Goal: Task Accomplishment & Management: Manage account settings

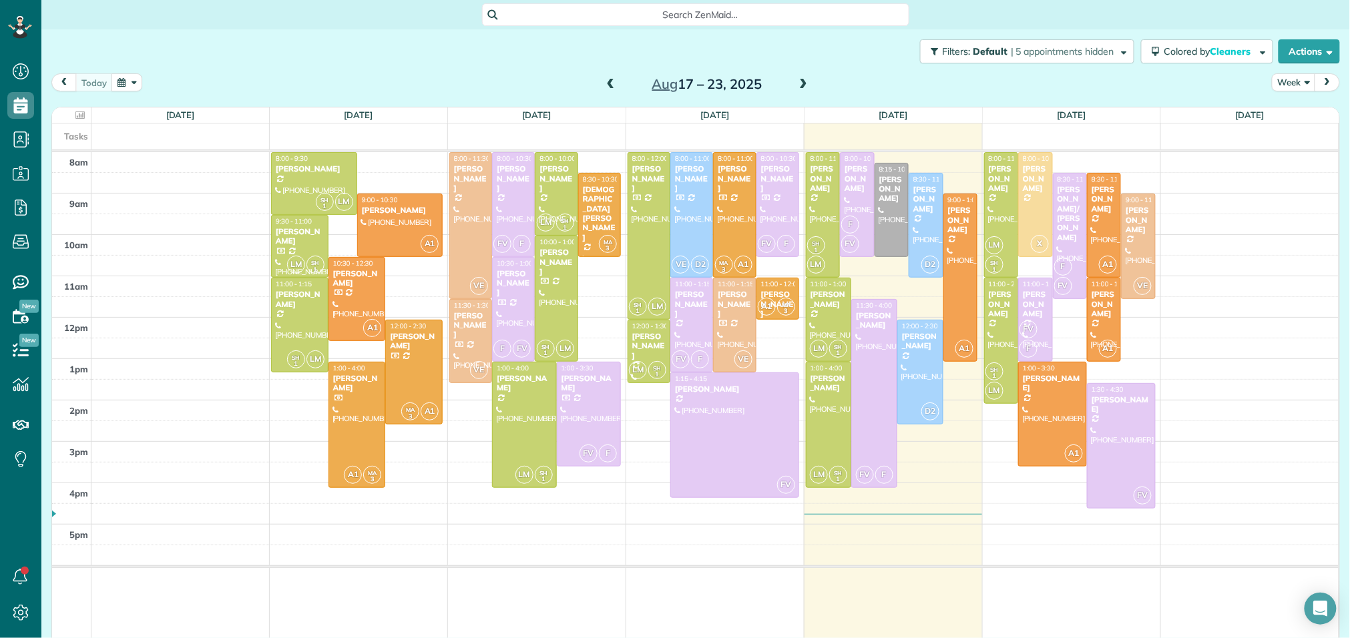
scroll to position [5, 5]
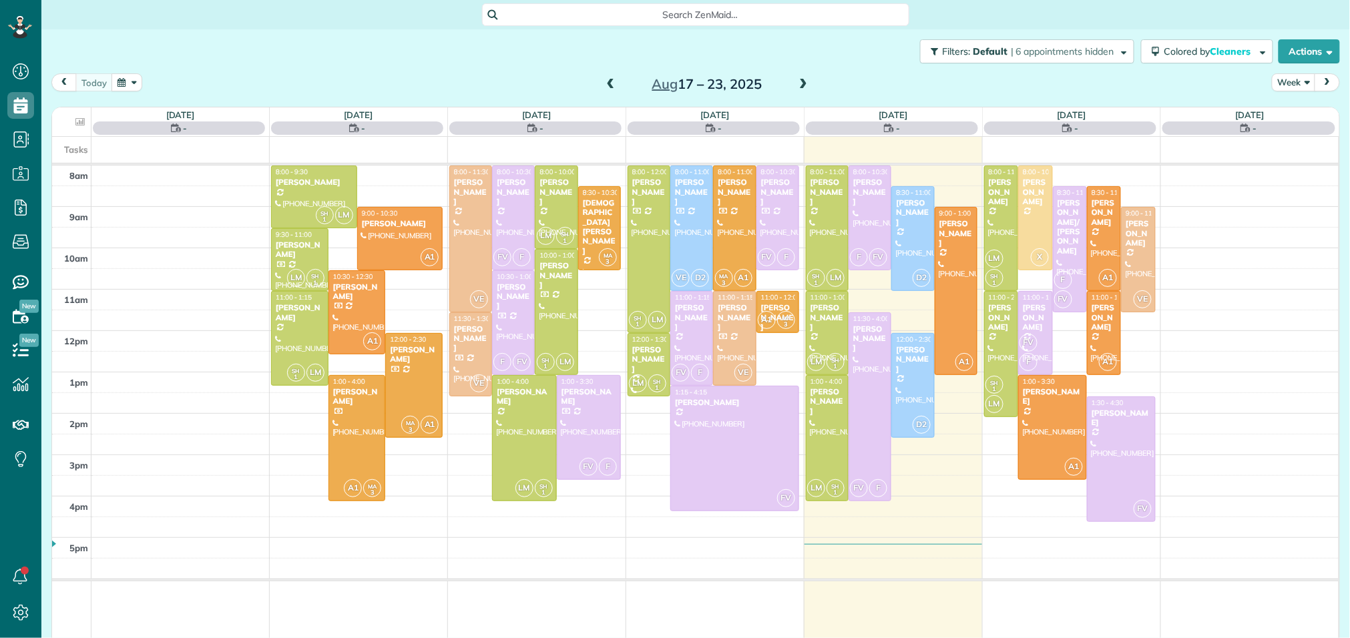
scroll to position [5, 5]
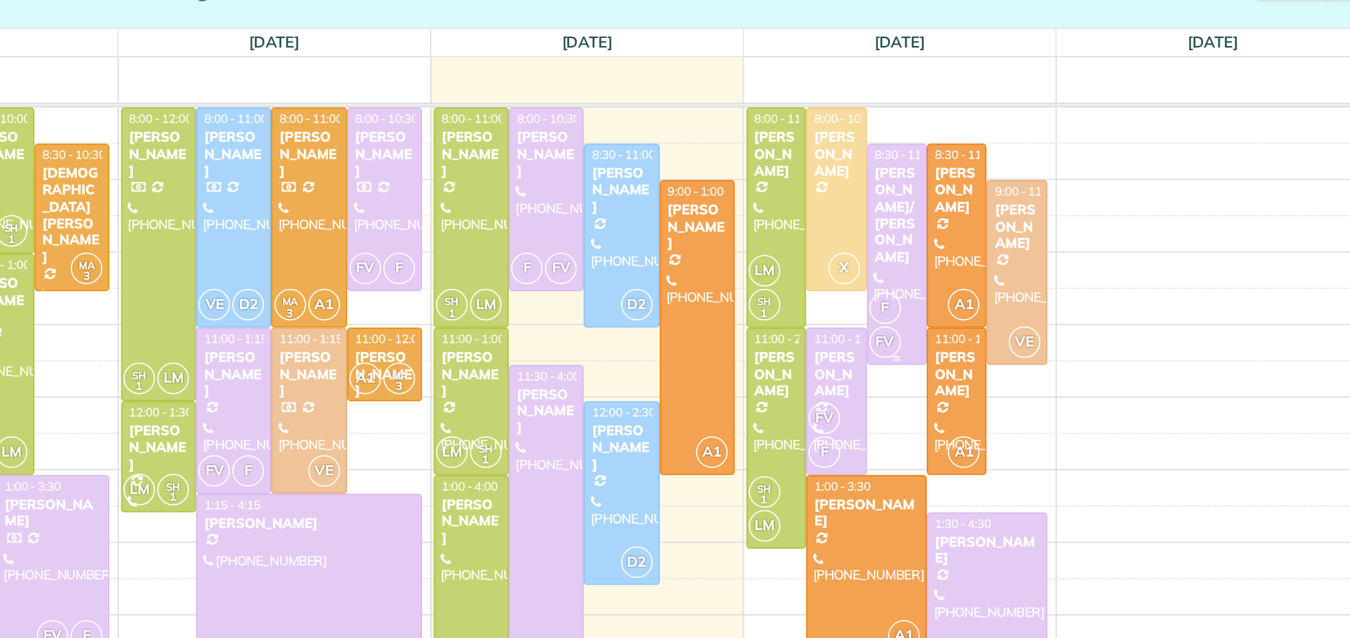
click at [1069, 225] on div "Sherri/Louis Carfagno Cabler" at bounding box center [1070, 213] width 26 height 57
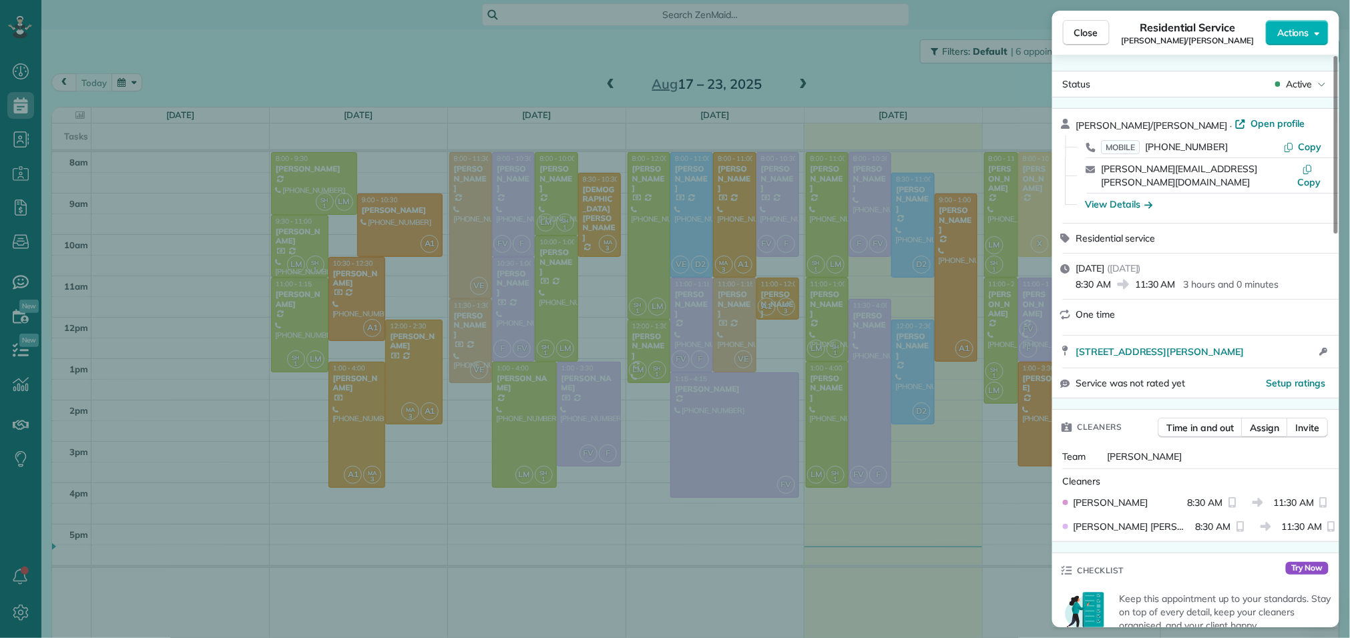
scroll to position [54, 0]
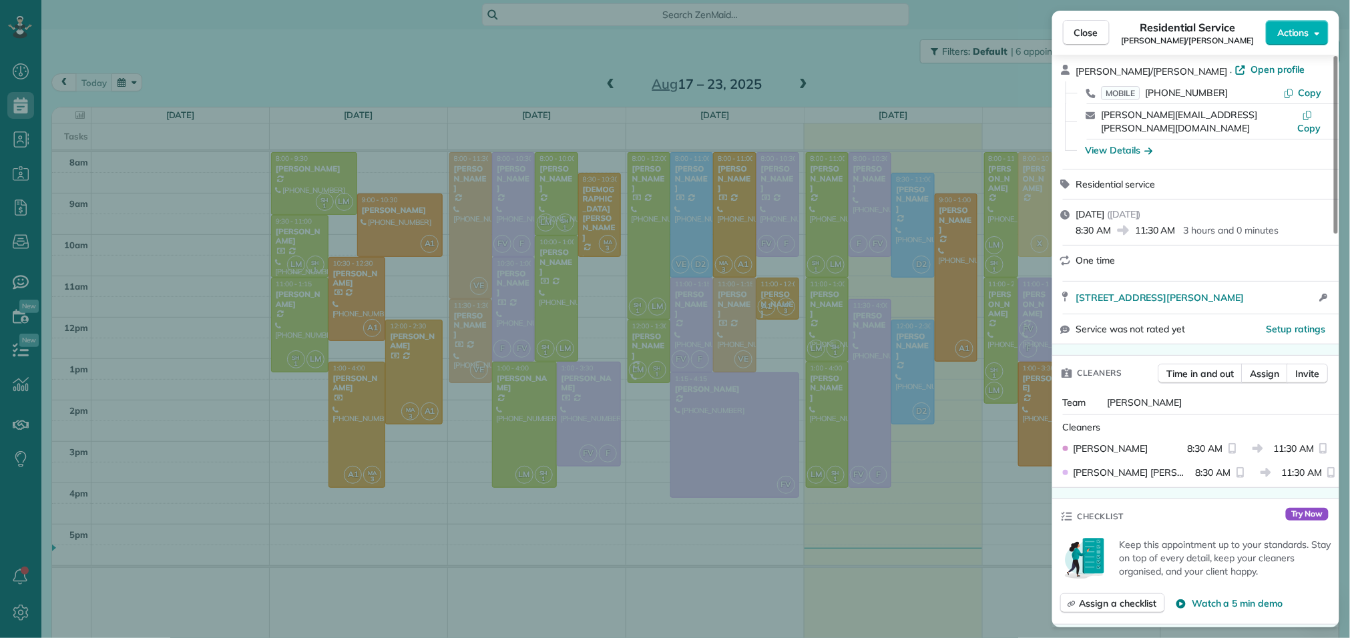
click at [1121, 367] on span "Cleaners" at bounding box center [1100, 373] width 45 height 13
click at [1084, 33] on span "Close" at bounding box center [1086, 32] width 24 height 13
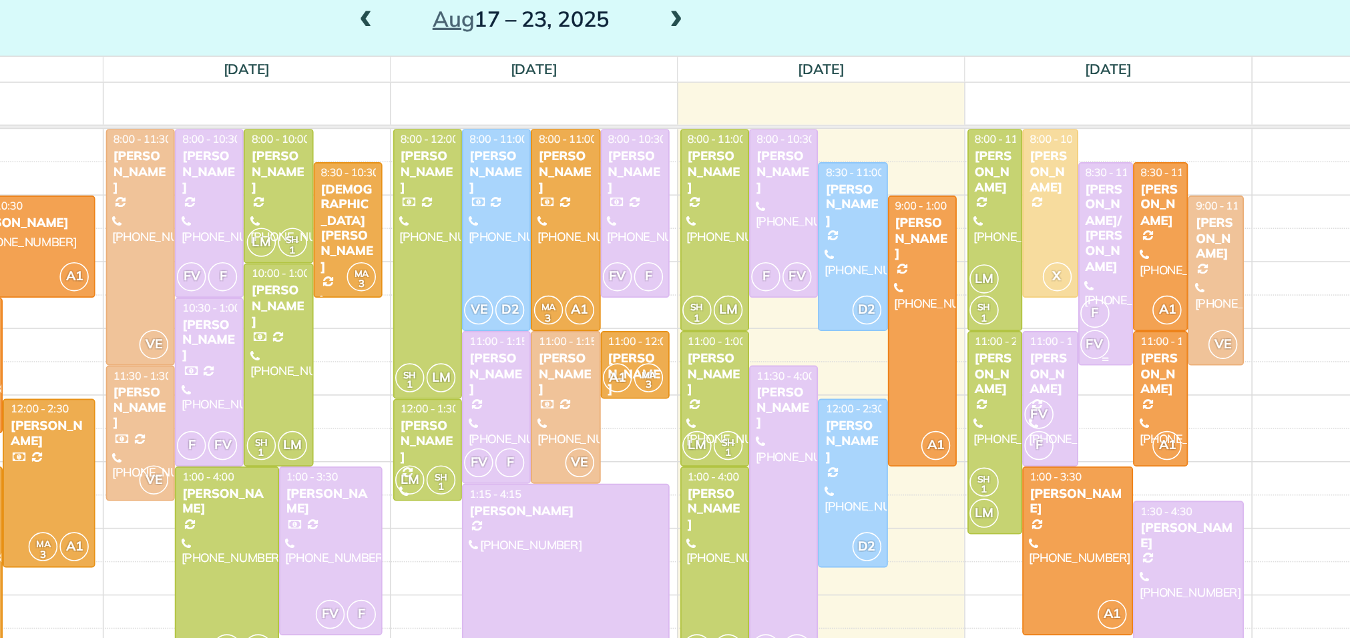
click at [1072, 216] on div "Sherri/Louis Carfagno Cabler" at bounding box center [1070, 213] width 26 height 57
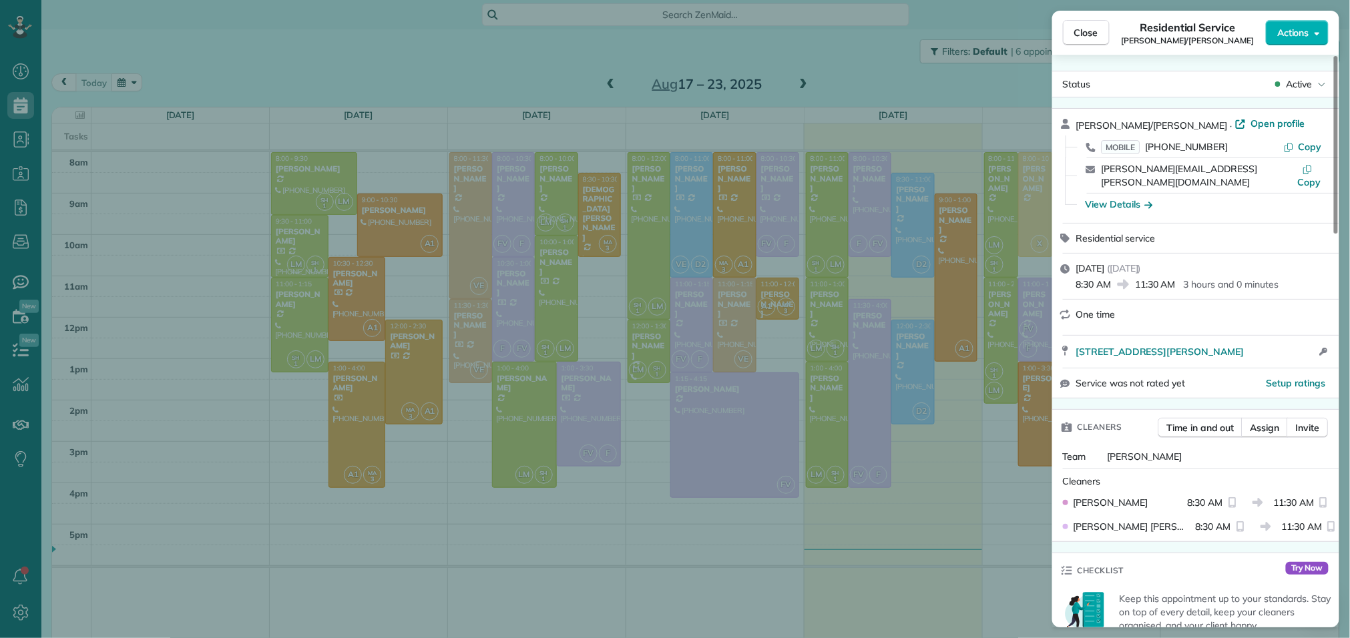
scroll to position [59, 0]
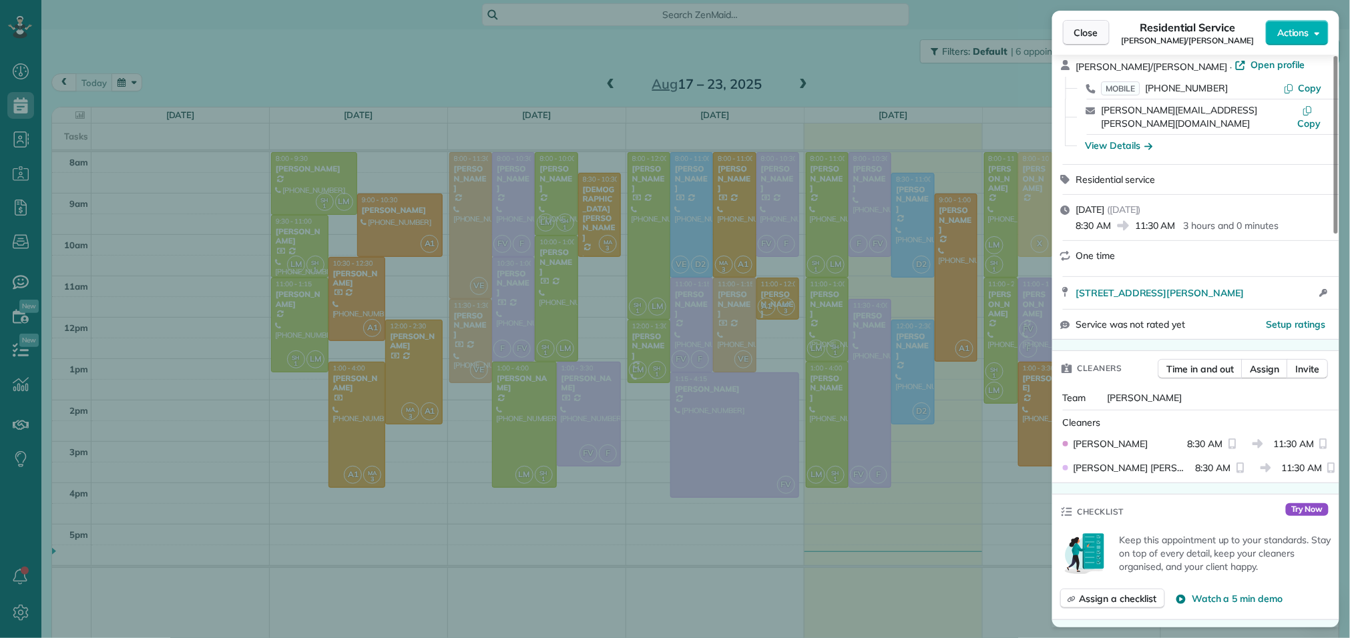
click at [1090, 36] on span "Close" at bounding box center [1086, 32] width 24 height 13
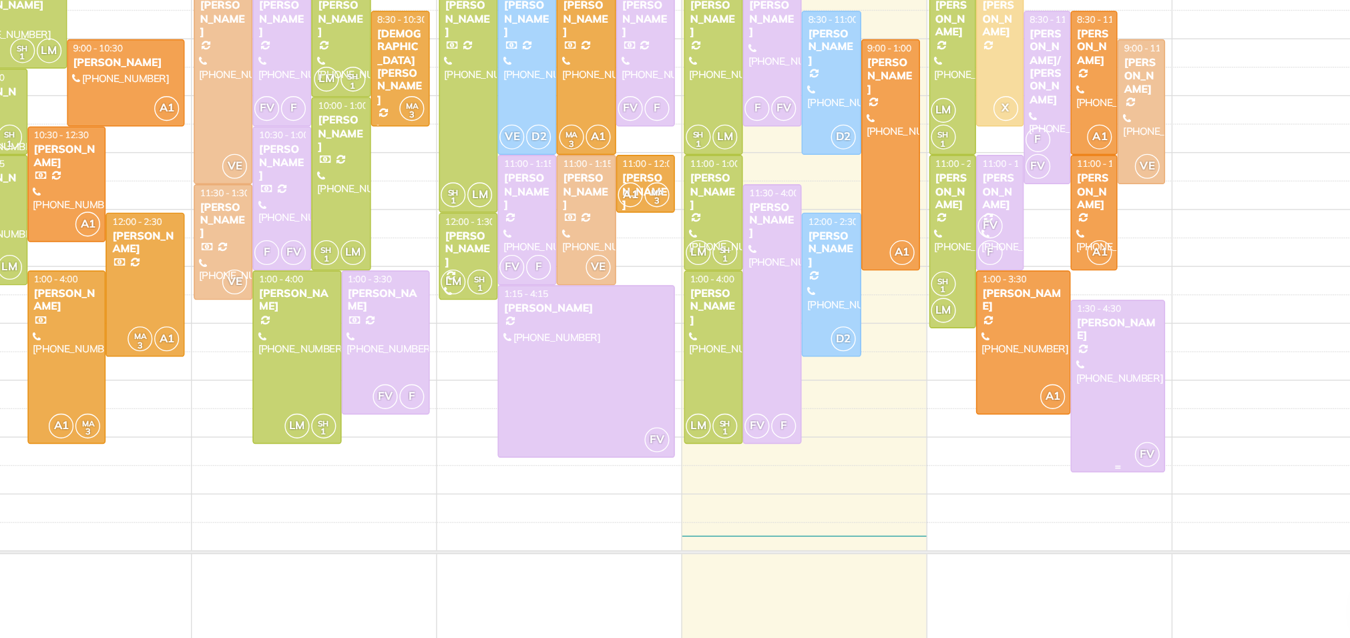
click at [1131, 456] on div at bounding box center [1121, 446] width 67 height 125
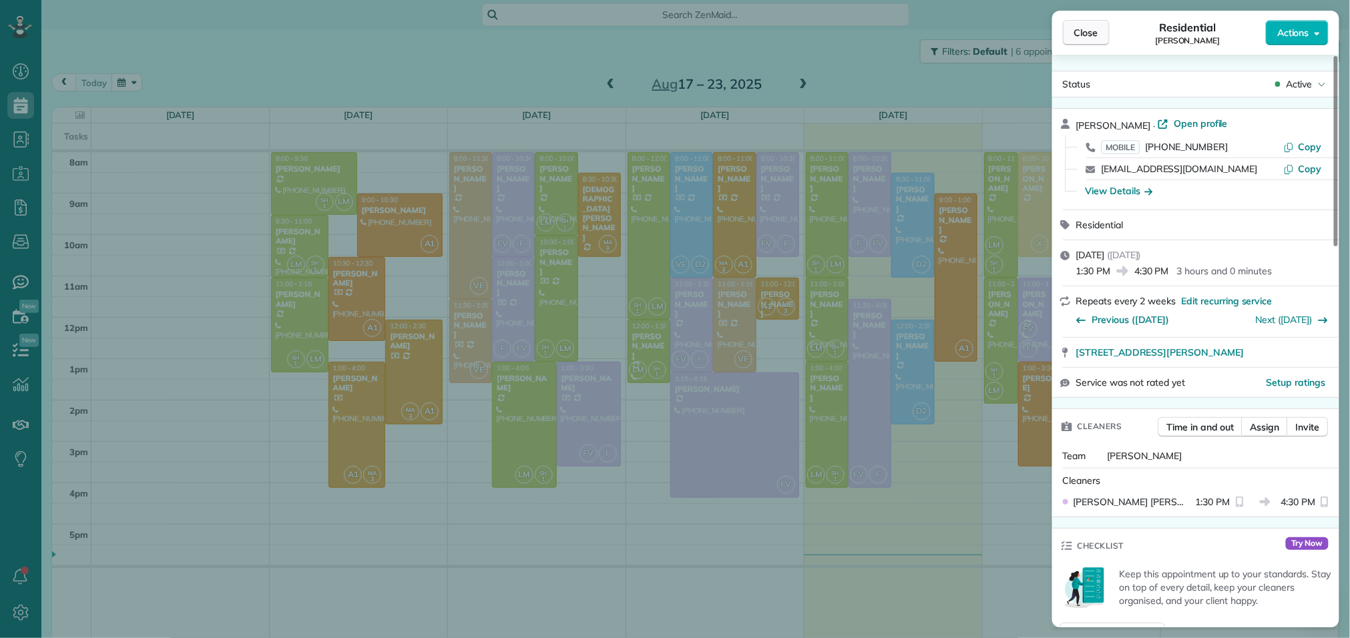
click at [1085, 43] on button "Close" at bounding box center [1086, 32] width 47 height 25
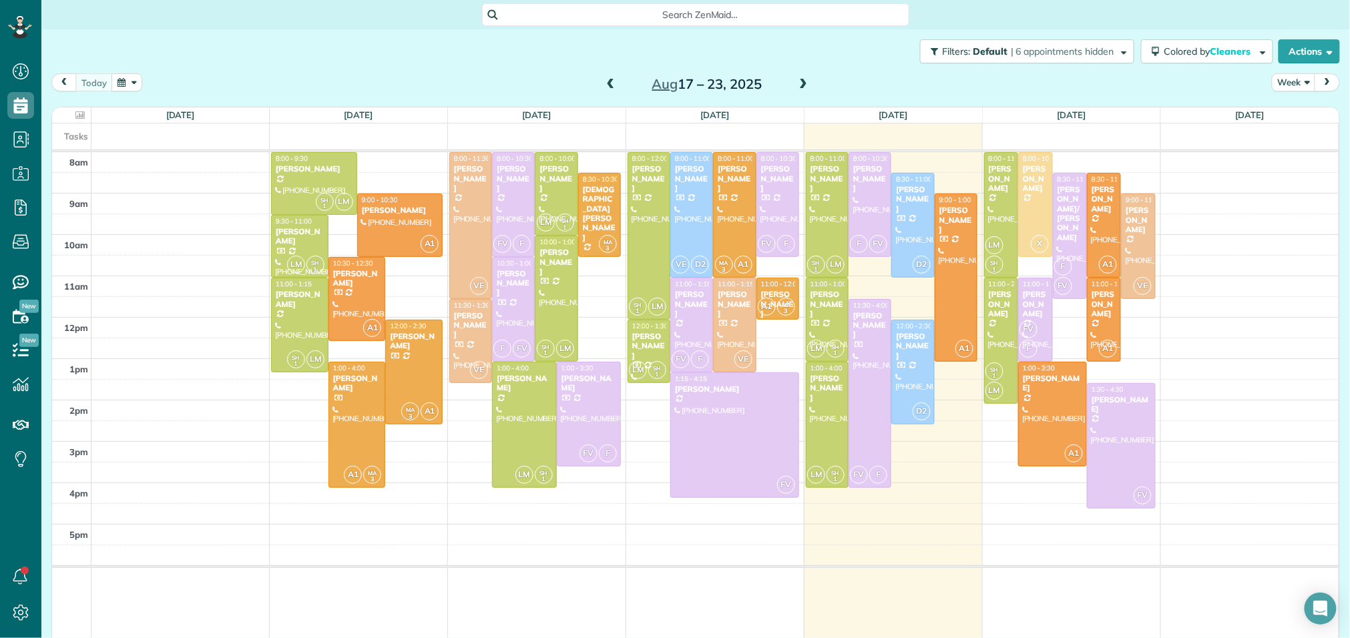
click at [803, 84] on span at bounding box center [803, 85] width 15 height 12
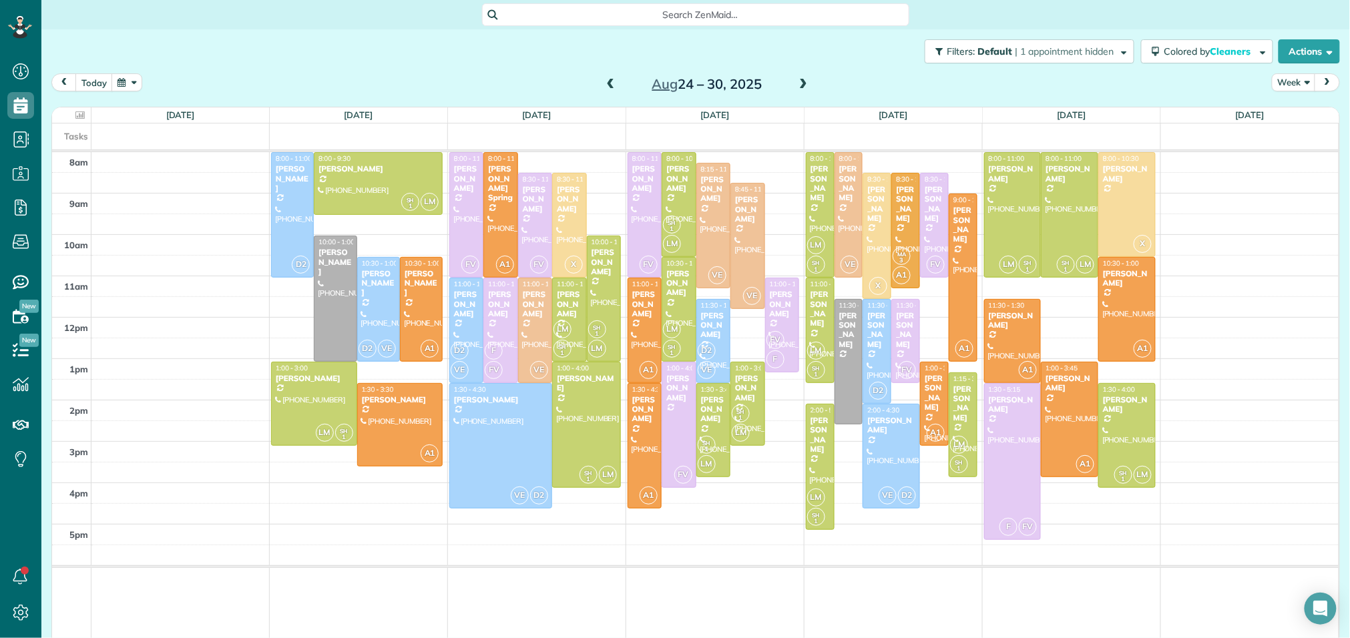
click at [805, 88] on span at bounding box center [803, 85] width 15 height 12
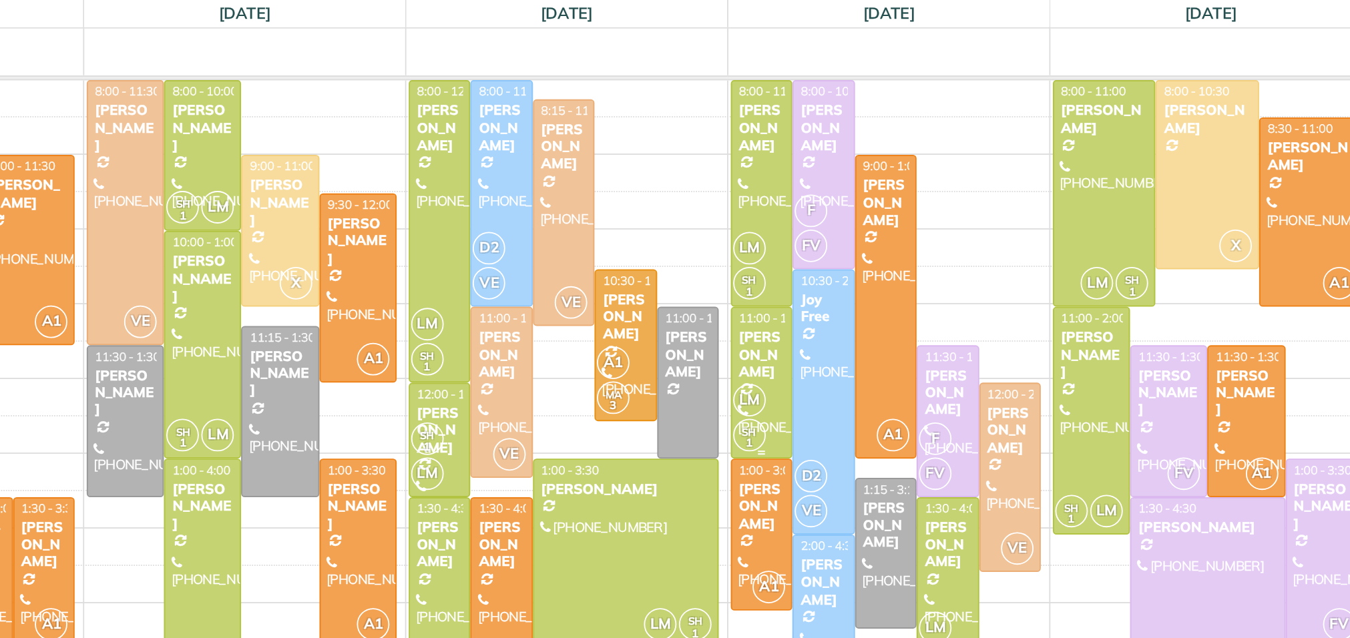
click at [825, 307] on div "Shawn Gidley" at bounding box center [823, 304] width 26 height 29
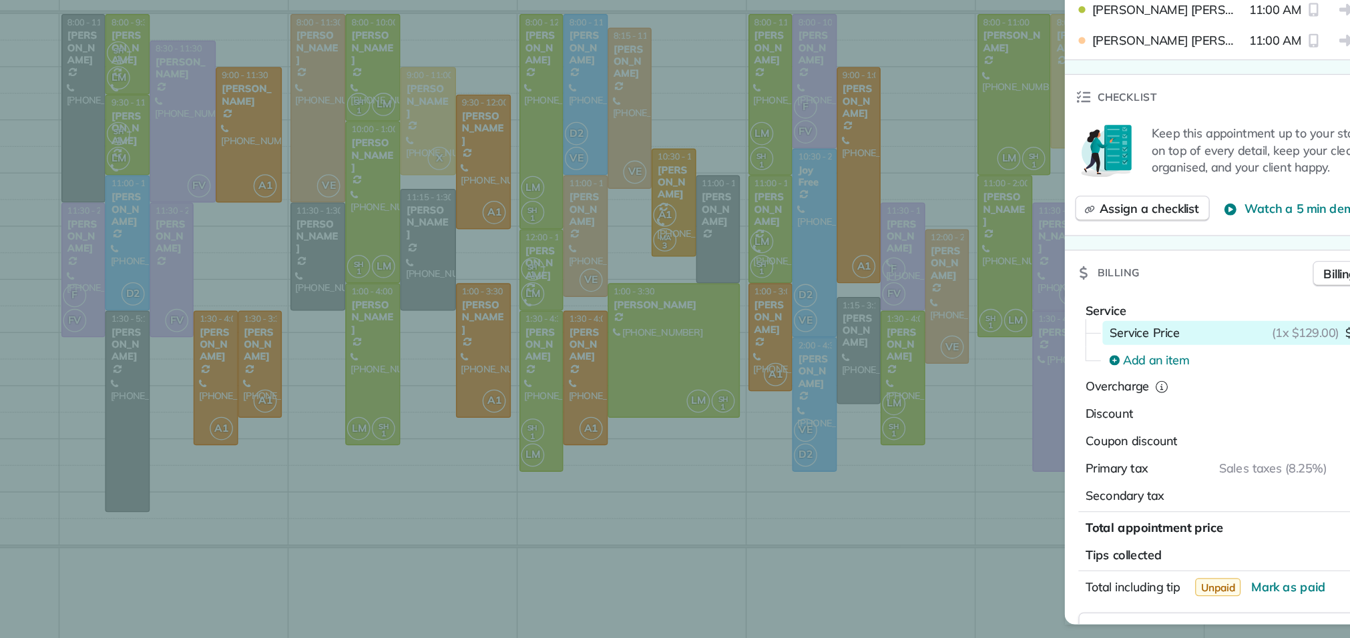
scroll to position [451, 0]
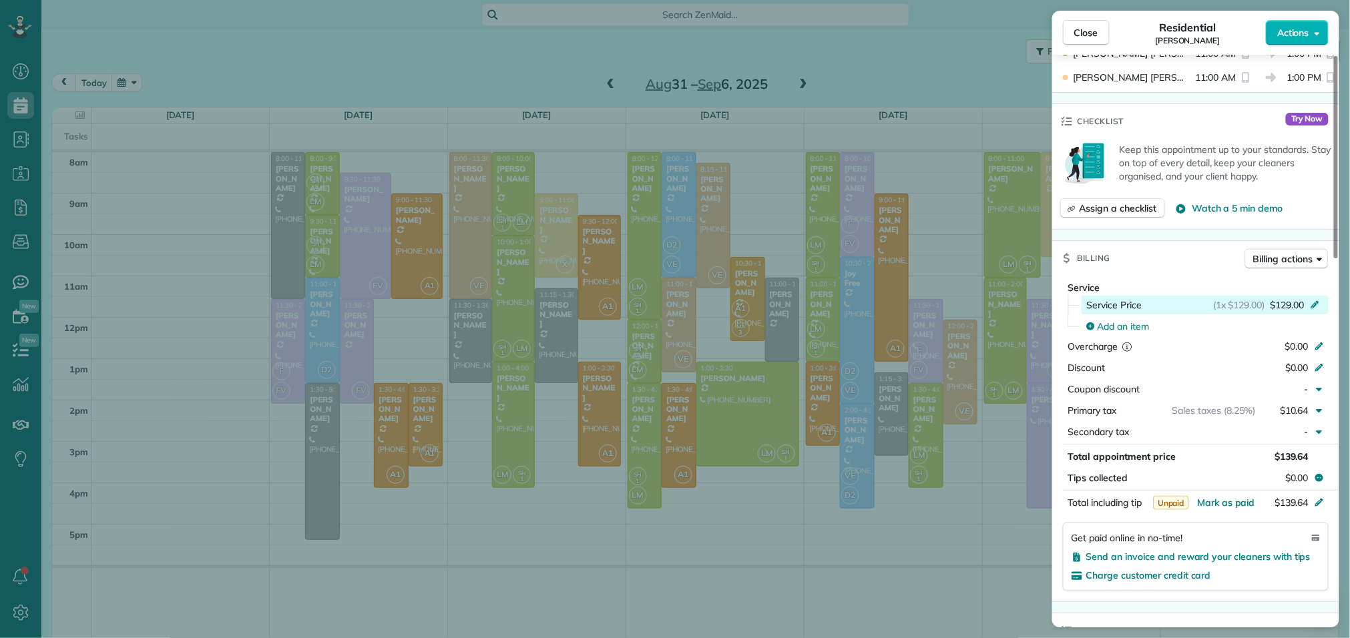
click at [1305, 311] on div "(1x $129.00) $129.00" at bounding box center [1269, 305] width 111 height 13
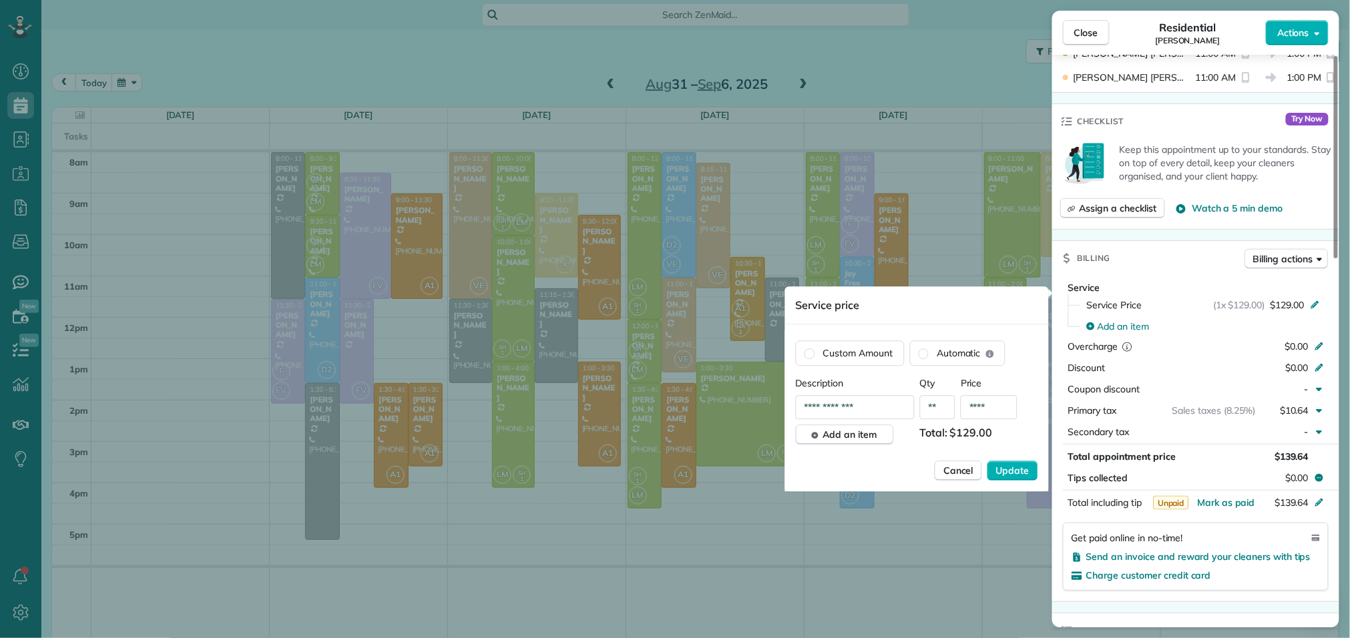
click at [1010, 407] on input "****" at bounding box center [989, 407] width 57 height 24
type input "**"
type input "***"
click at [1016, 475] on span "Update" at bounding box center [1012, 470] width 33 height 13
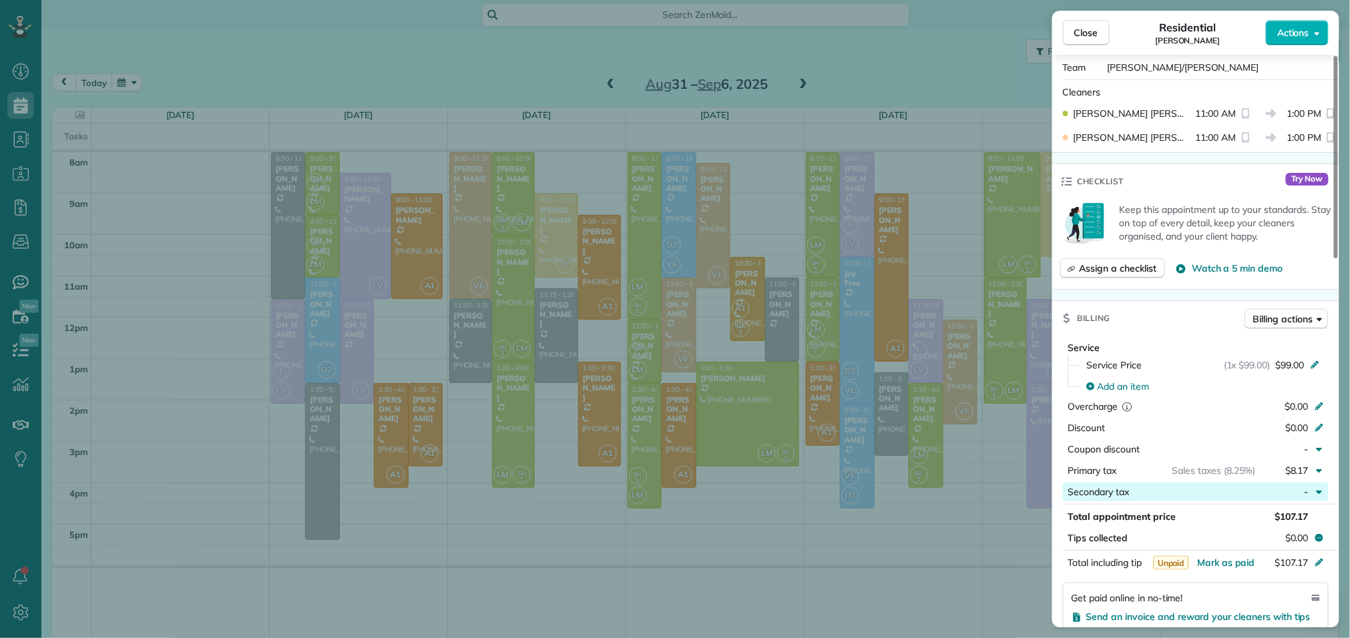
scroll to position [390, 0]
click at [1305, 327] on span "Billing actions" at bounding box center [1283, 320] width 59 height 13
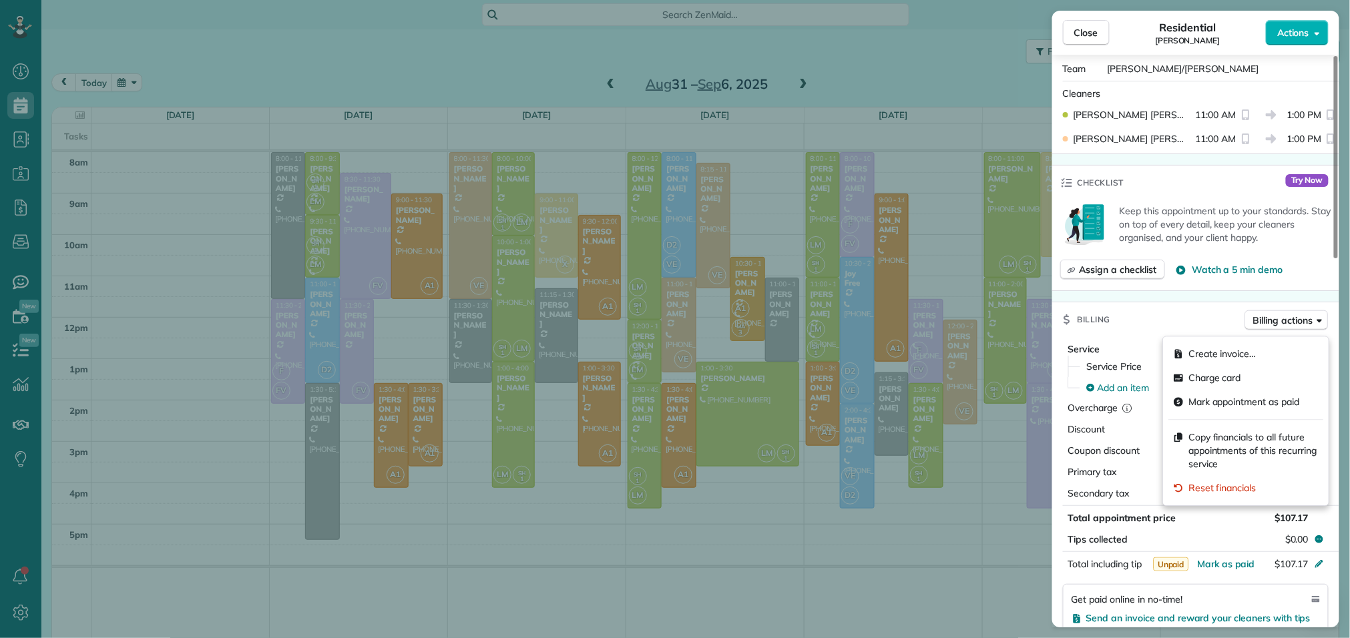
click at [1175, 325] on div "Billing Billing actions" at bounding box center [1195, 320] width 287 height 35
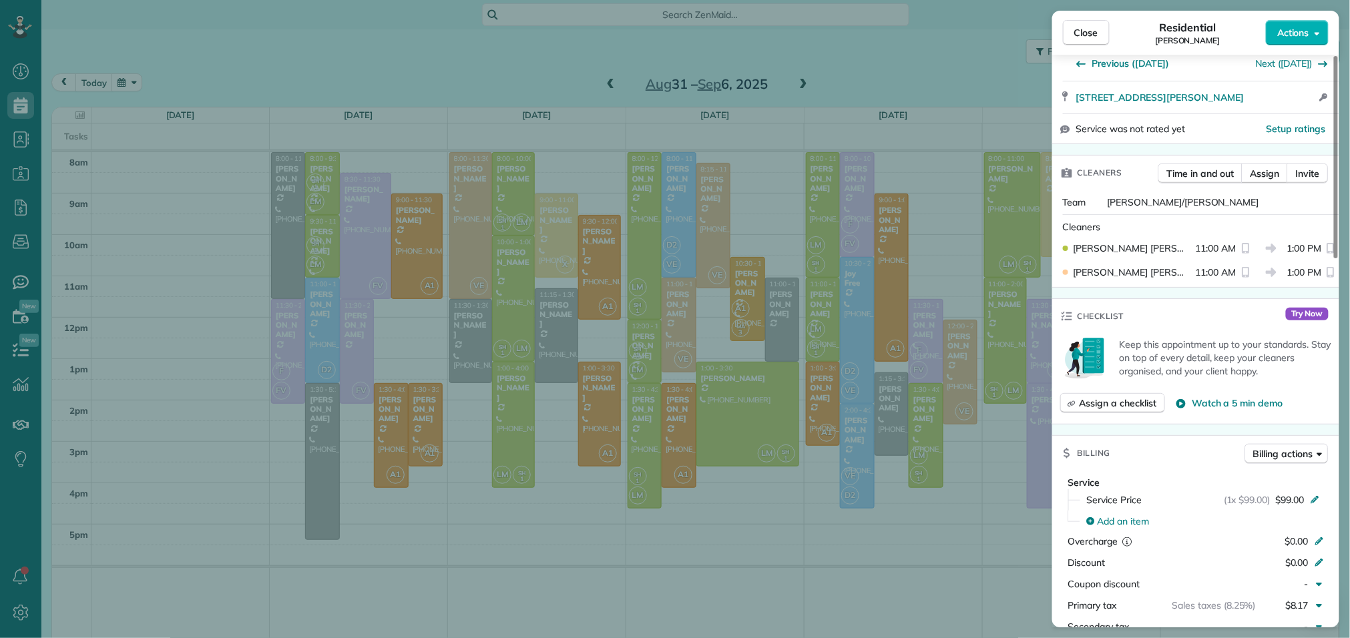
scroll to position [0, 0]
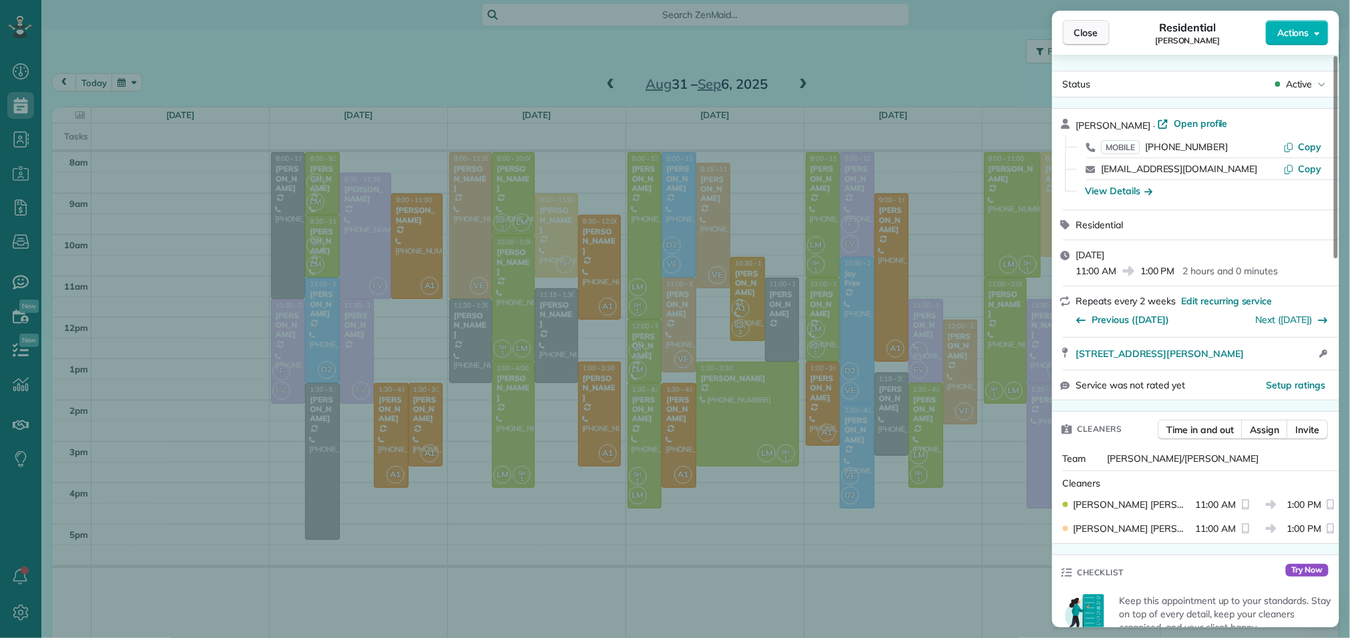
click at [1084, 24] on button "Close" at bounding box center [1086, 32] width 47 height 25
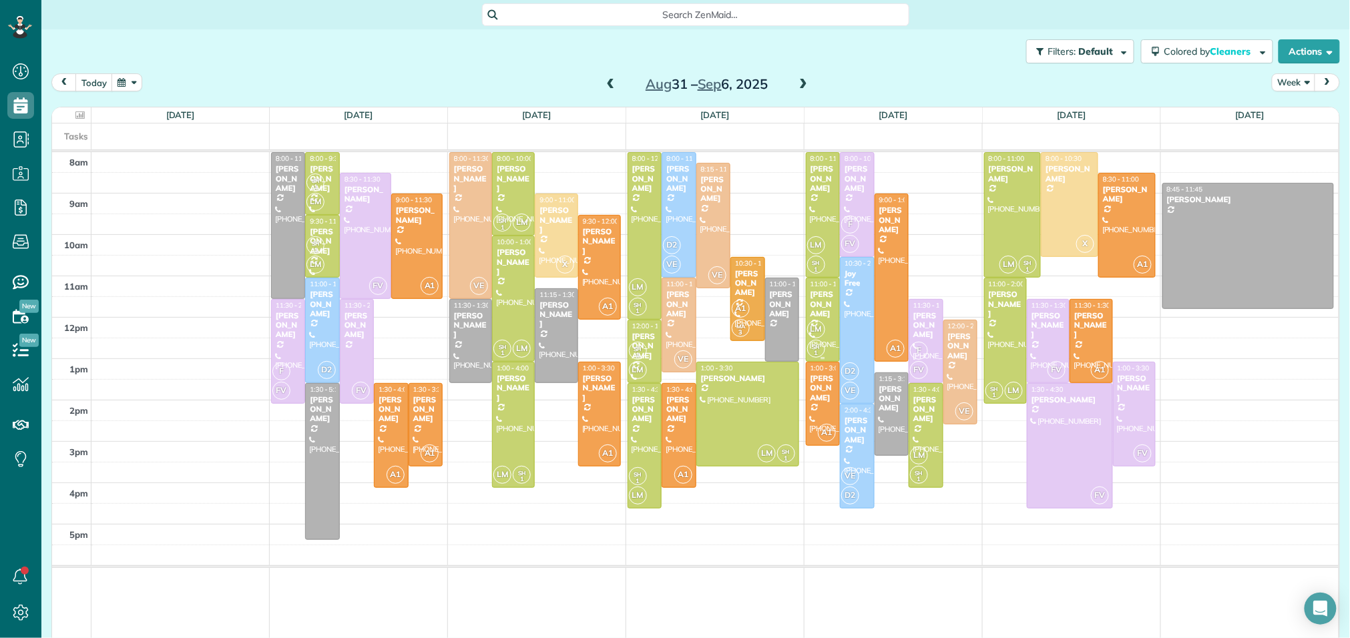
click at [809, 294] on div at bounding box center [823, 319] width 33 height 83
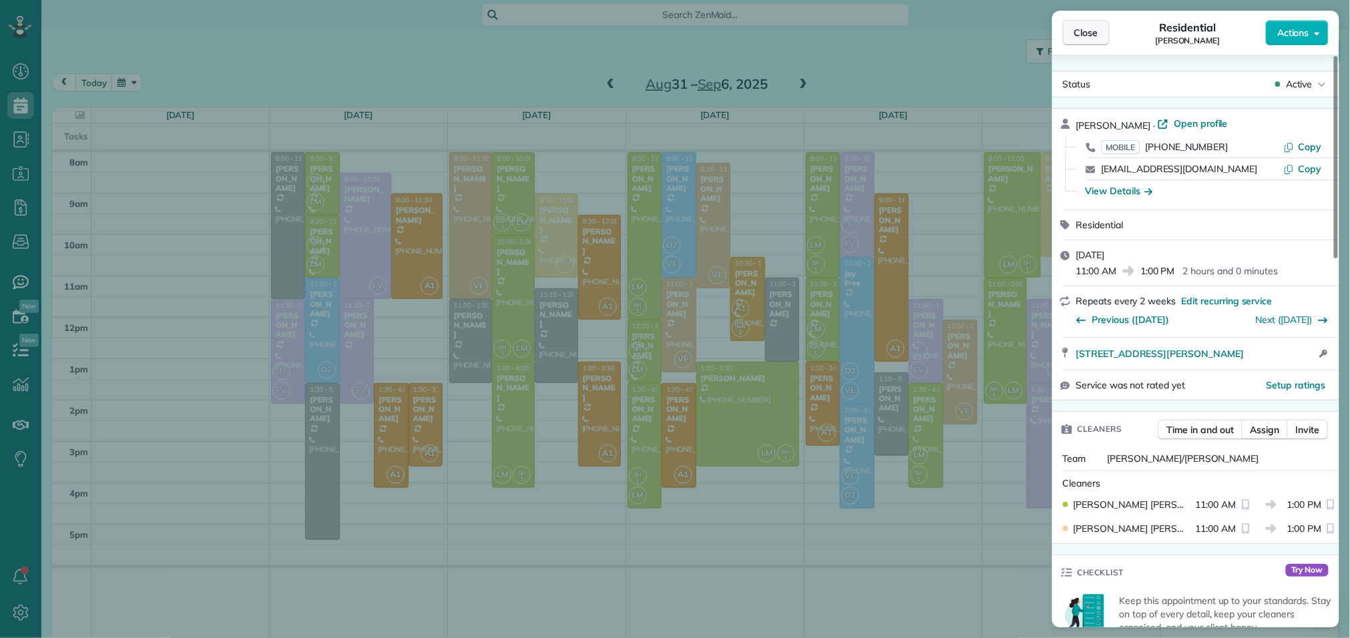
click at [1077, 40] on button "Close" at bounding box center [1086, 32] width 47 height 25
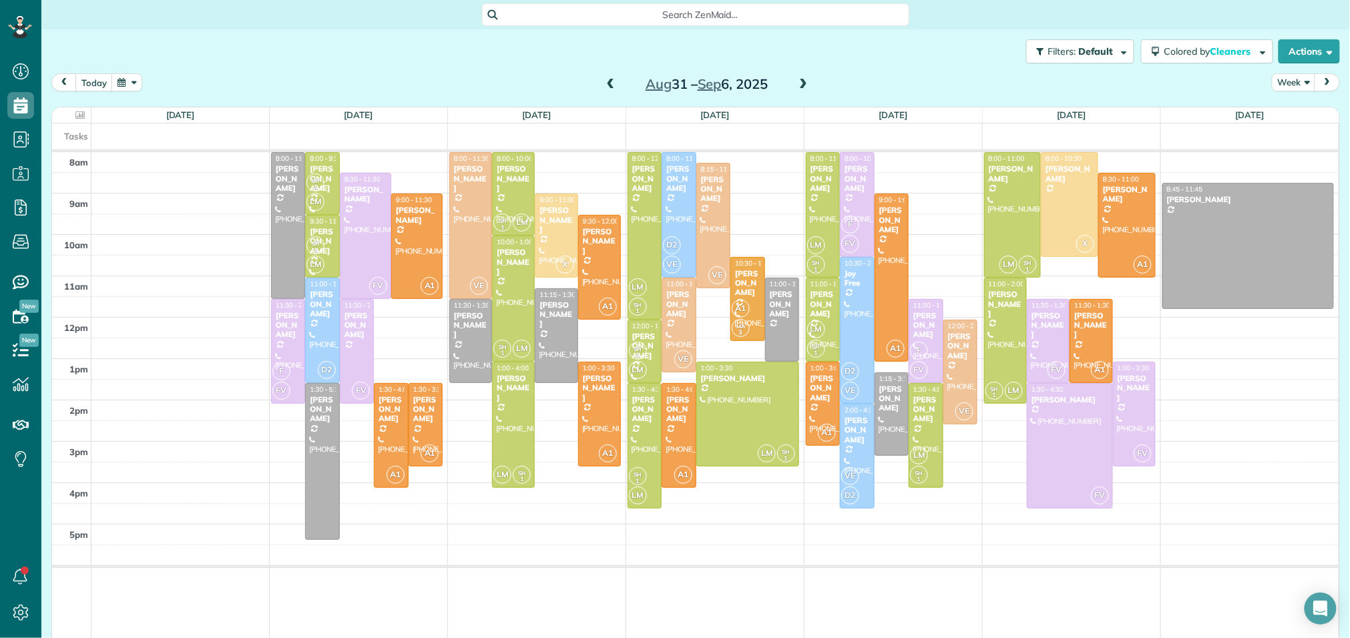
click at [807, 83] on span at bounding box center [803, 85] width 15 height 12
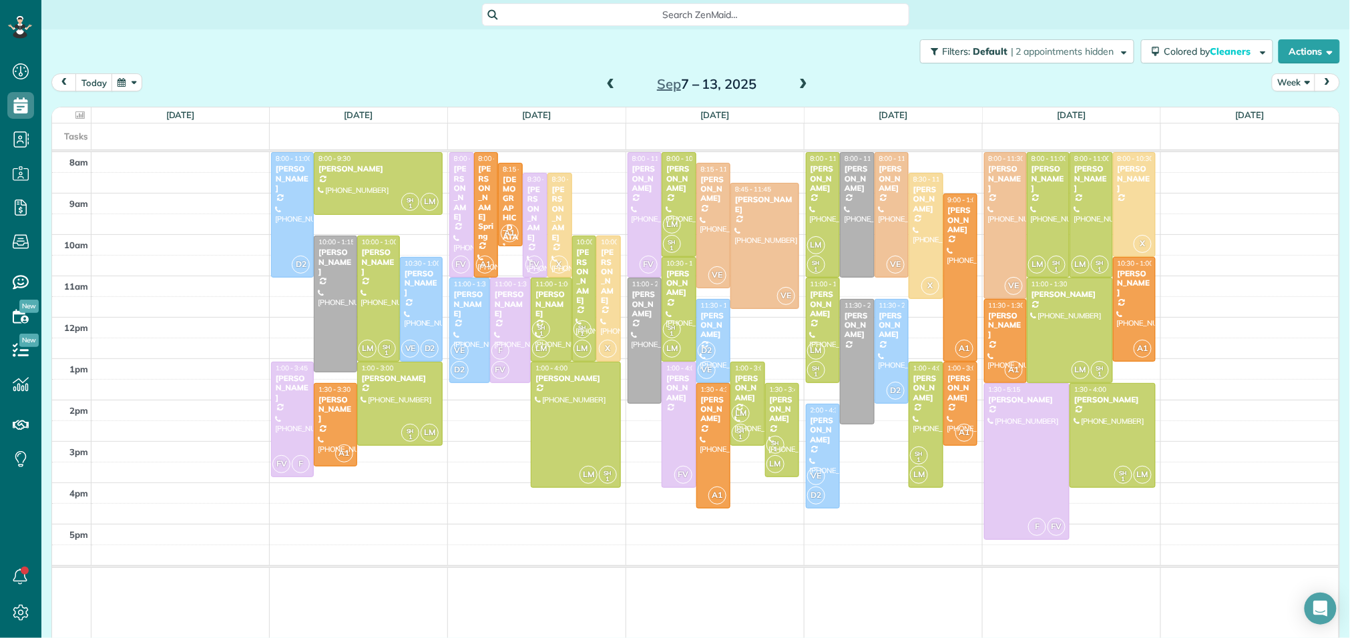
click at [807, 83] on span at bounding box center [803, 85] width 15 height 12
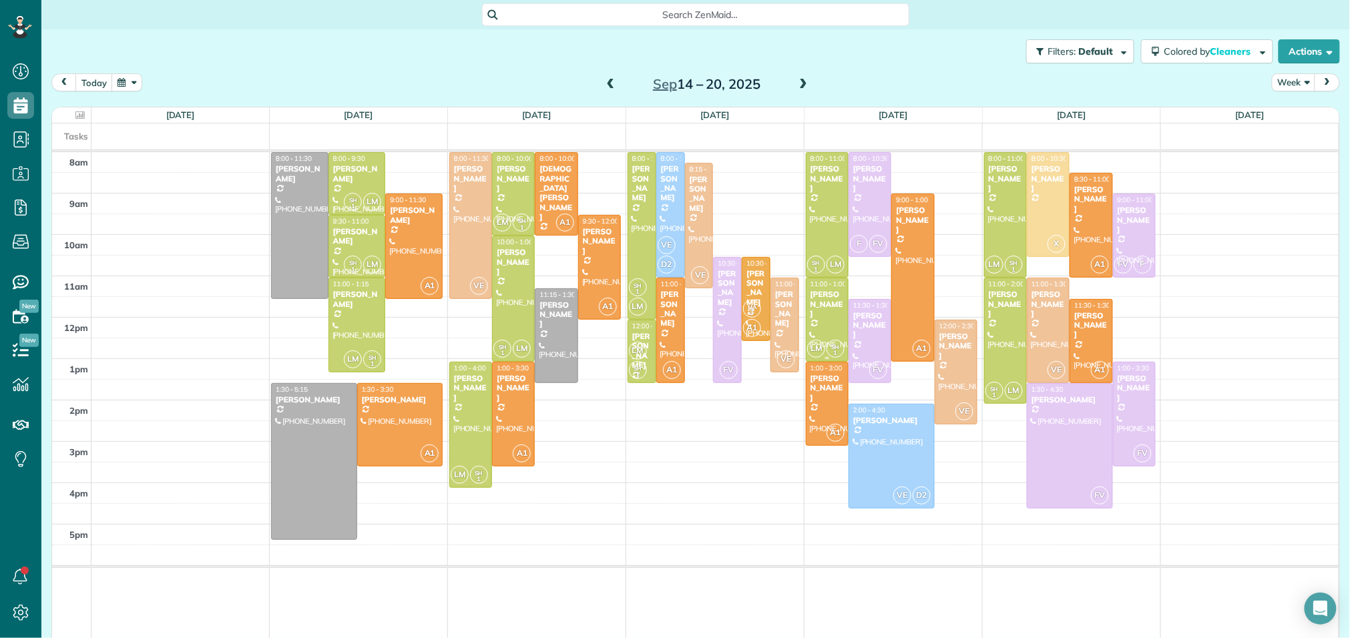
click at [825, 314] on div at bounding box center [827, 319] width 41 height 83
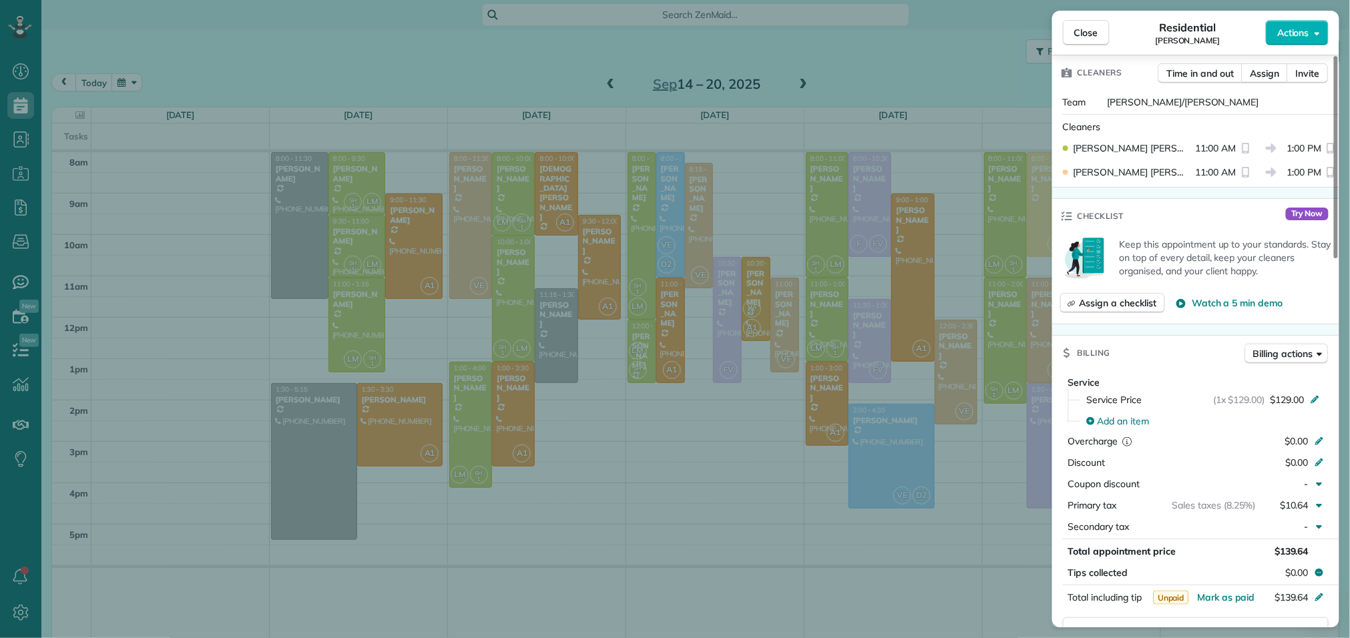
scroll to position [359, 0]
click at [1079, 40] on button "Close" at bounding box center [1086, 32] width 47 height 25
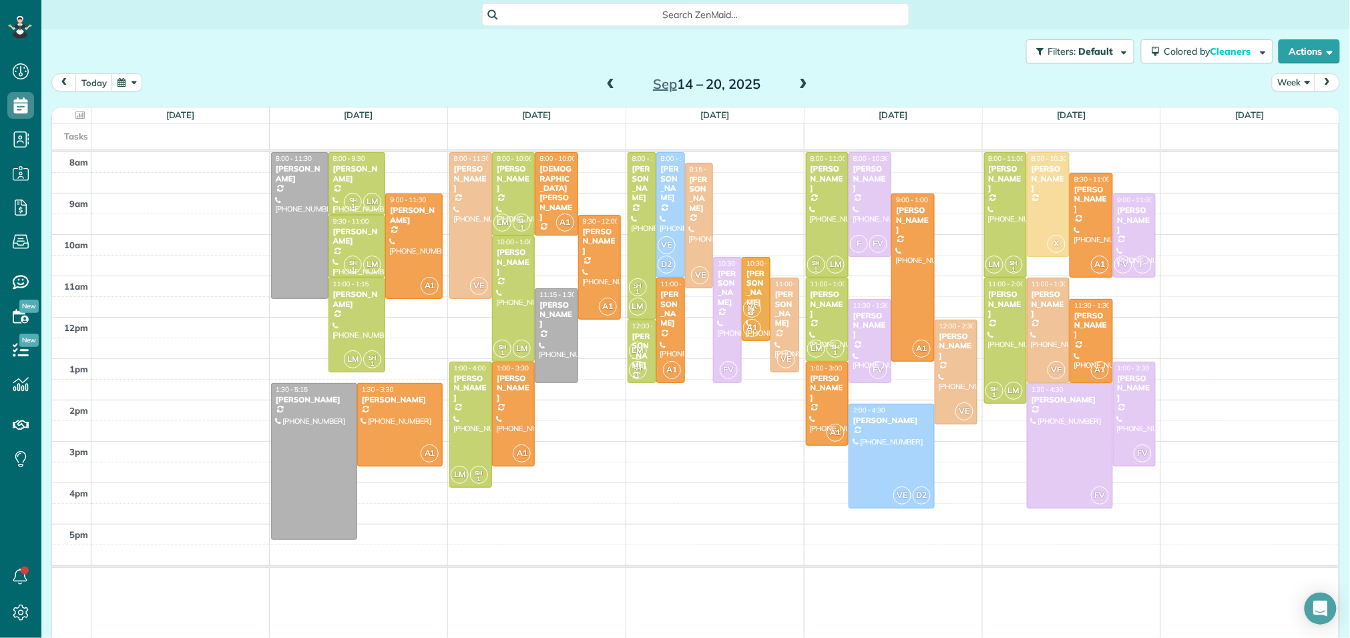
click at [612, 85] on span at bounding box center [611, 85] width 15 height 12
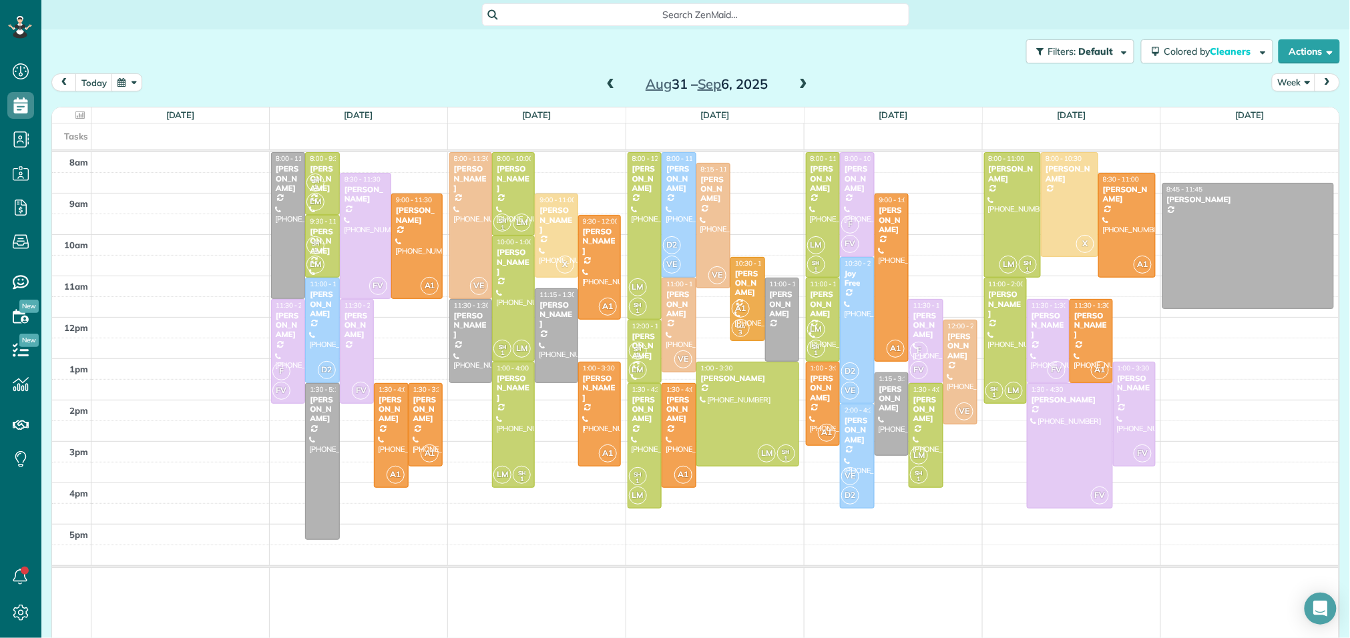
click at [612, 85] on span at bounding box center [611, 85] width 15 height 12
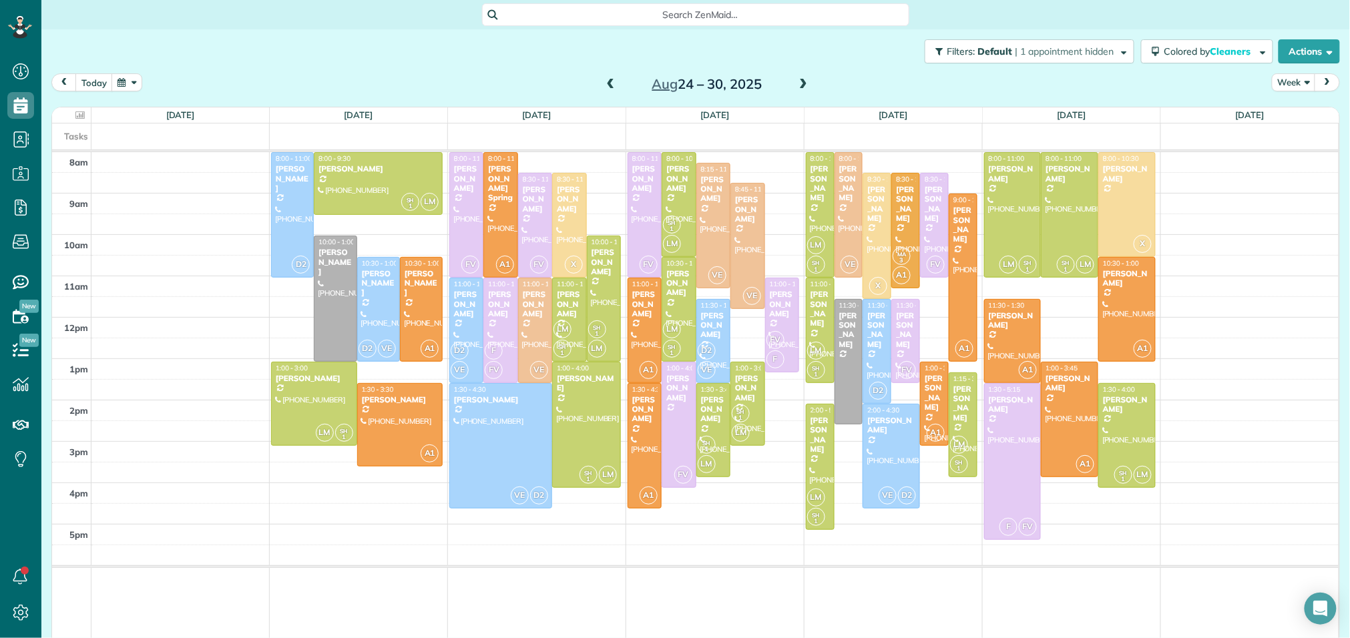
click at [612, 85] on span at bounding box center [611, 85] width 15 height 12
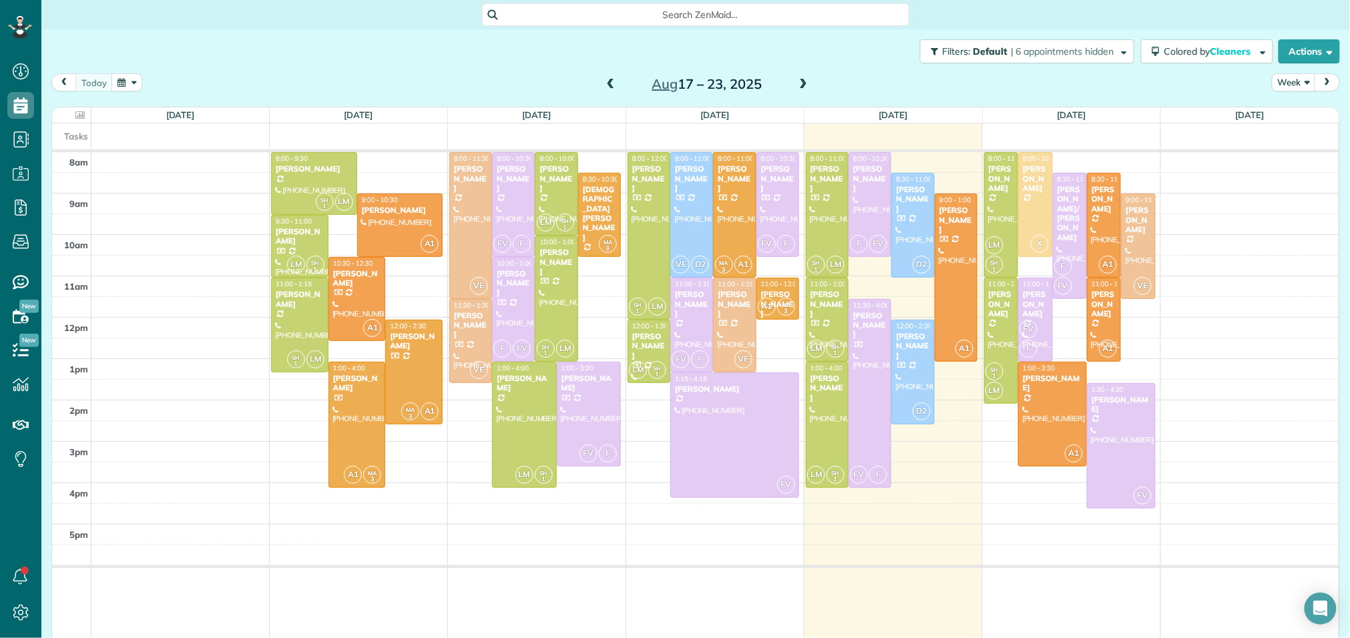
click at [809, 82] on span at bounding box center [803, 85] width 15 height 12
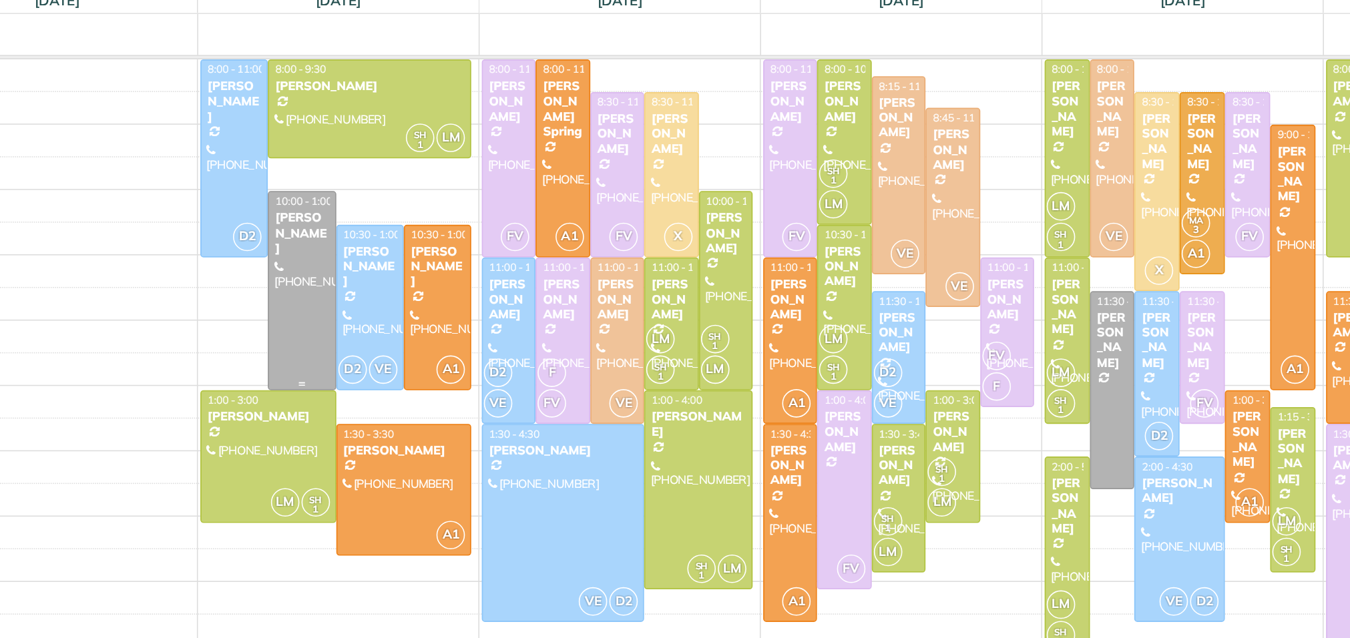
click at [336, 292] on div at bounding box center [335, 298] width 41 height 125
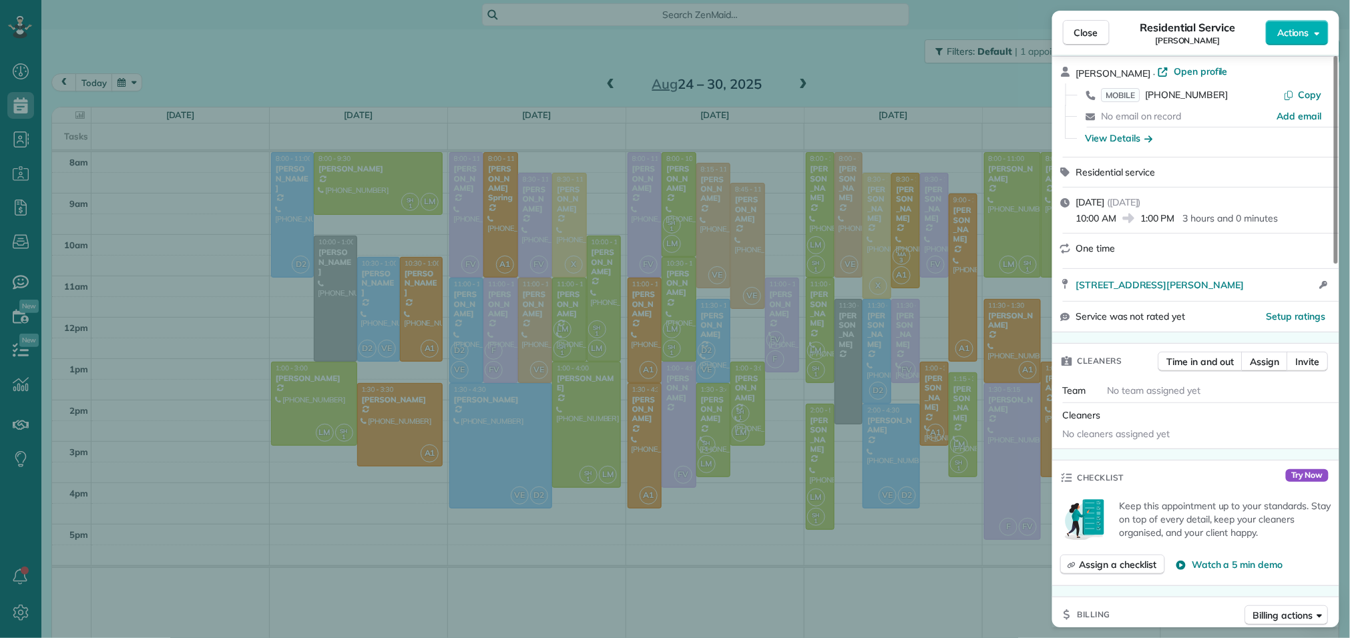
scroll to position [85, 0]
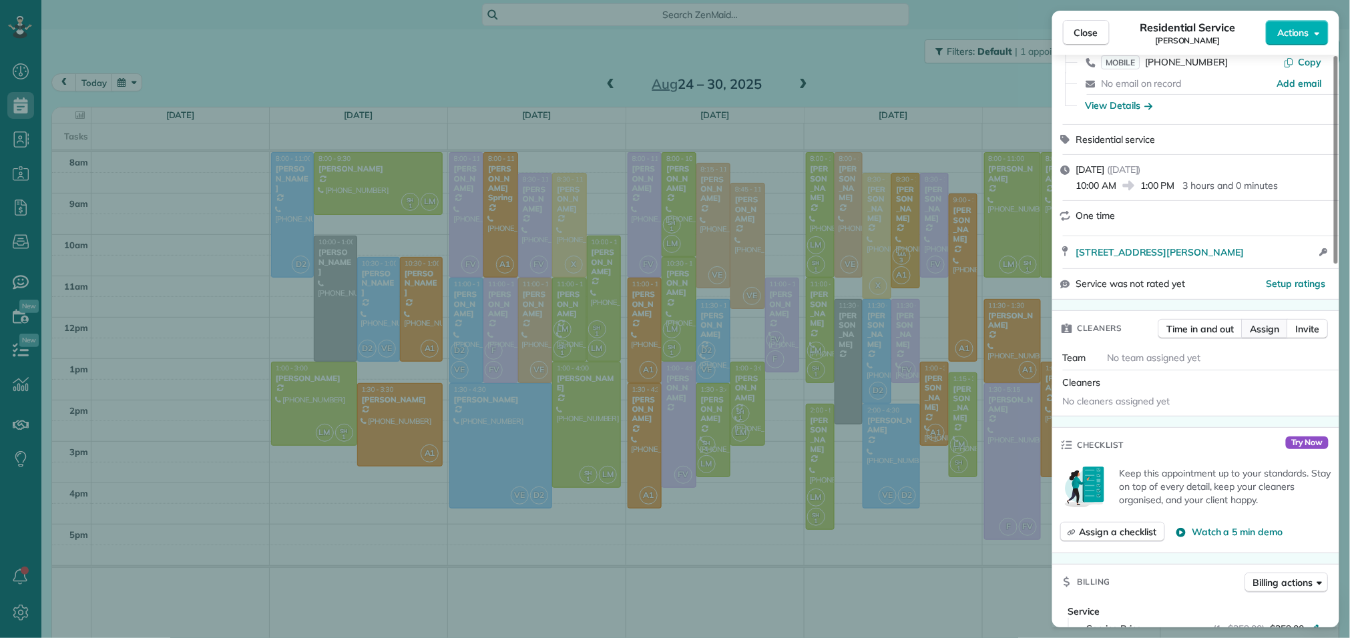
click at [1263, 339] on button "Assign" at bounding box center [1265, 329] width 47 height 20
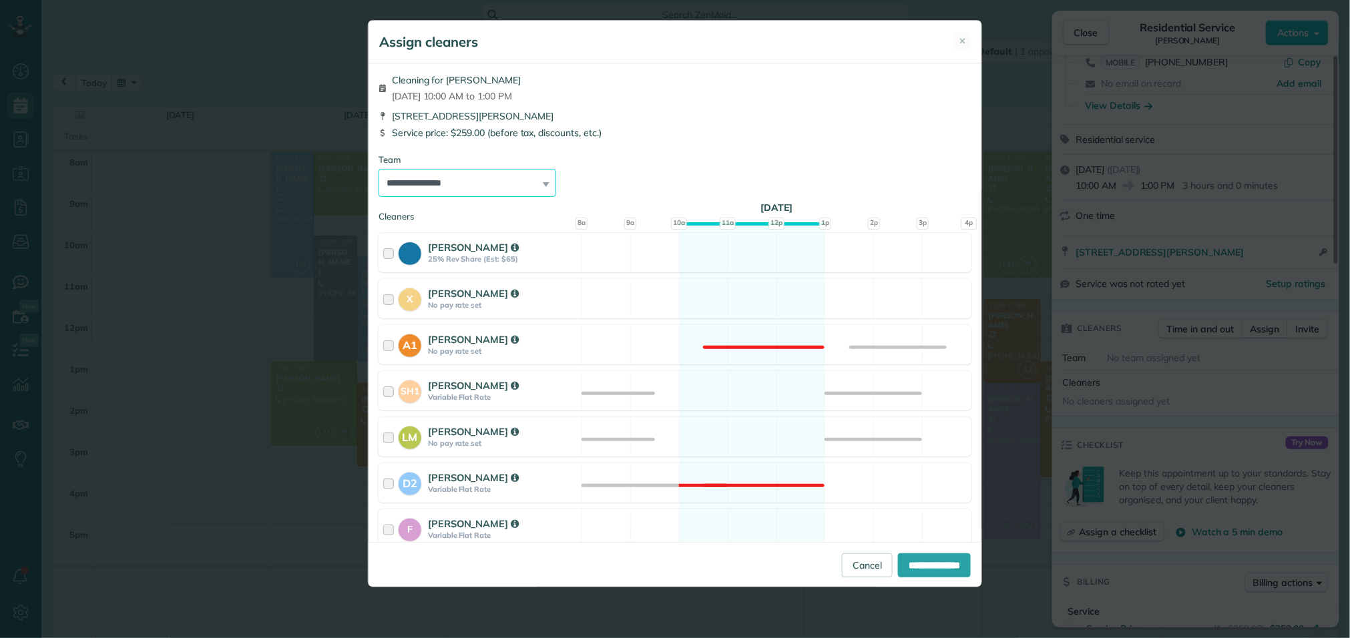
click at [520, 181] on select "**********" at bounding box center [468, 183] width 178 height 28
click at [678, 96] on div "Cleaning for Carol Cable Mon, Aug 25 - 10:00 AM to 1:00 PM" at bounding box center [675, 87] width 593 height 29
click at [542, 180] on select "**********" at bounding box center [468, 183] width 178 height 28
select select "****"
click at [379, 169] on select "**********" at bounding box center [468, 183] width 178 height 28
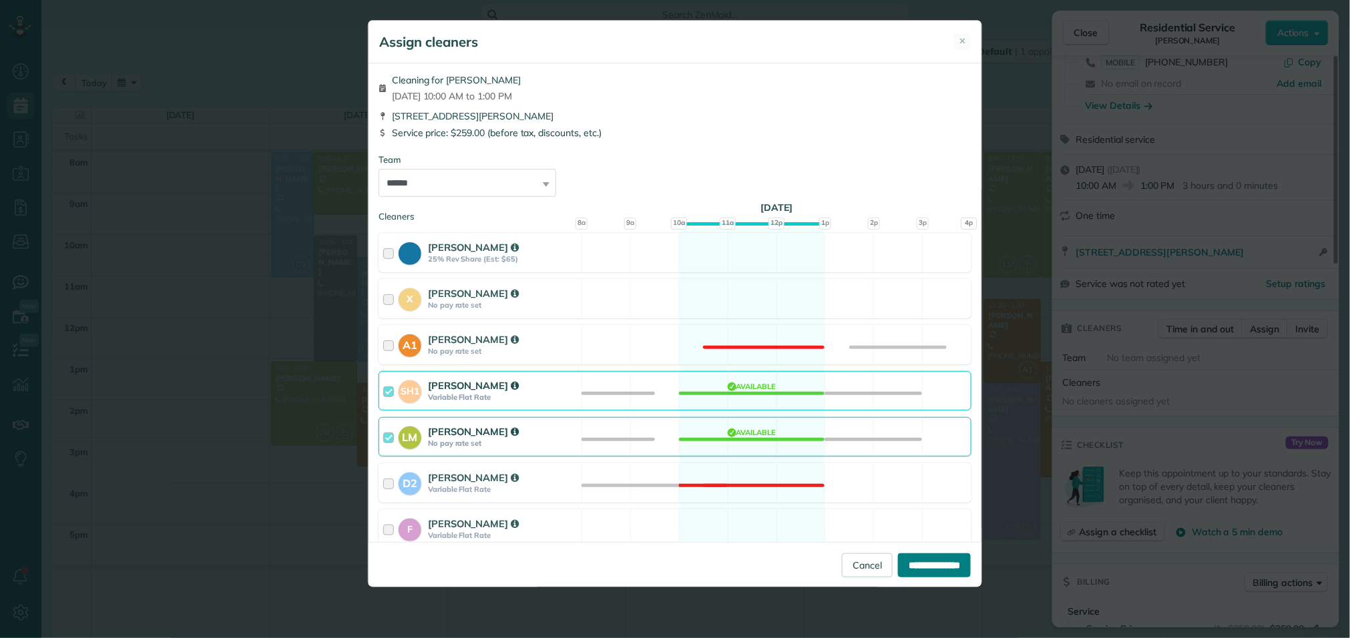
click at [914, 564] on input "**********" at bounding box center [934, 566] width 73 height 24
type input "**********"
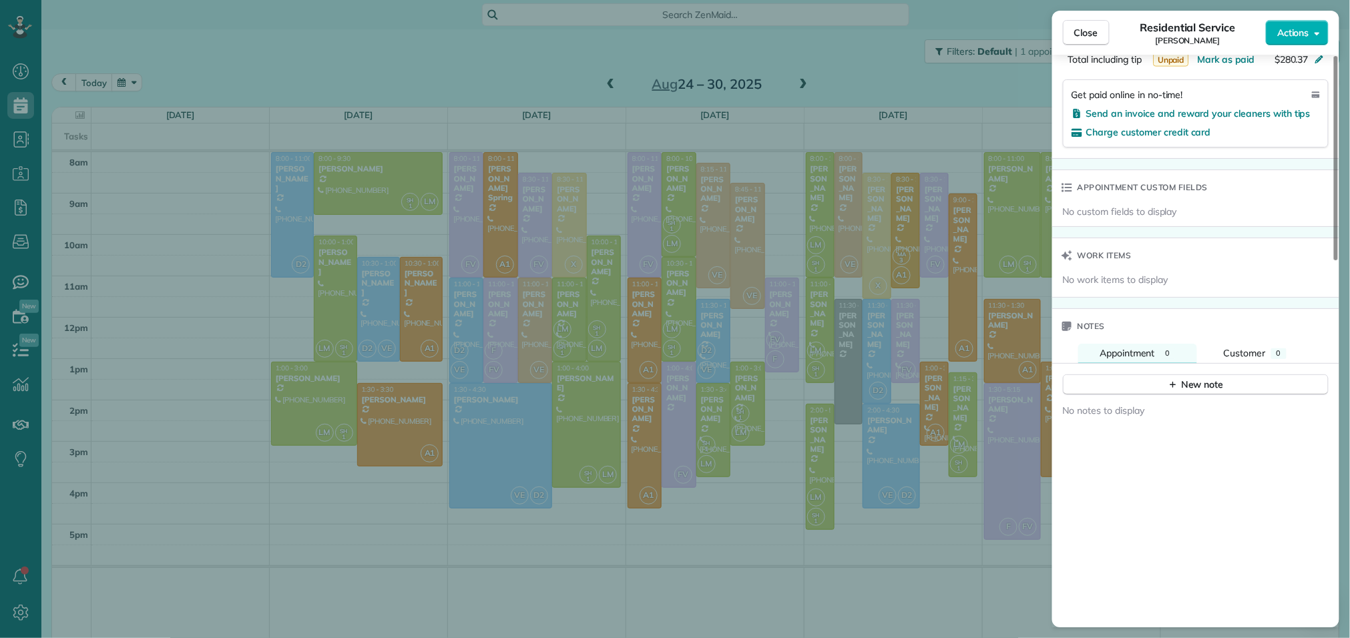
scroll to position [1025, 0]
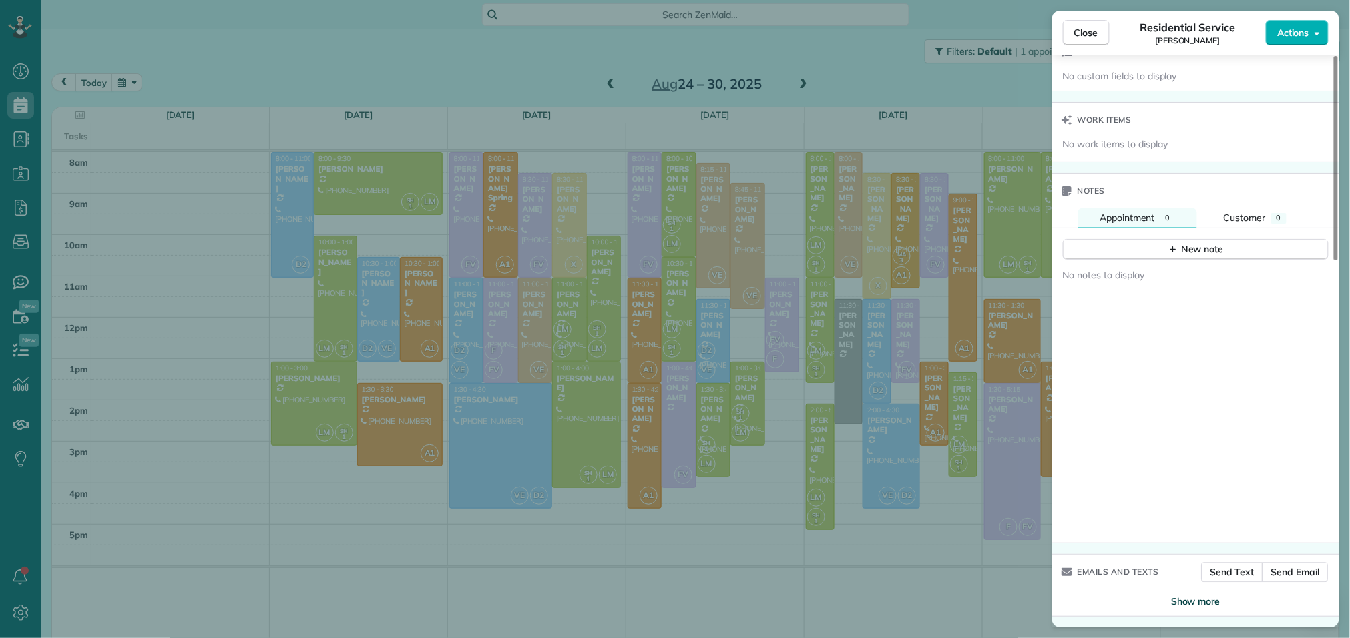
click at [1206, 602] on span "Show more" at bounding box center [1195, 601] width 49 height 13
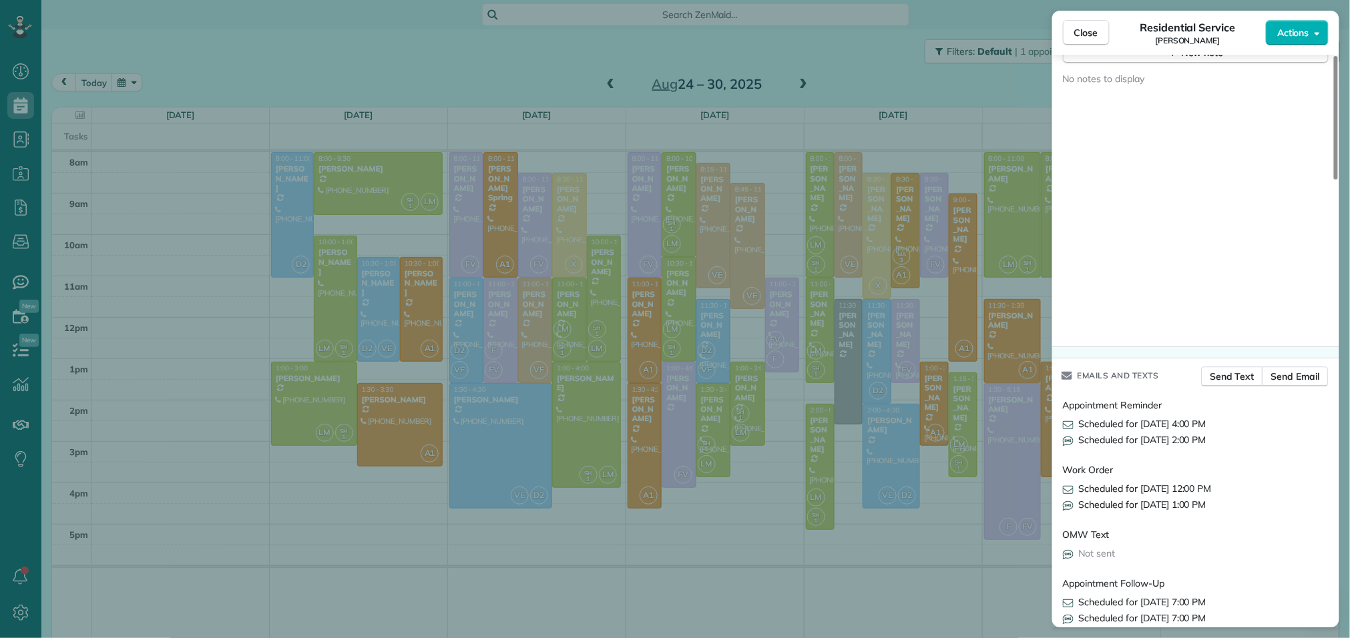
scroll to position [1309, 0]
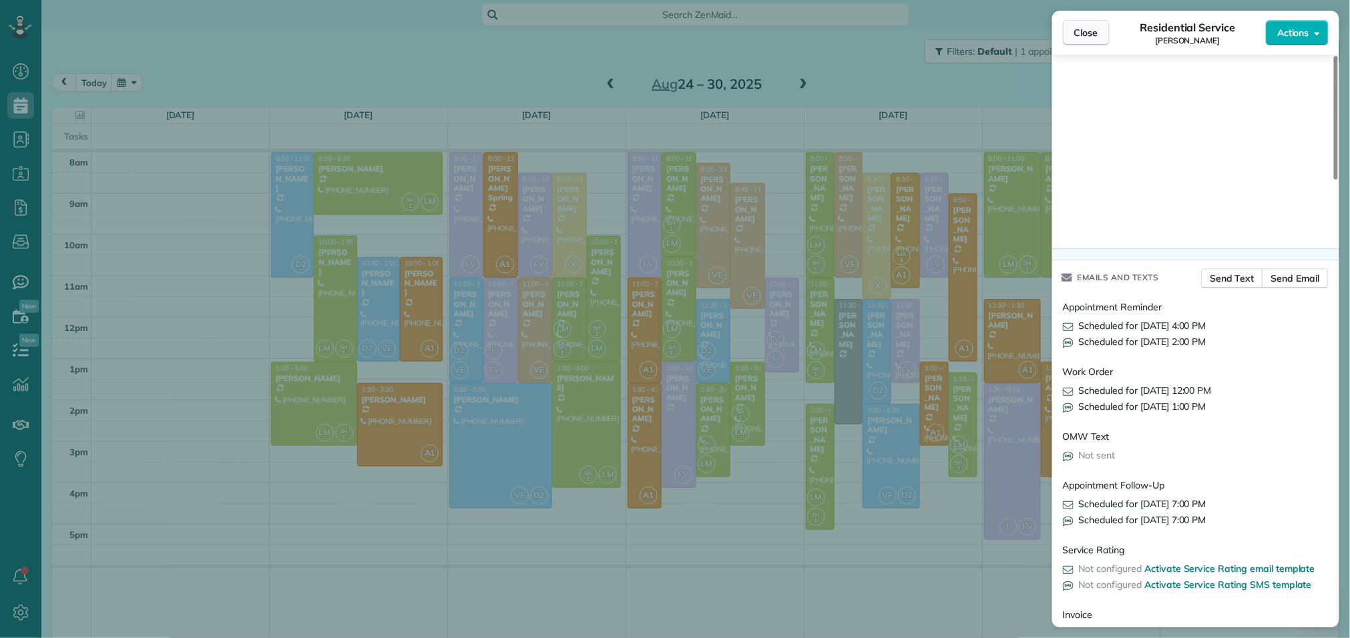
click at [1090, 35] on span "Close" at bounding box center [1086, 32] width 24 height 13
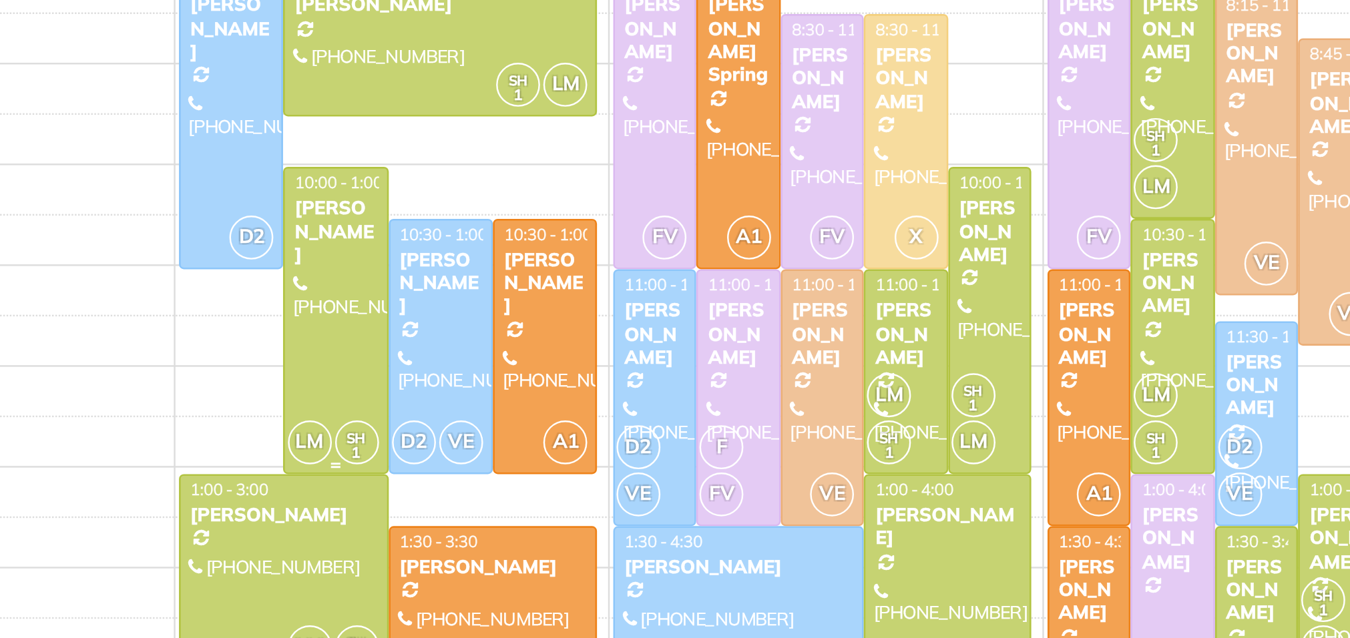
click at [344, 305] on div at bounding box center [335, 298] width 41 height 125
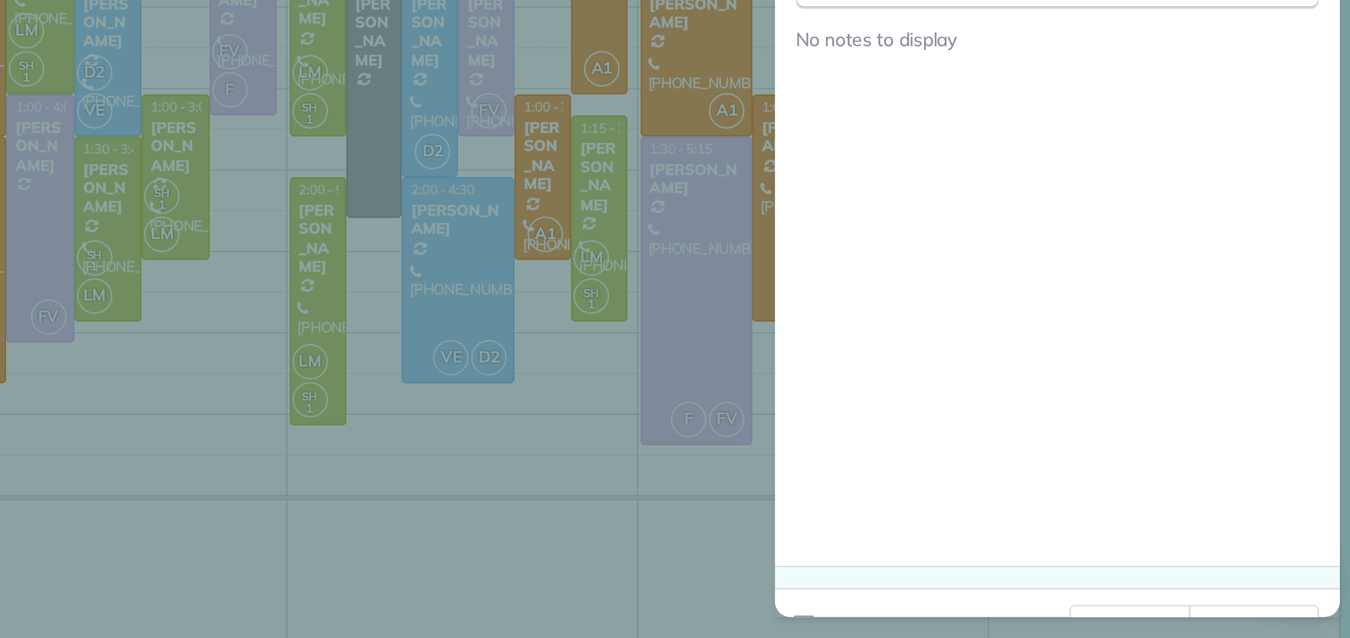
scroll to position [1025, 0]
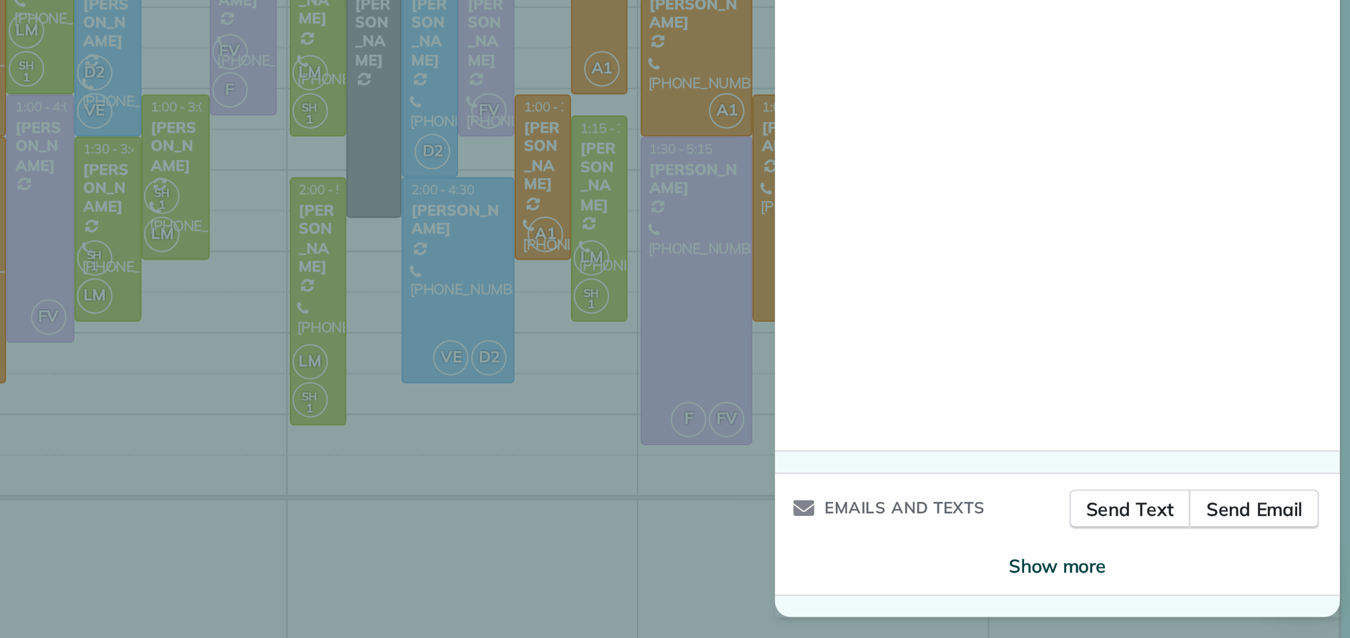
click at [1213, 600] on span "Show more" at bounding box center [1195, 601] width 49 height 13
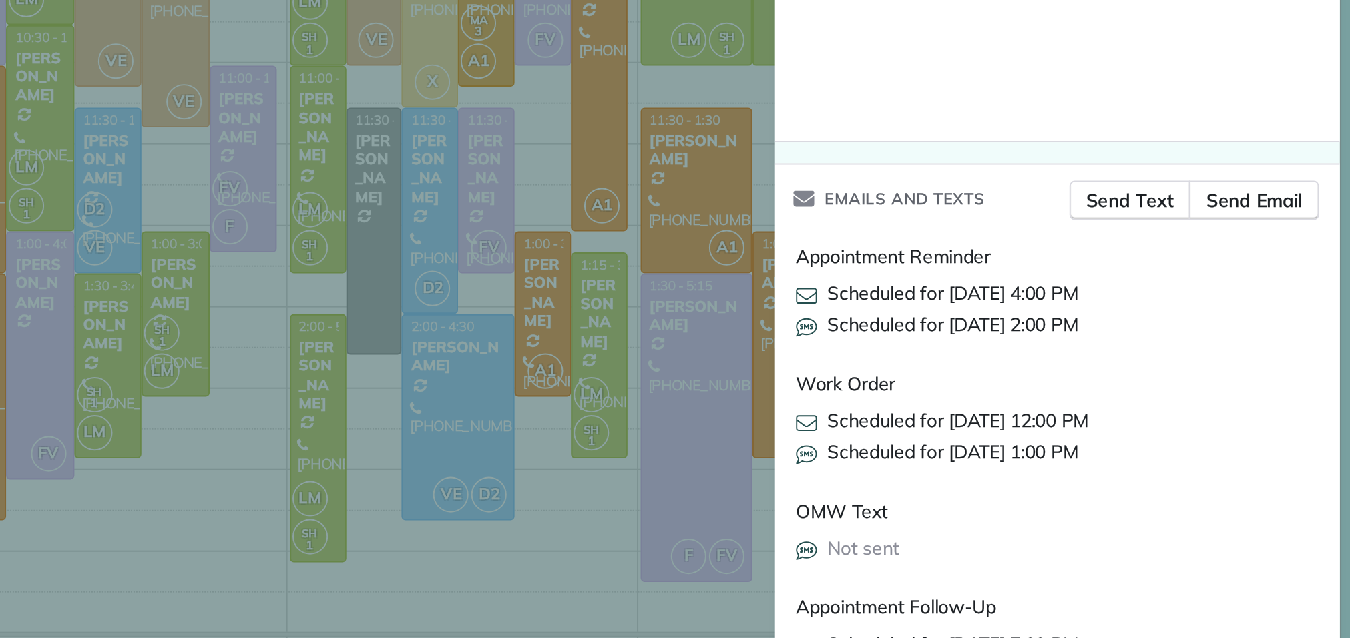
scroll to position [1239, 0]
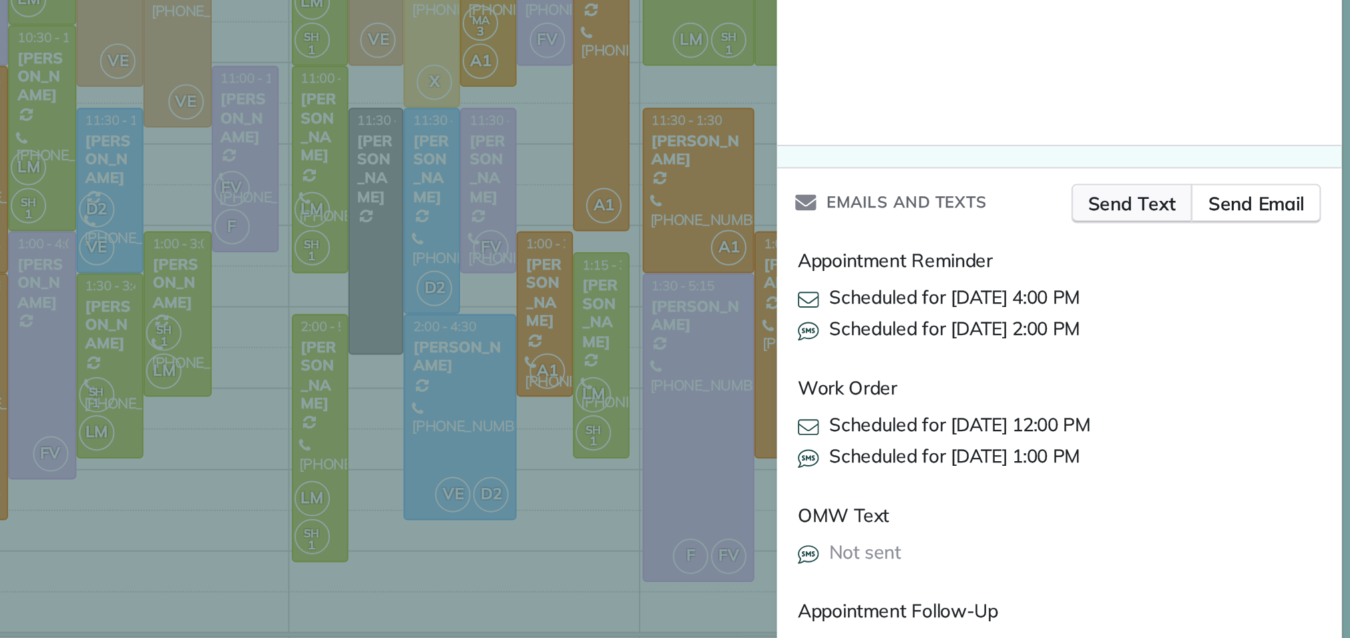
click at [1241, 355] on span "Send Text" at bounding box center [1233, 347] width 45 height 13
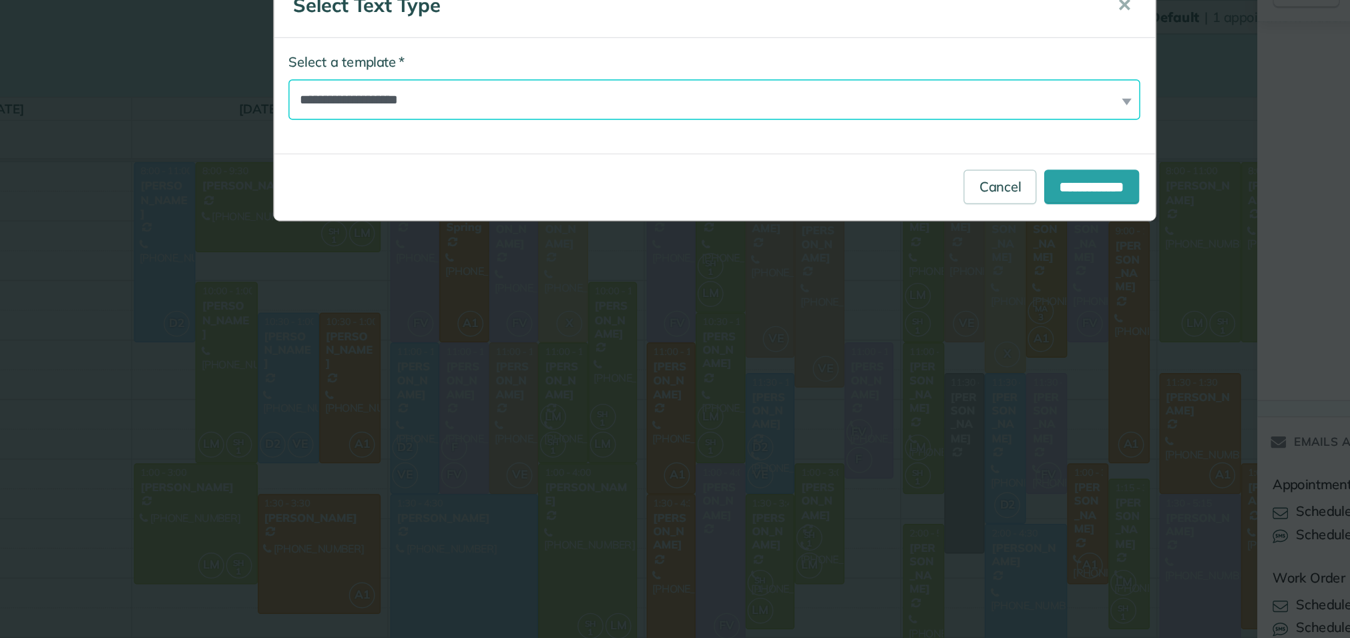
click at [599, 114] on select "**********" at bounding box center [675, 109] width 592 height 28
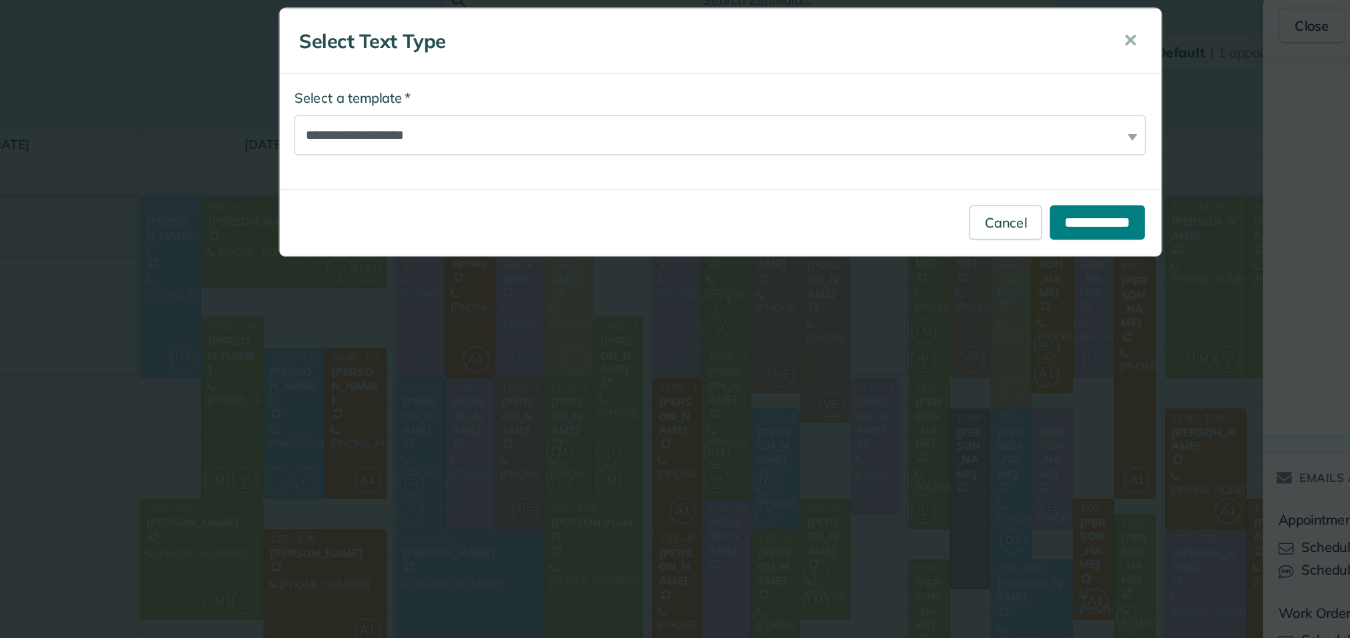
click at [916, 171] on input "**********" at bounding box center [937, 170] width 66 height 24
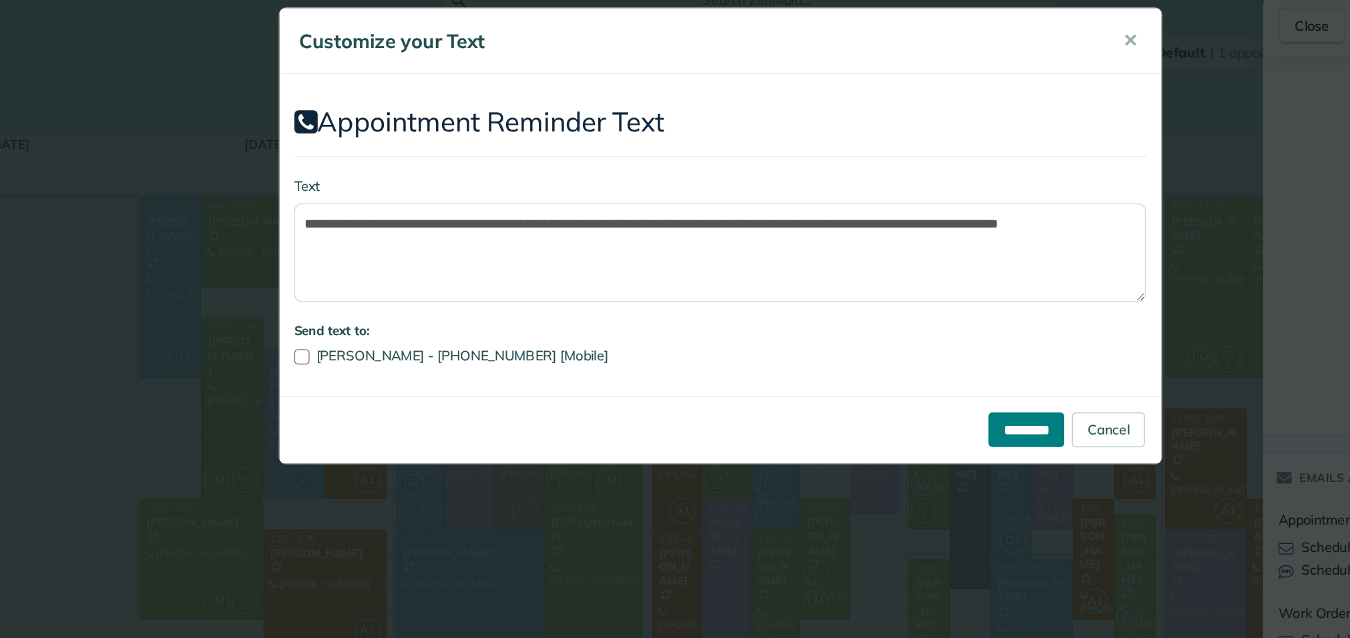
click at [878, 312] on input "*********" at bounding box center [887, 314] width 53 height 24
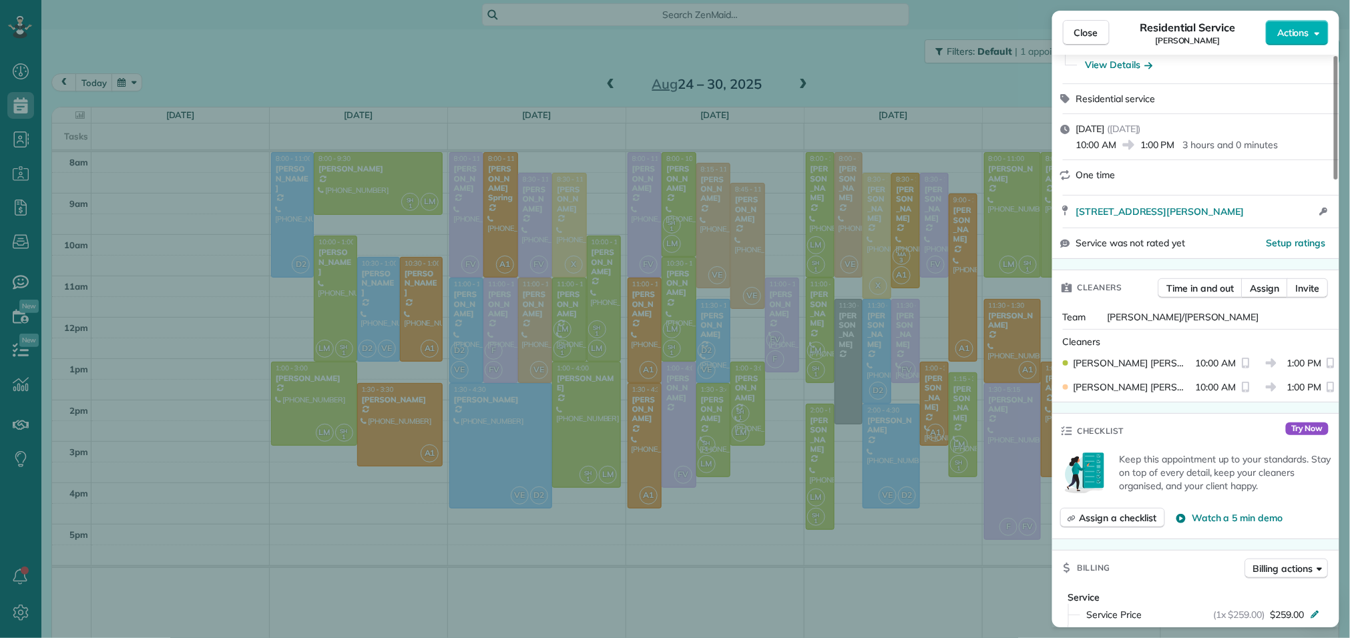
scroll to position [0, 0]
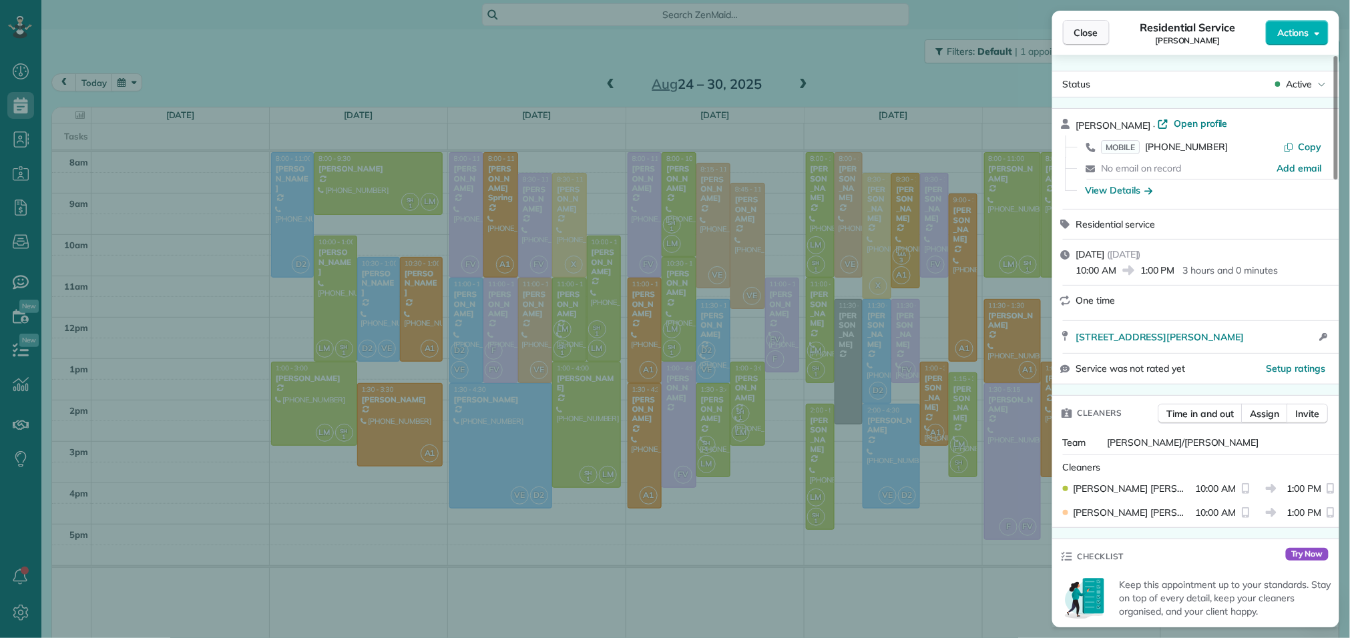
click at [1094, 31] on span "Close" at bounding box center [1086, 32] width 24 height 13
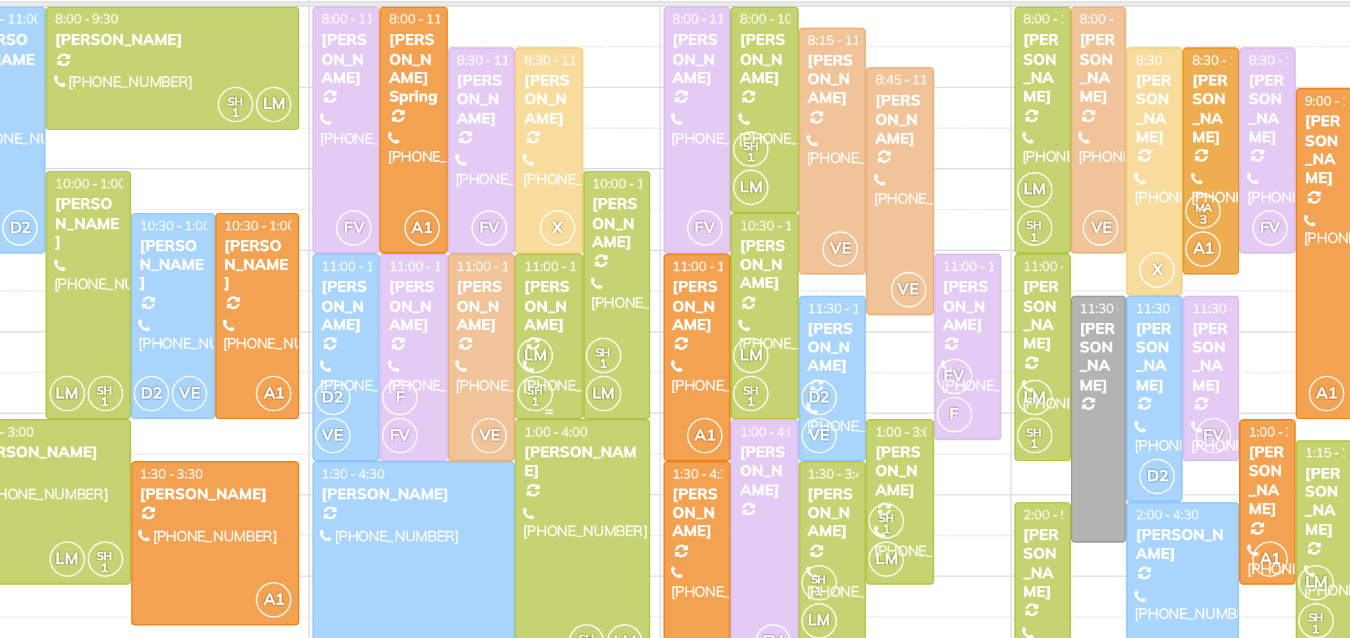
scroll to position [17, 0]
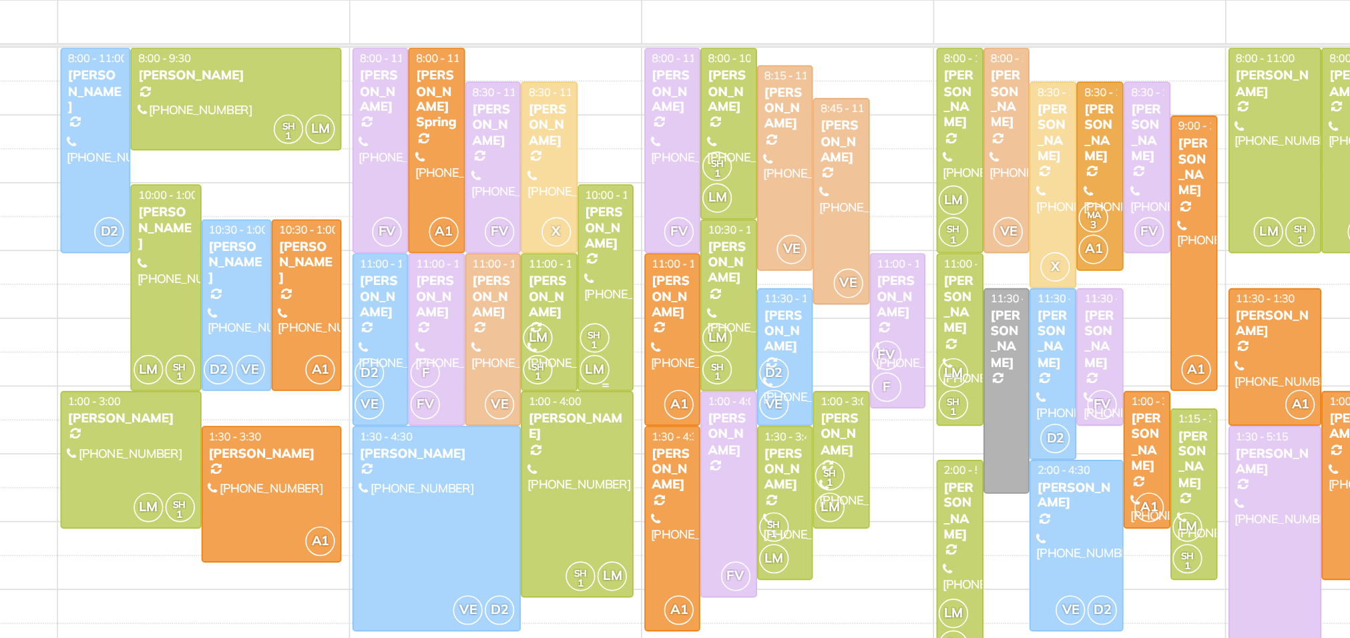
click at [600, 254] on div "Ashley Griffin" at bounding box center [604, 244] width 26 height 29
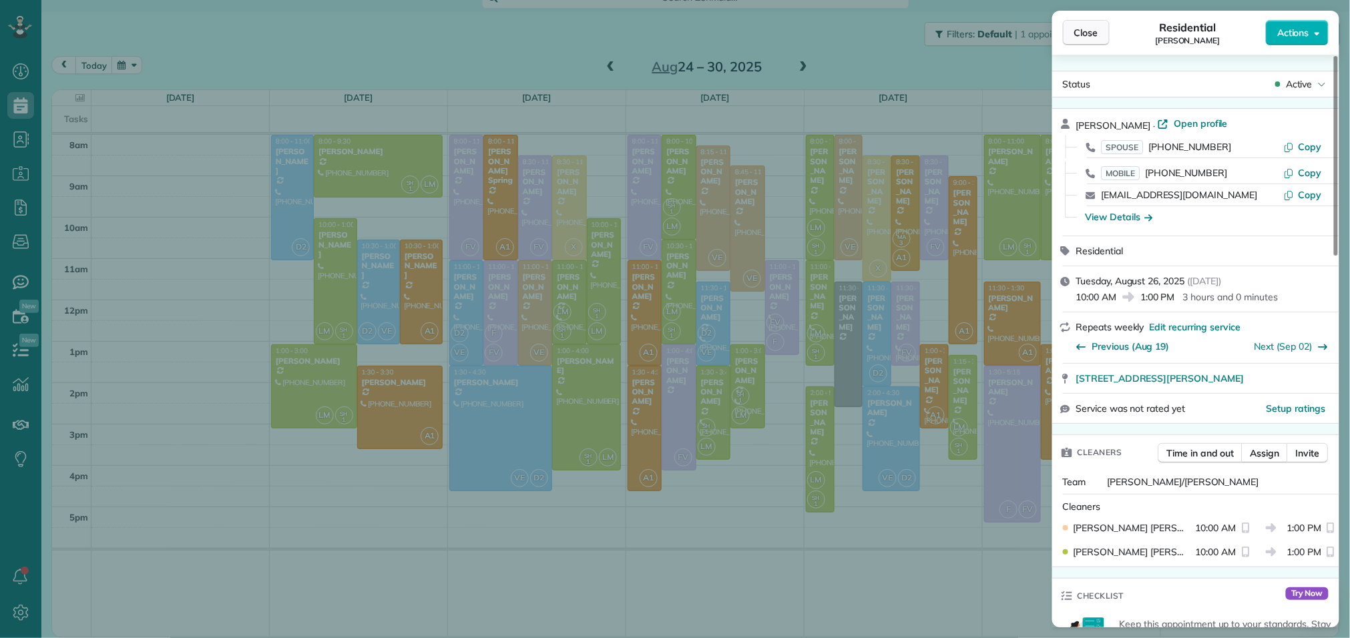
click at [1088, 37] on span "Close" at bounding box center [1086, 32] width 24 height 13
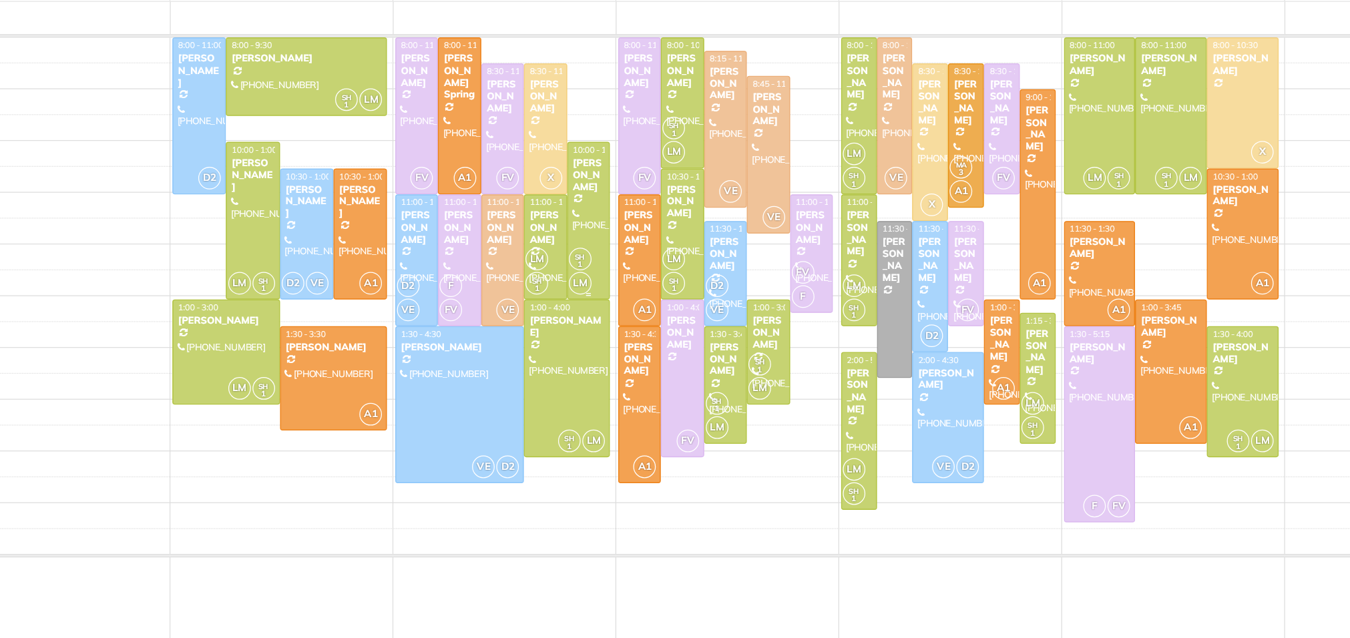
click at [604, 274] on div at bounding box center [604, 281] width 33 height 125
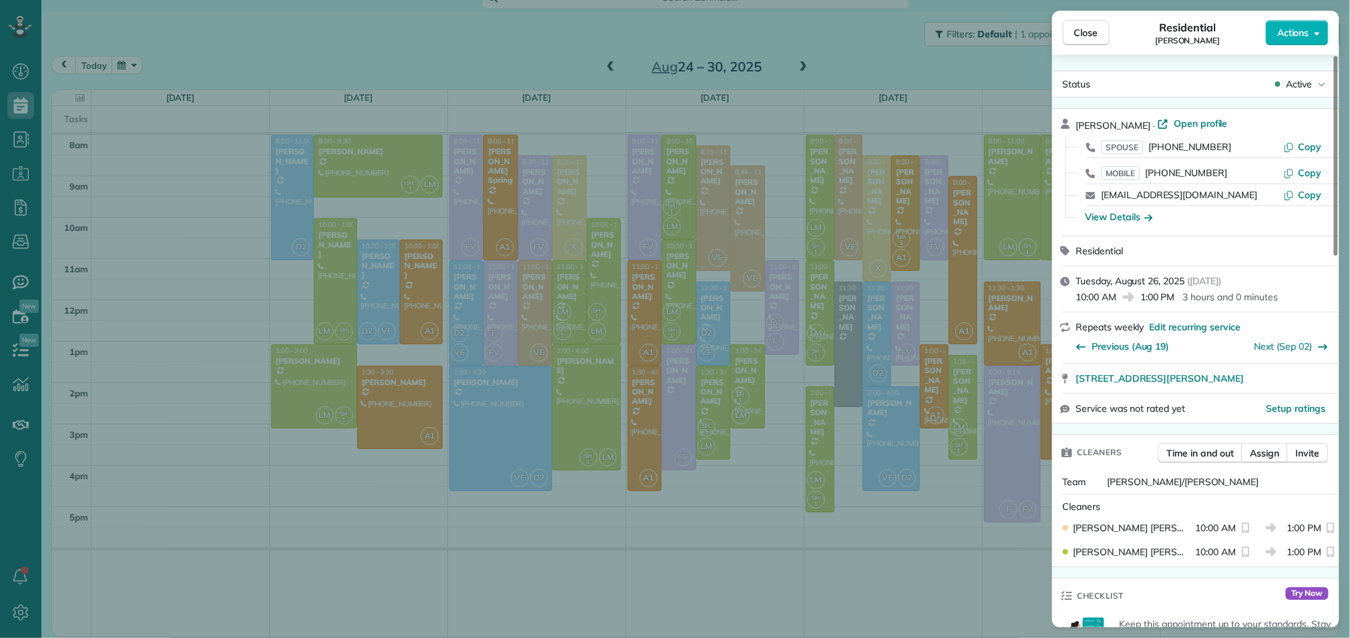
scroll to position [3, 0]
click at [1196, 117] on span "Open profile" at bounding box center [1201, 120] width 54 height 13
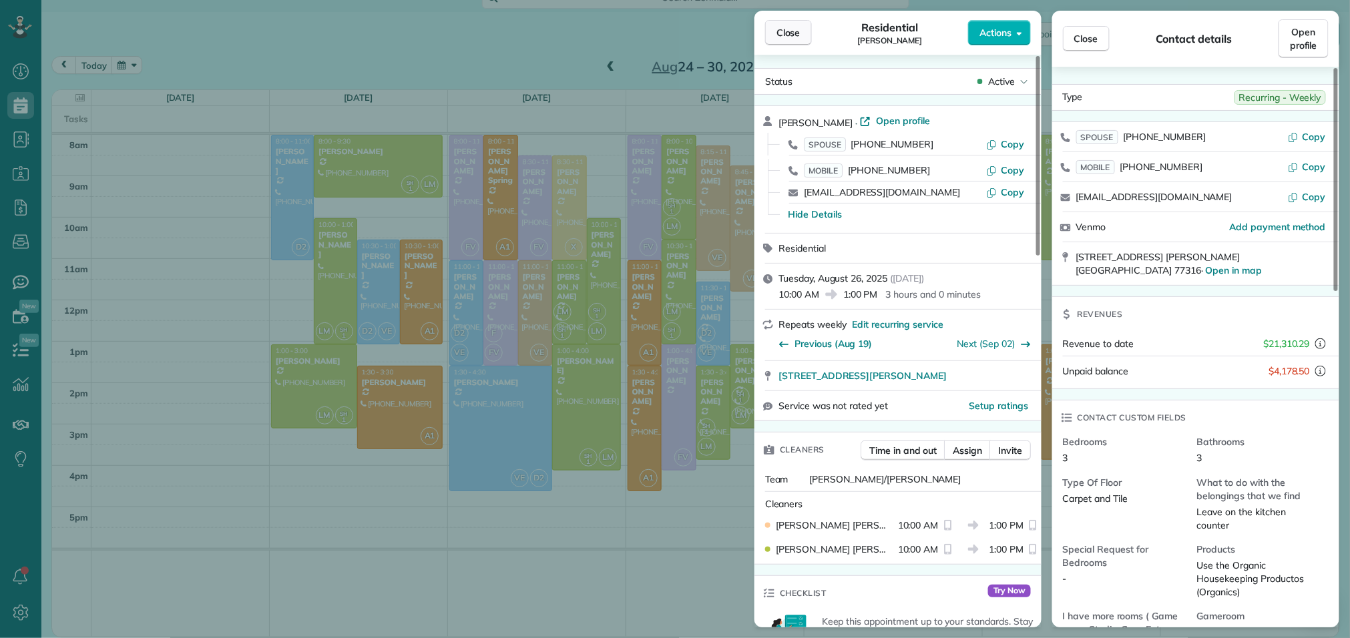
click at [781, 23] on button "Close" at bounding box center [788, 32] width 47 height 25
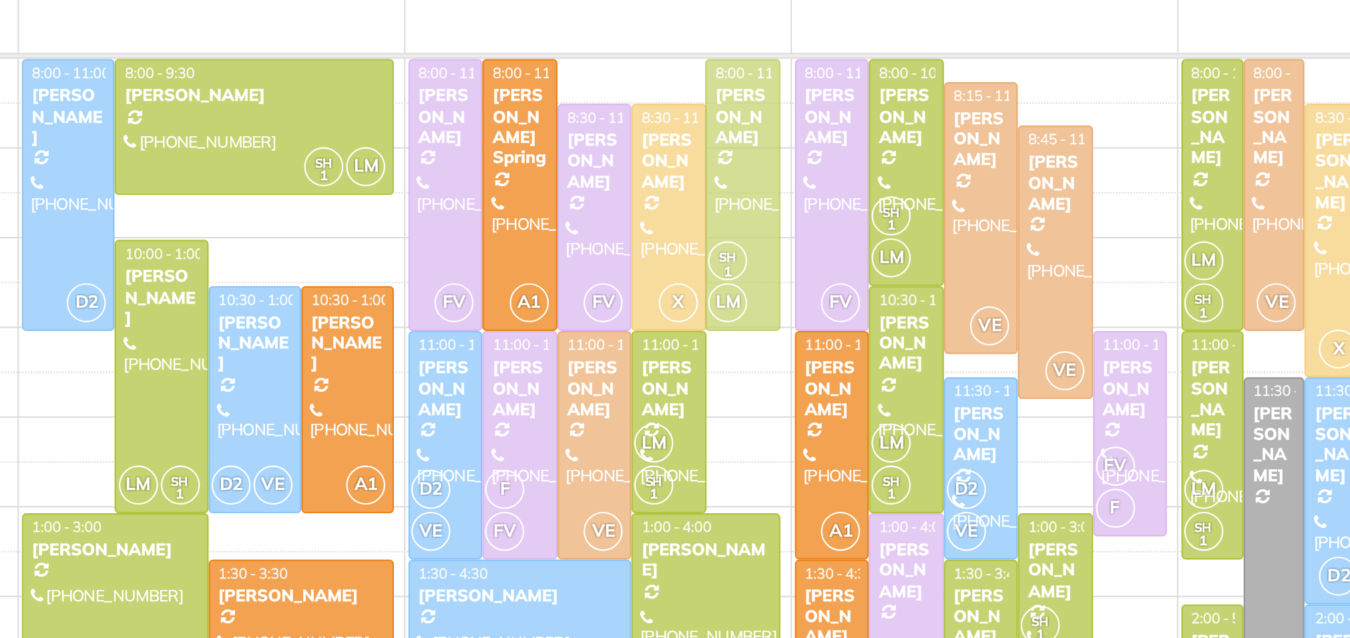
drag, startPoint x: 598, startPoint y: 247, endPoint x: 601, endPoint y: 165, distance: 82.2
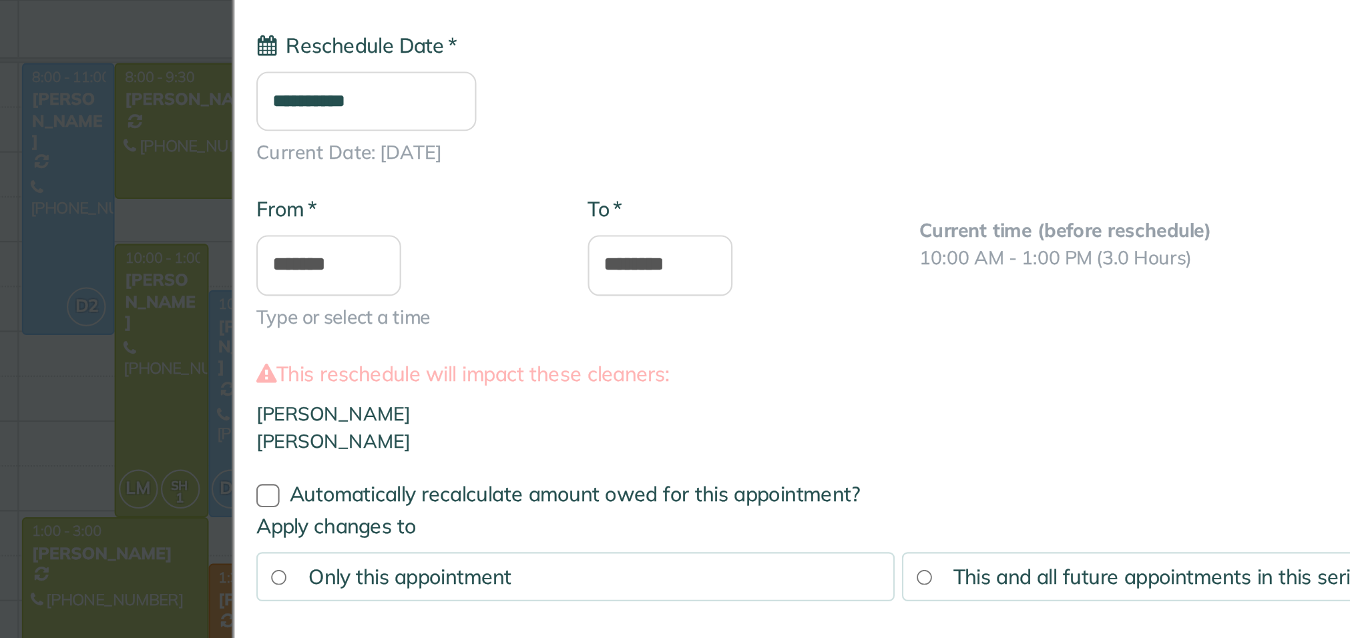
type input "**********"
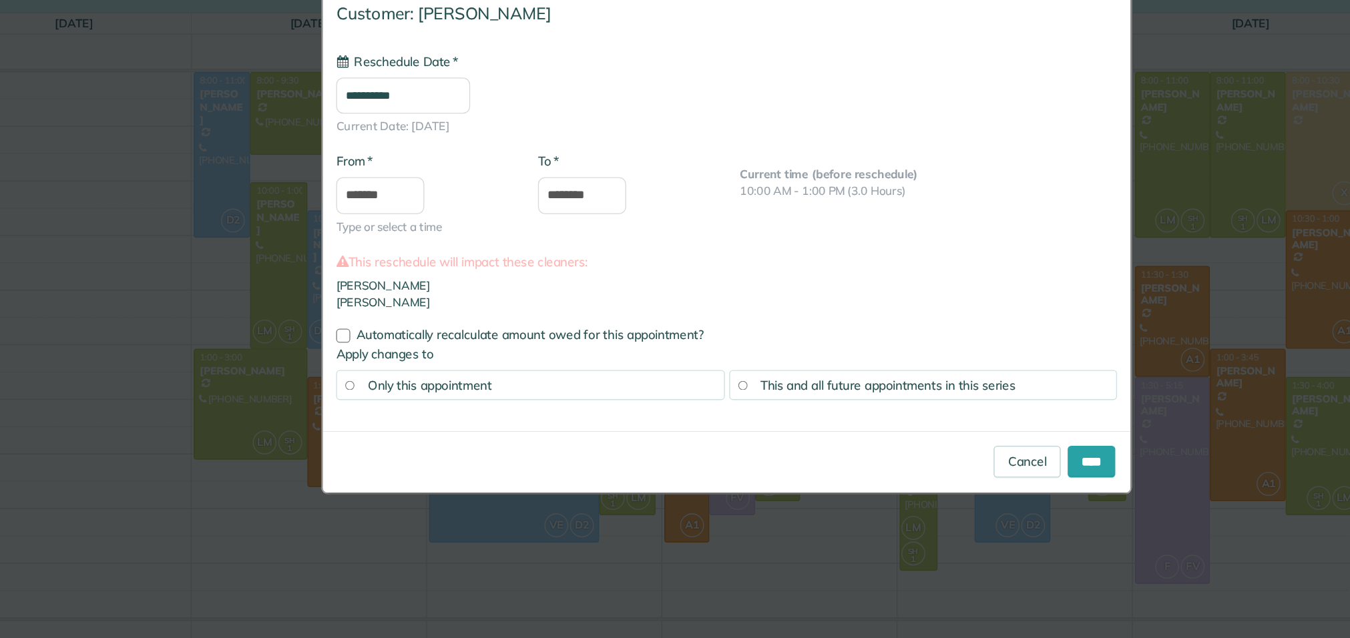
click at [845, 375] on span "This and all future appointments in this series" at bounding box center [797, 372] width 193 height 12
click at [949, 434] on input "****" at bounding box center [952, 430] width 36 height 24
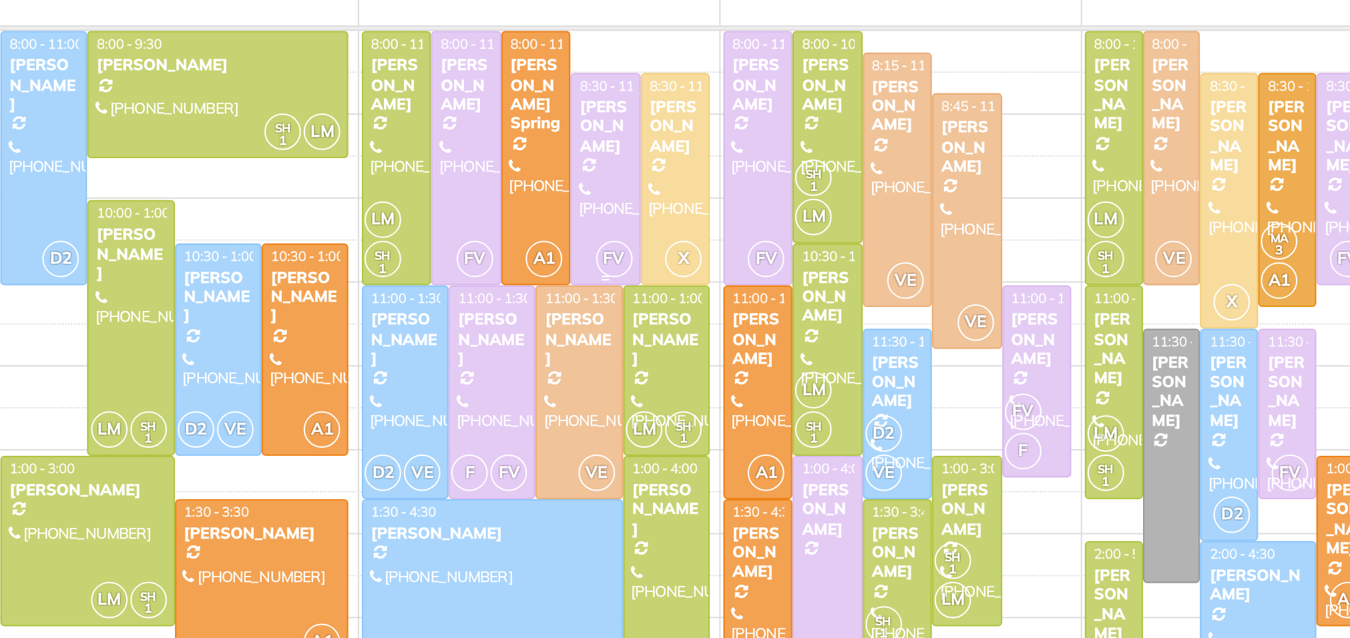
click at [575, 196] on div "Jose Miguel Santes" at bounding box center [569, 182] width 26 height 29
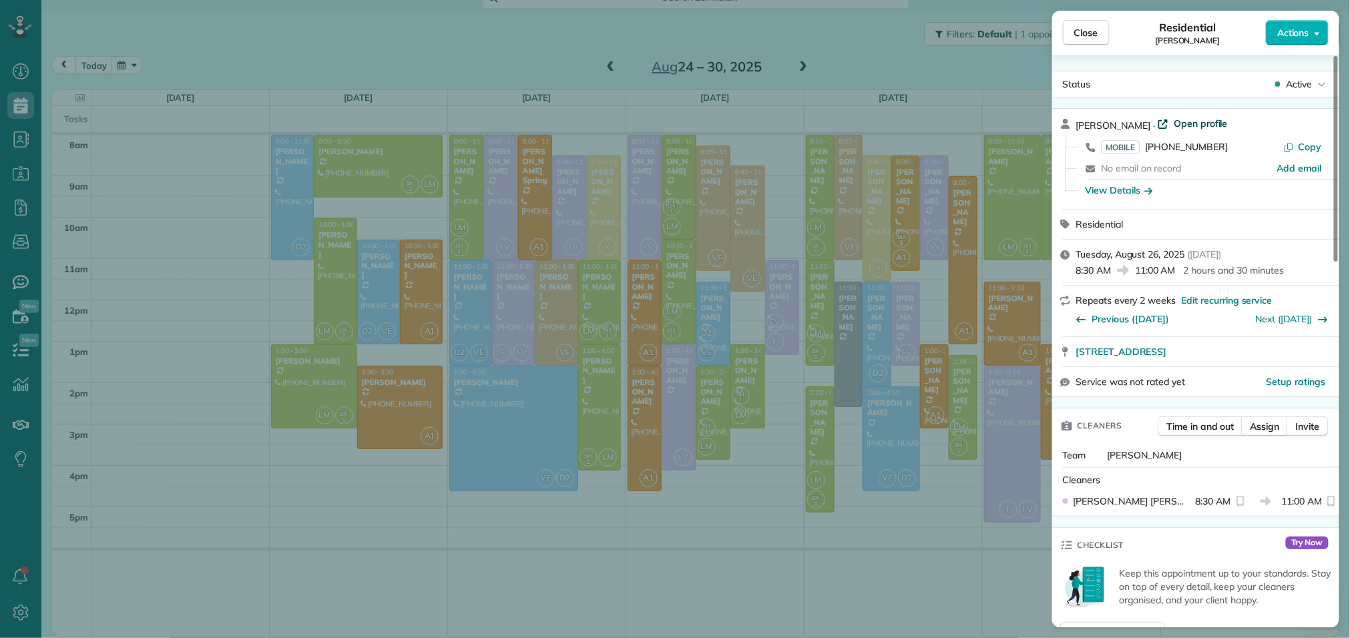
click at [1205, 120] on span "Open profile" at bounding box center [1201, 123] width 54 height 13
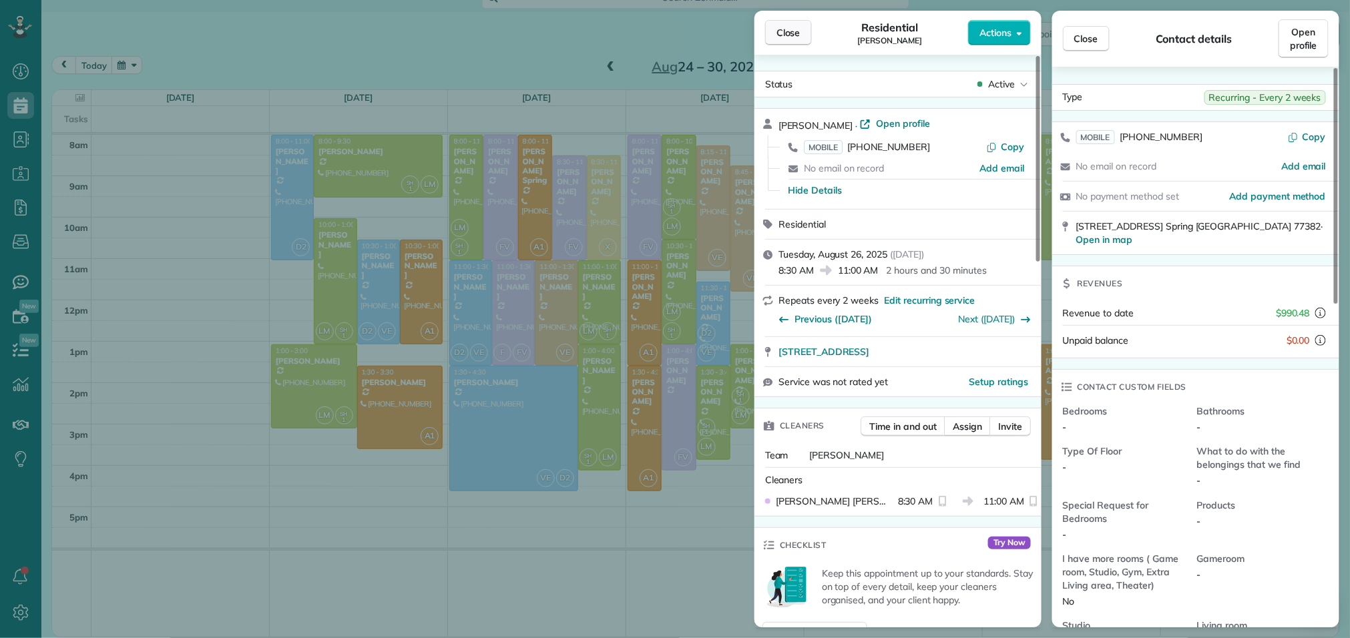
click at [785, 32] on span "Close" at bounding box center [789, 32] width 24 height 13
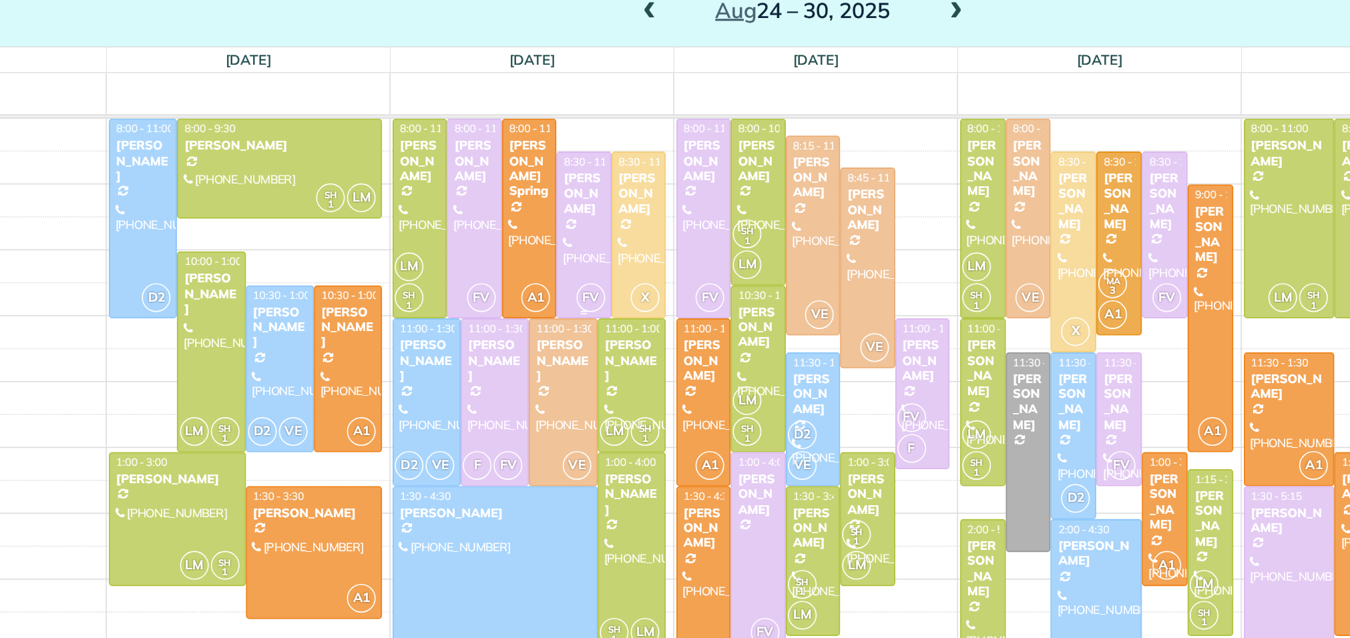
click at [566, 183] on div "Jose Miguel Santes" at bounding box center [569, 182] width 26 height 29
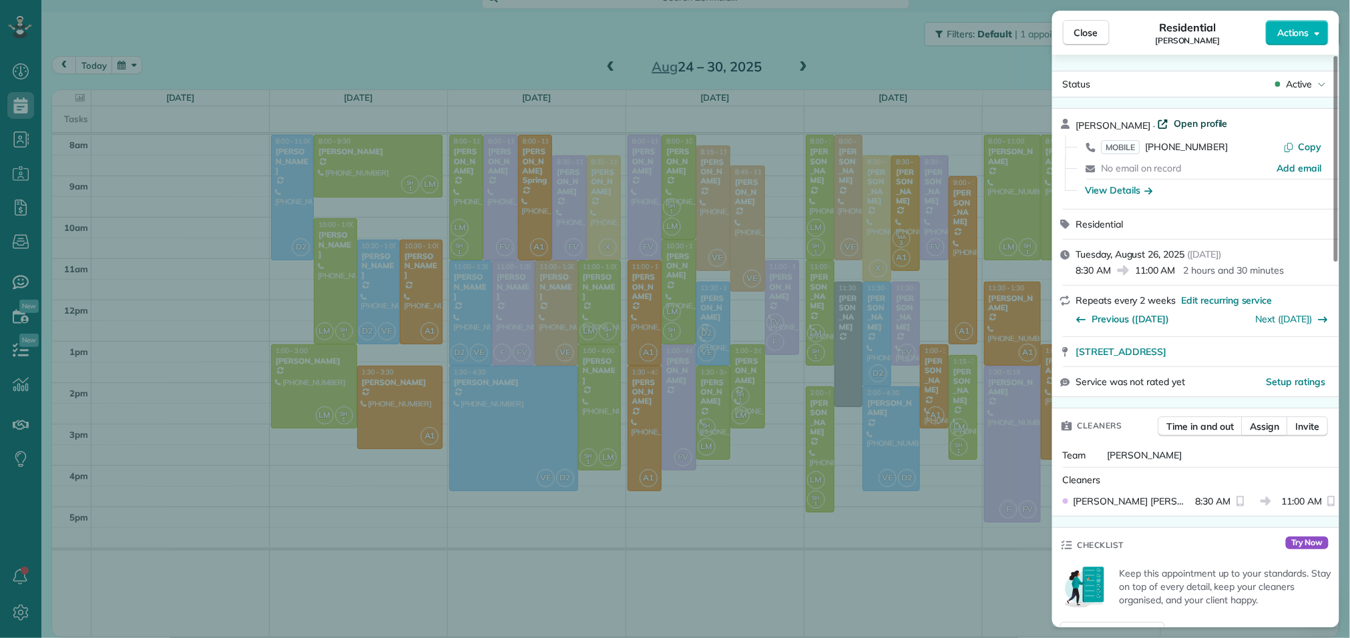
click at [1216, 126] on span "Open profile" at bounding box center [1201, 123] width 54 height 13
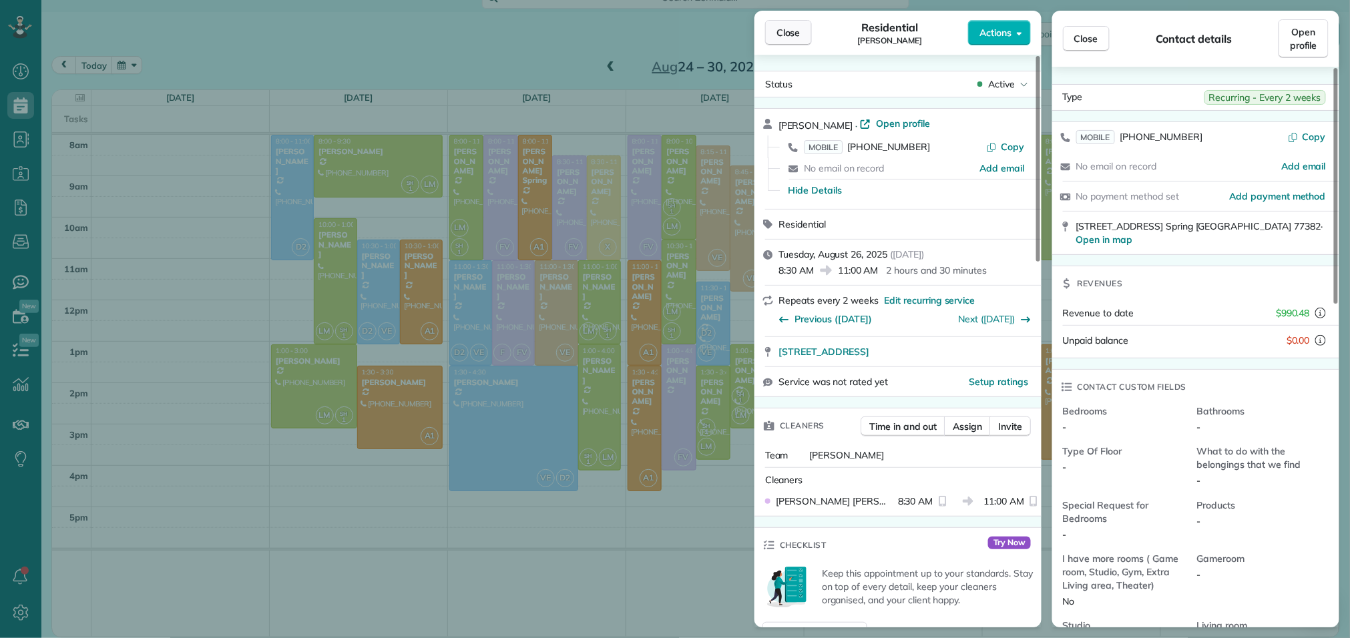
click at [801, 41] on button "Close" at bounding box center [788, 32] width 47 height 25
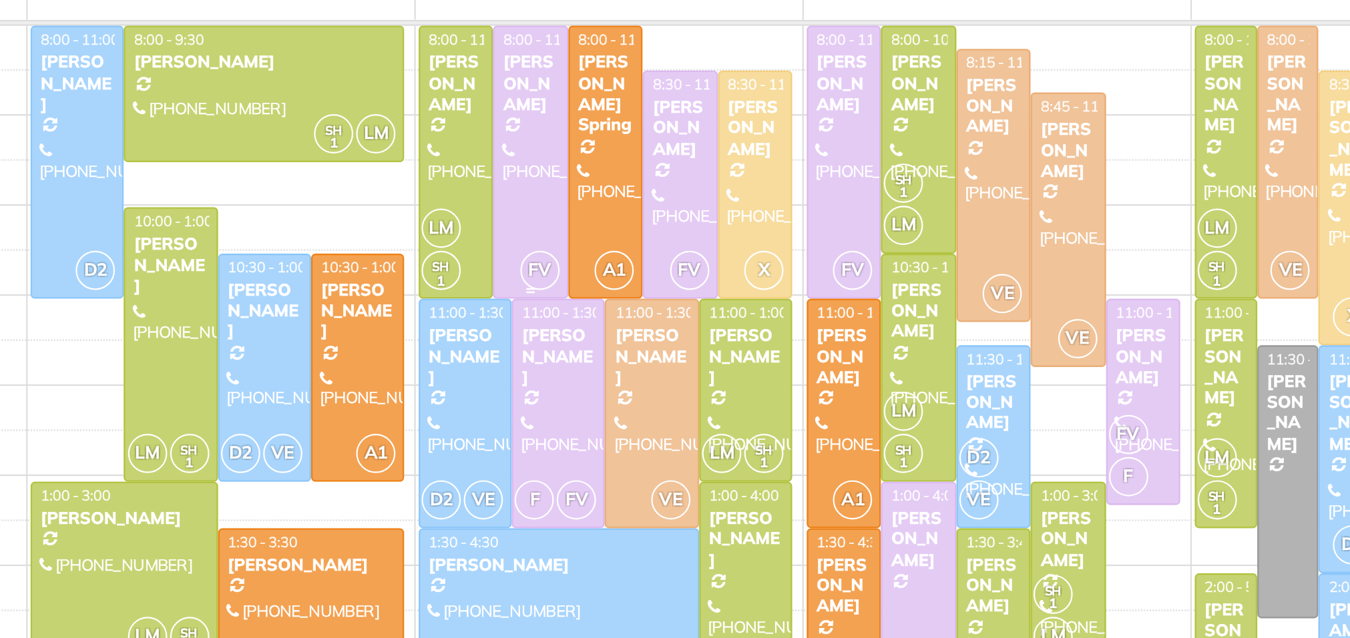
click at [508, 199] on div at bounding box center [500, 215] width 33 height 124
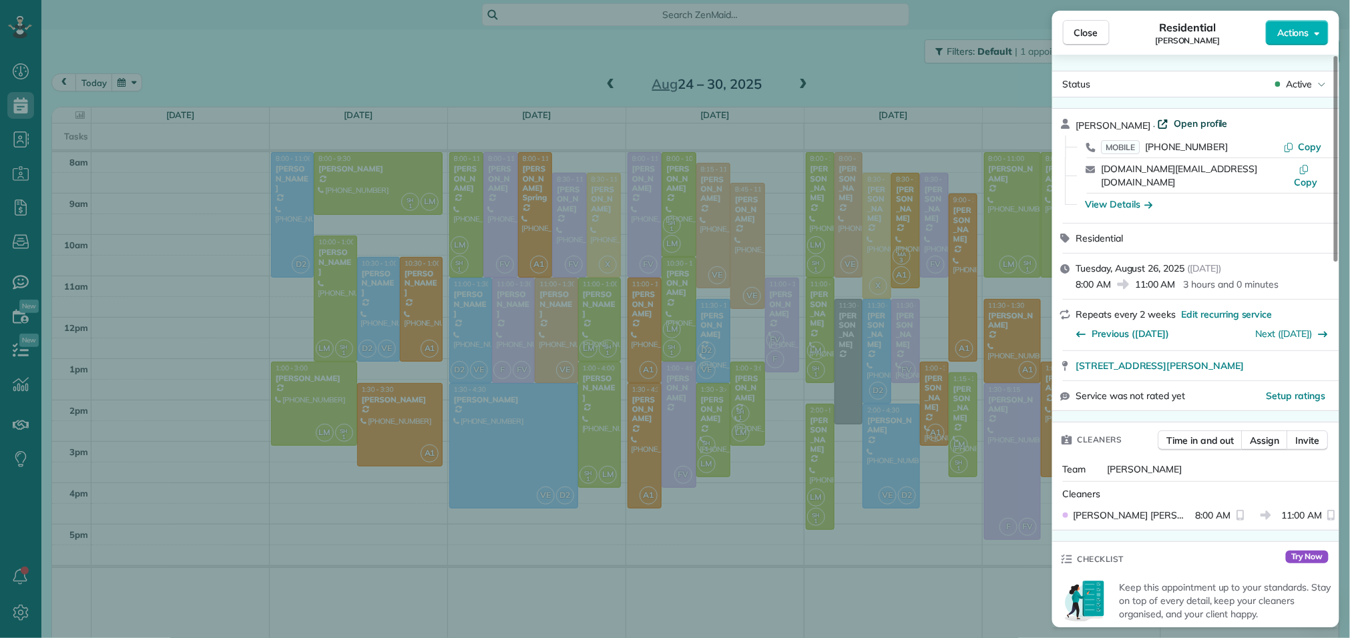
click at [1196, 129] on span "Open profile" at bounding box center [1201, 123] width 54 height 13
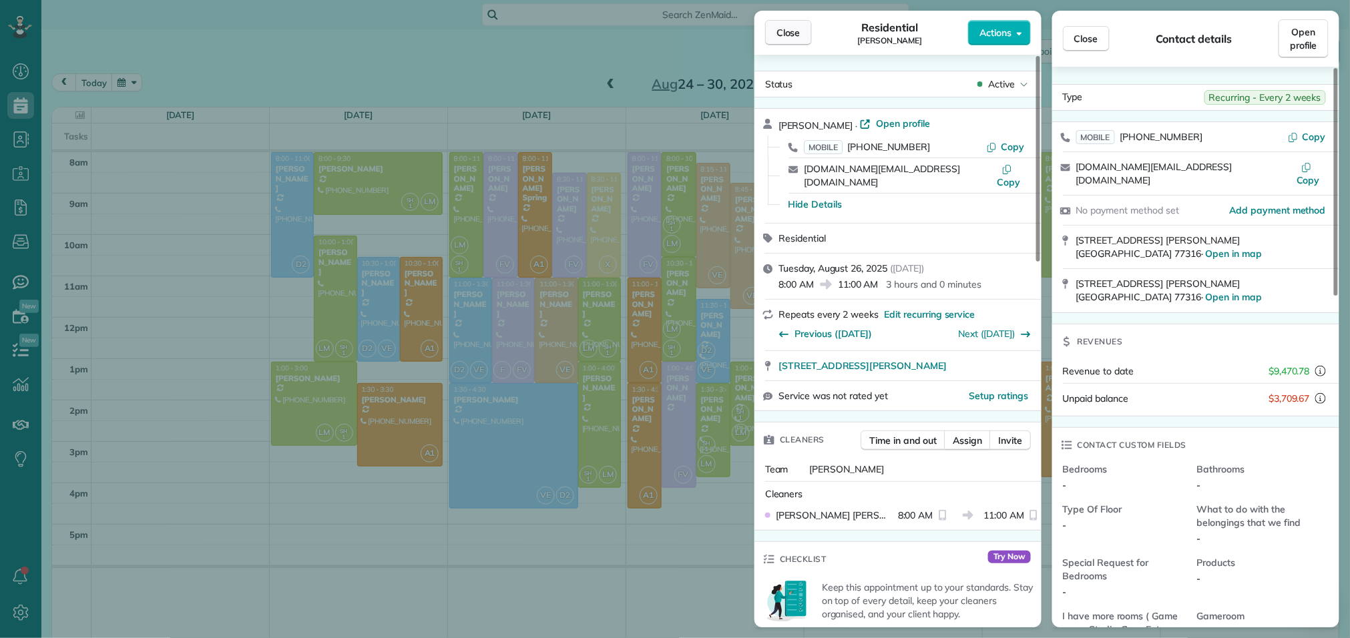
click at [806, 36] on button "Close" at bounding box center [788, 32] width 47 height 25
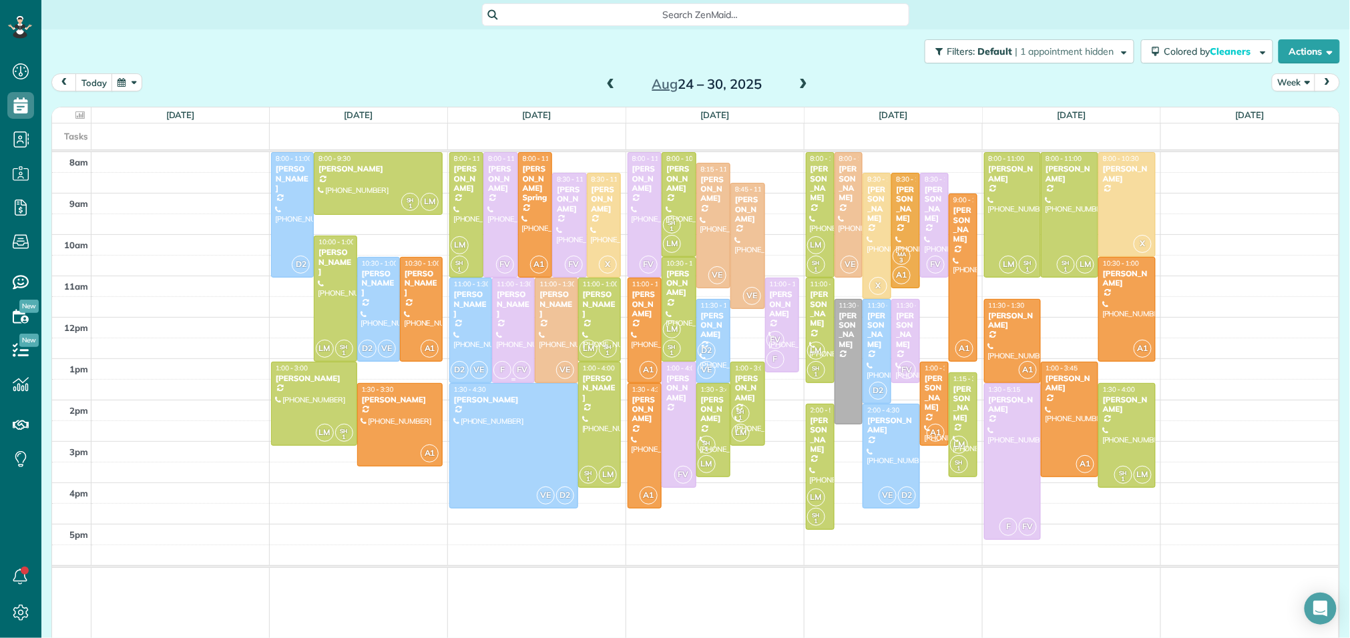
click at [515, 331] on div at bounding box center [513, 330] width 41 height 104
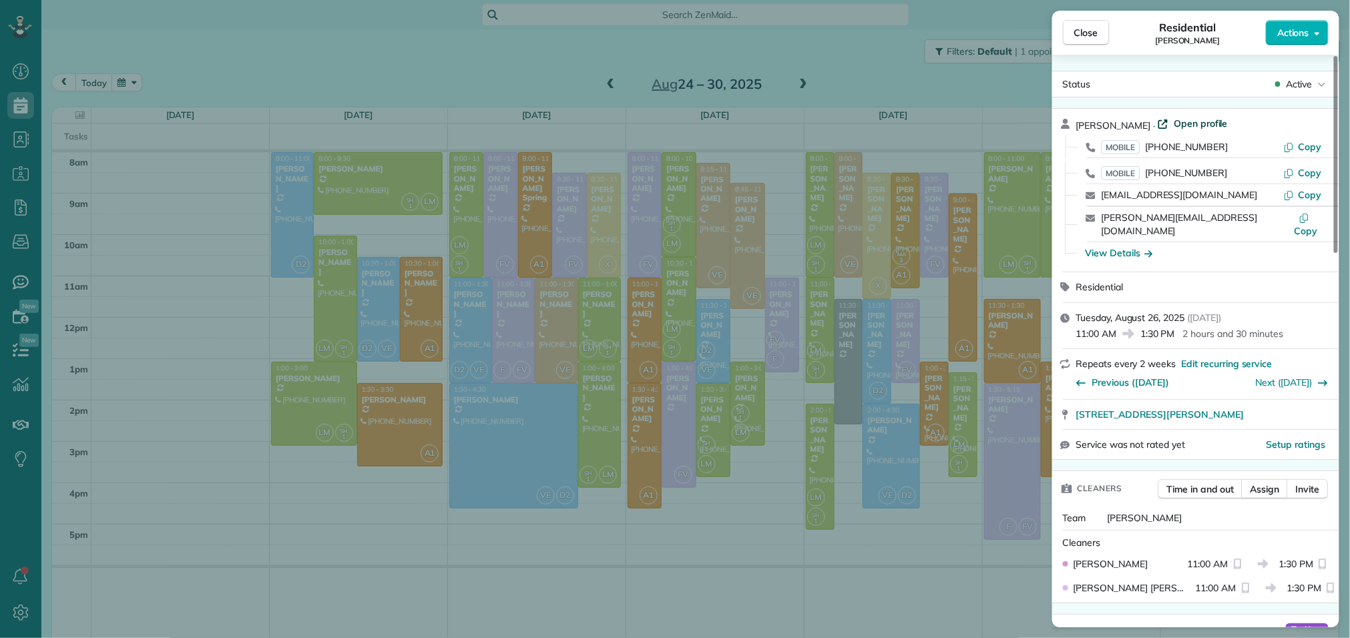
click at [1177, 121] on span "Open profile" at bounding box center [1201, 123] width 54 height 13
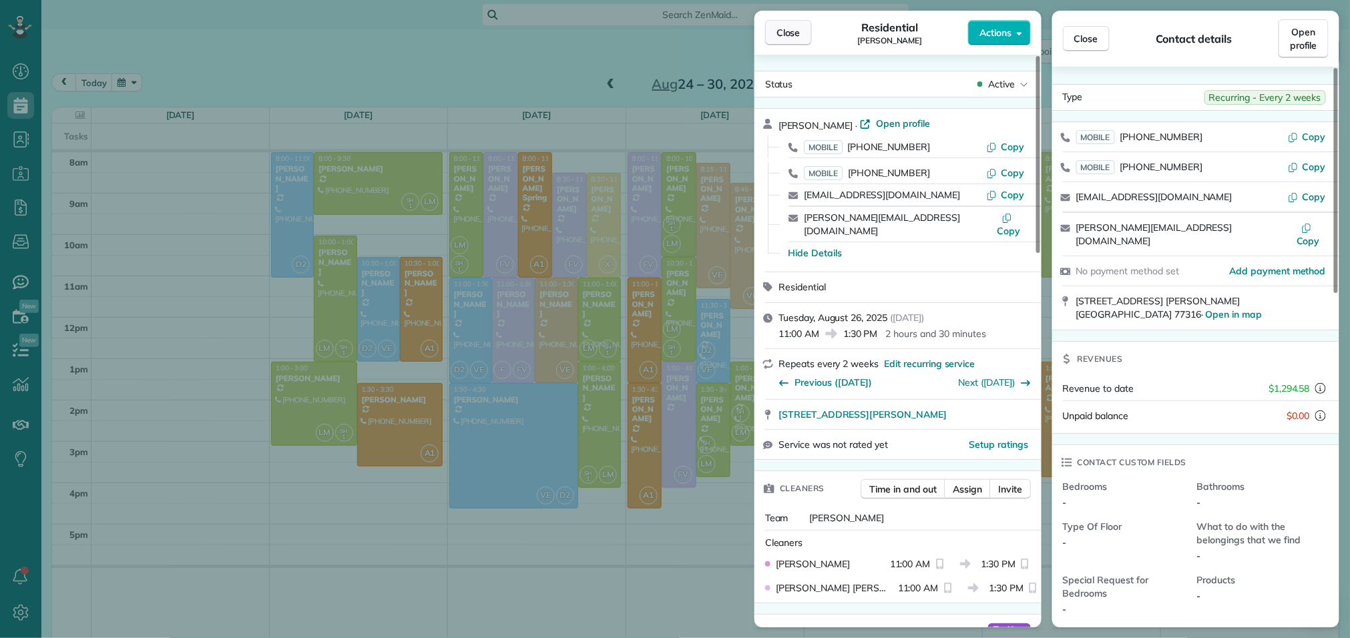
click at [789, 37] on span "Close" at bounding box center [789, 32] width 24 height 13
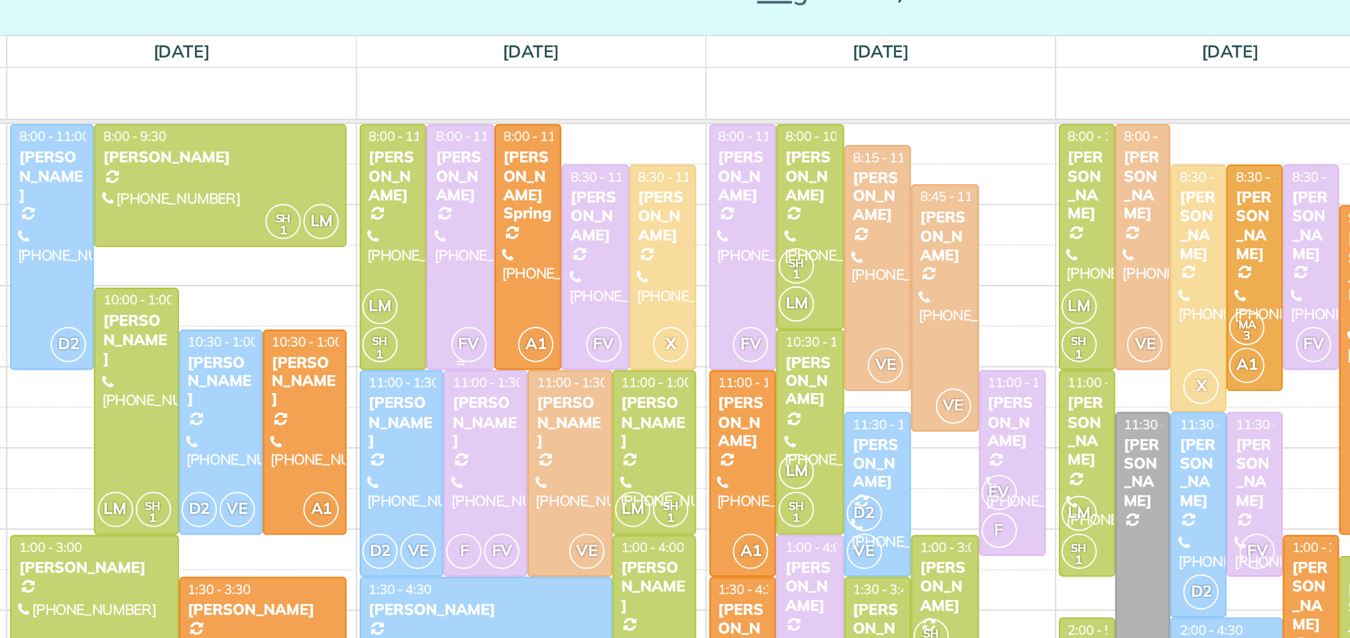
click at [511, 253] on div at bounding box center [500, 215] width 33 height 124
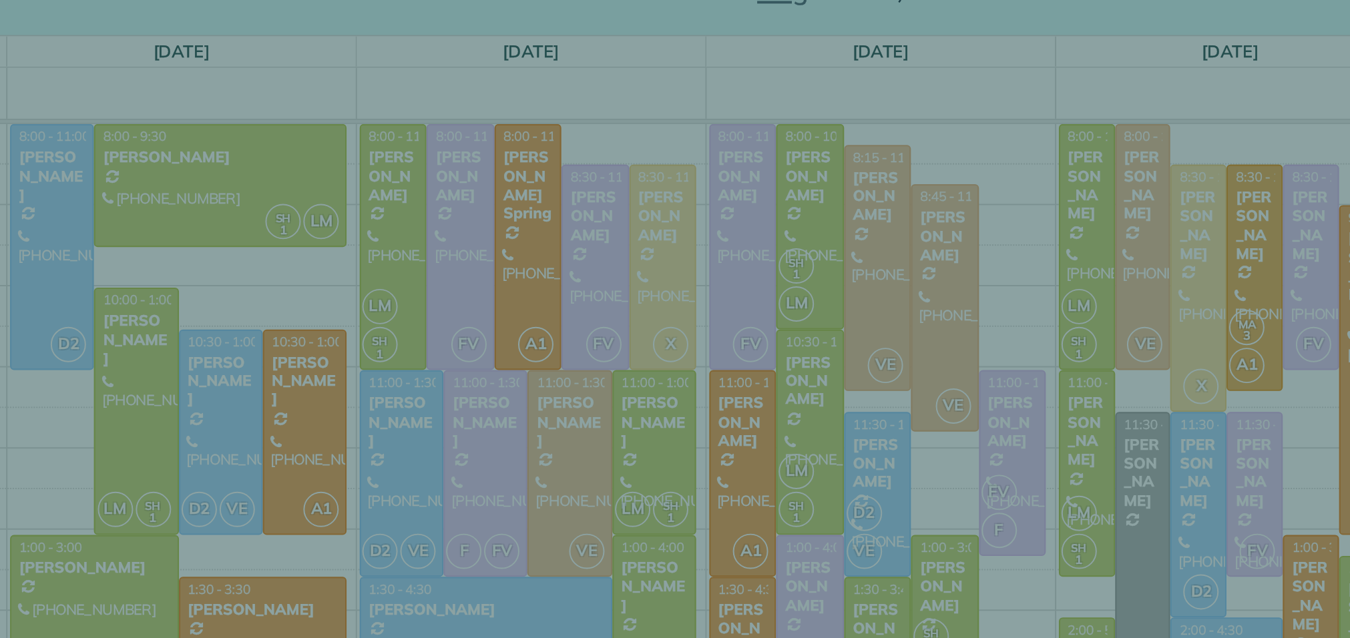
click at [534, 156] on div "Close Residential Kelly Nelson Actions Status Active Kelly Nelson · Open profil…" at bounding box center [675, 319] width 1350 height 638
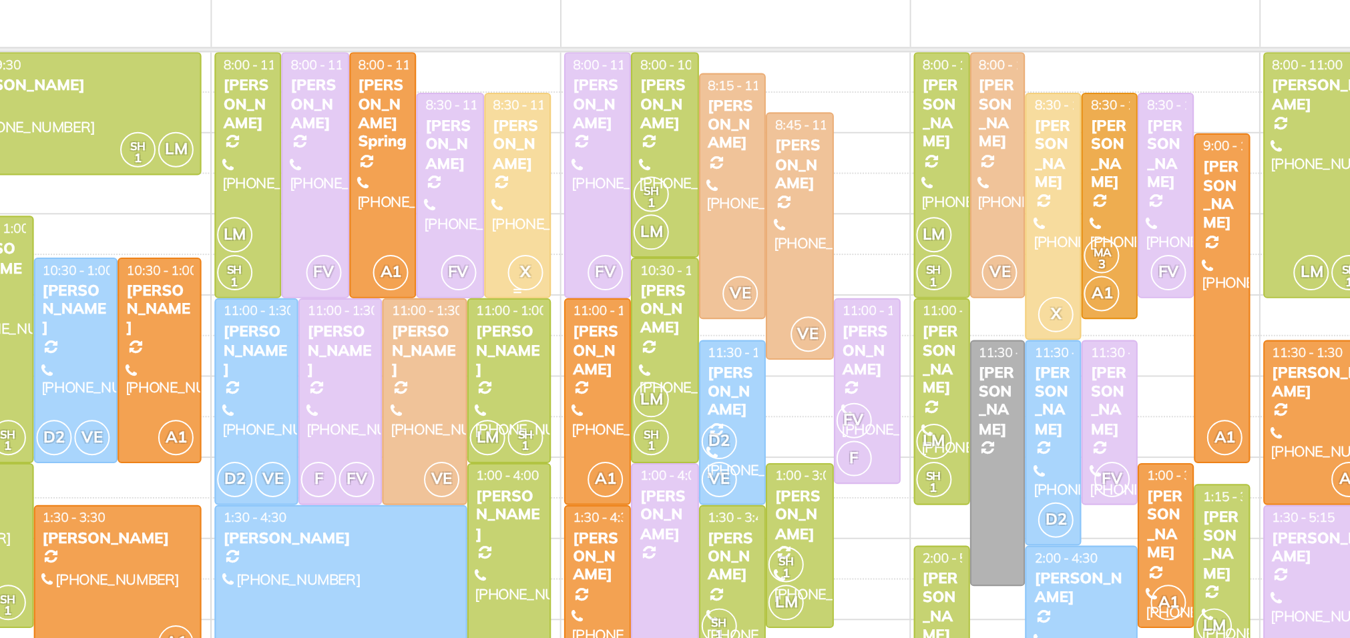
scroll to position [17, 0]
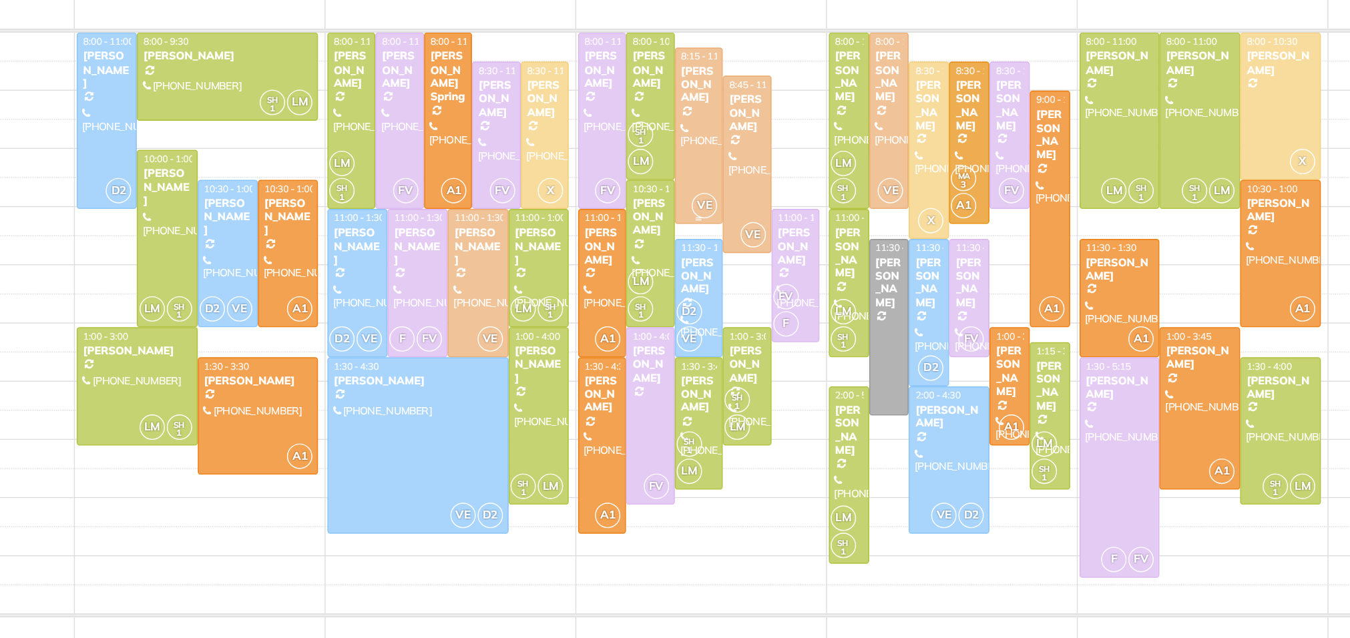
click at [715, 223] on div at bounding box center [713, 208] width 33 height 124
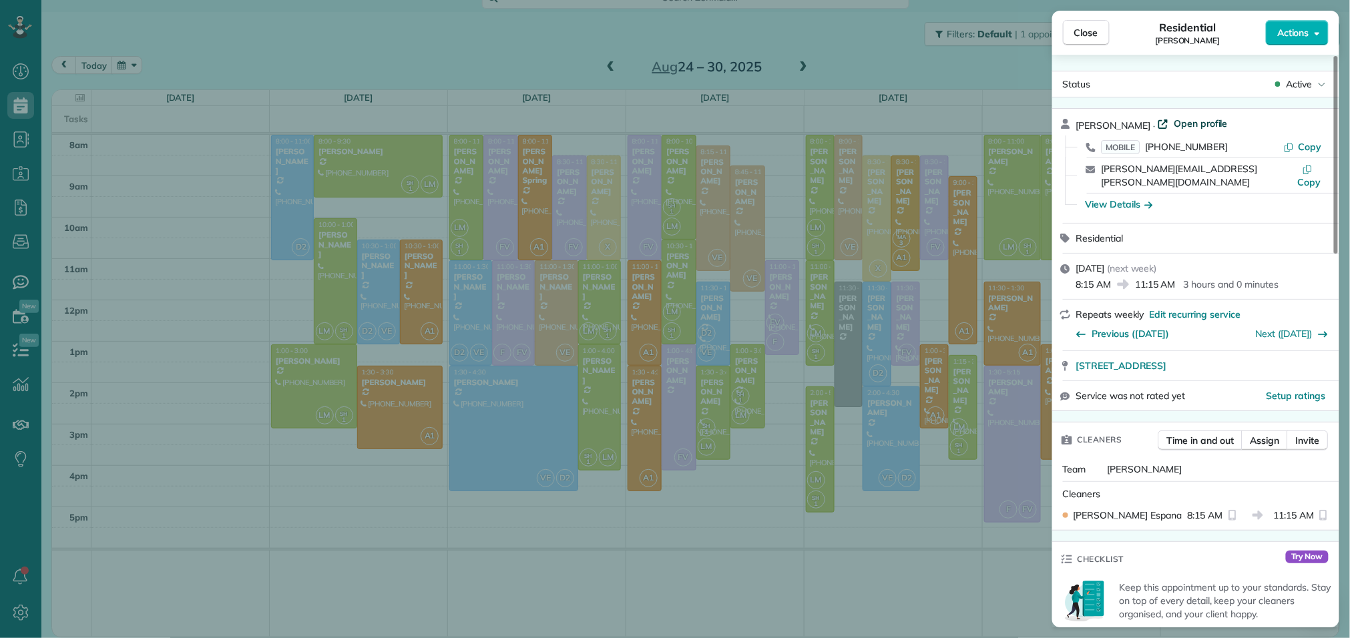
click at [1193, 128] on span "Open profile" at bounding box center [1201, 123] width 54 height 13
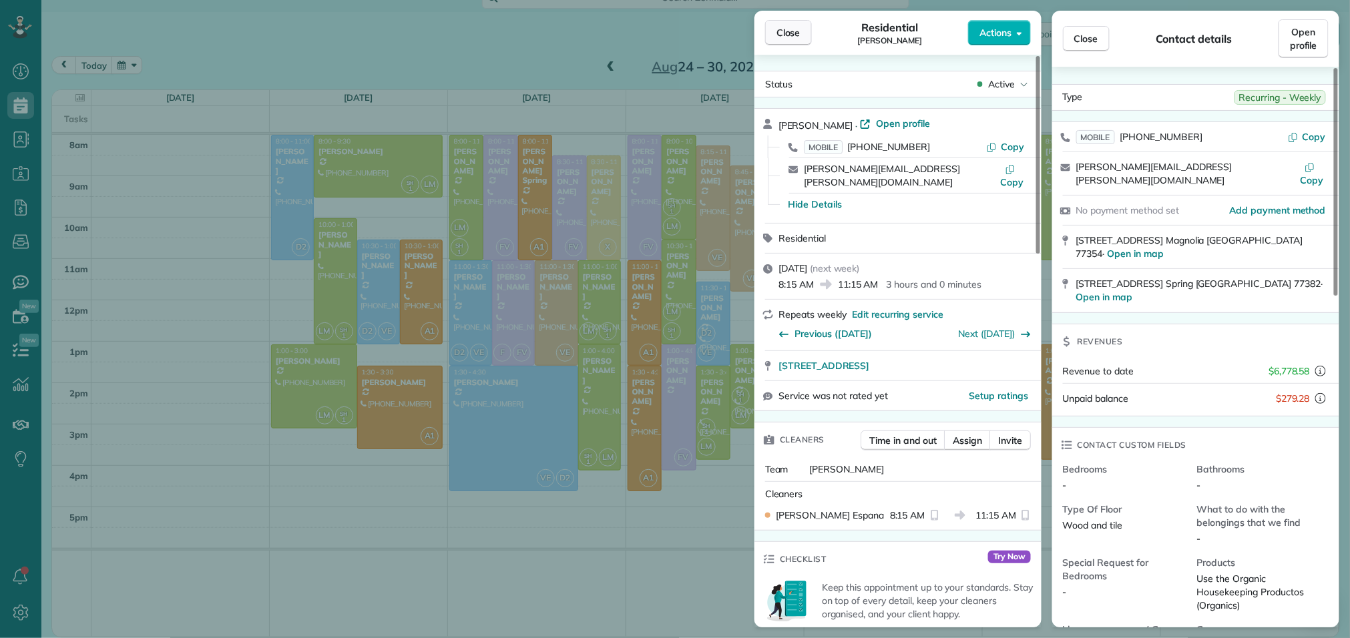
click at [792, 33] on span "Close" at bounding box center [789, 32] width 24 height 13
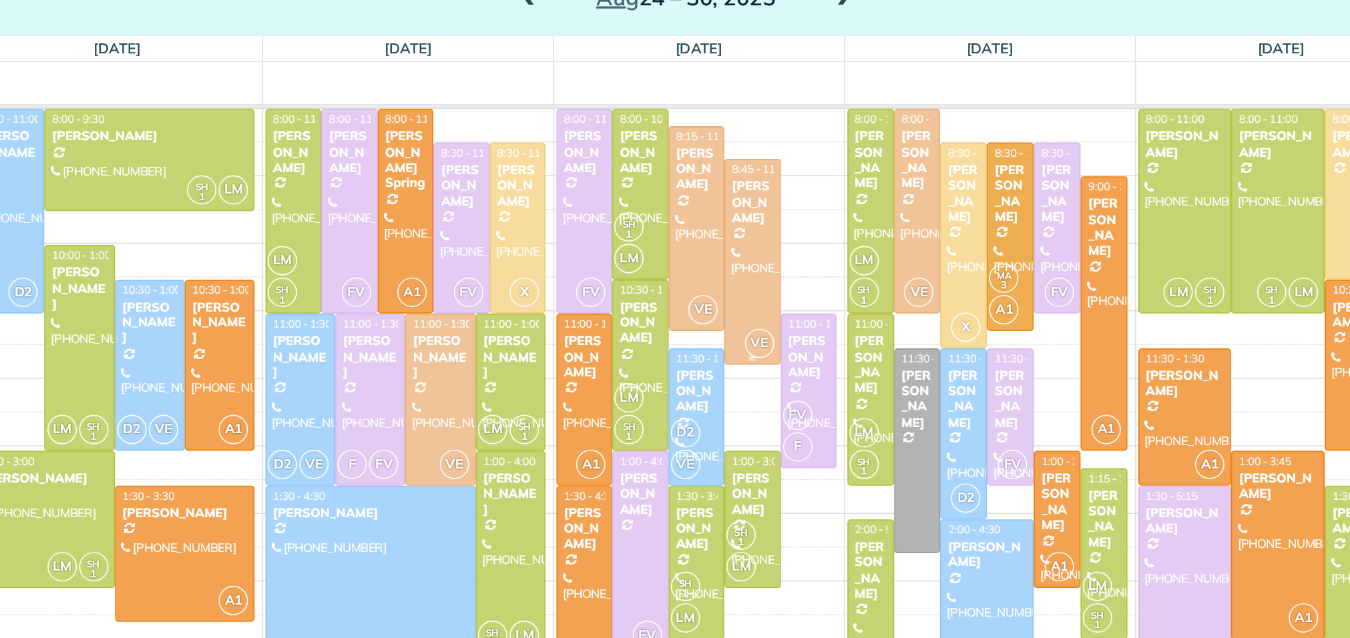
click at [757, 208] on div at bounding box center [747, 228] width 33 height 125
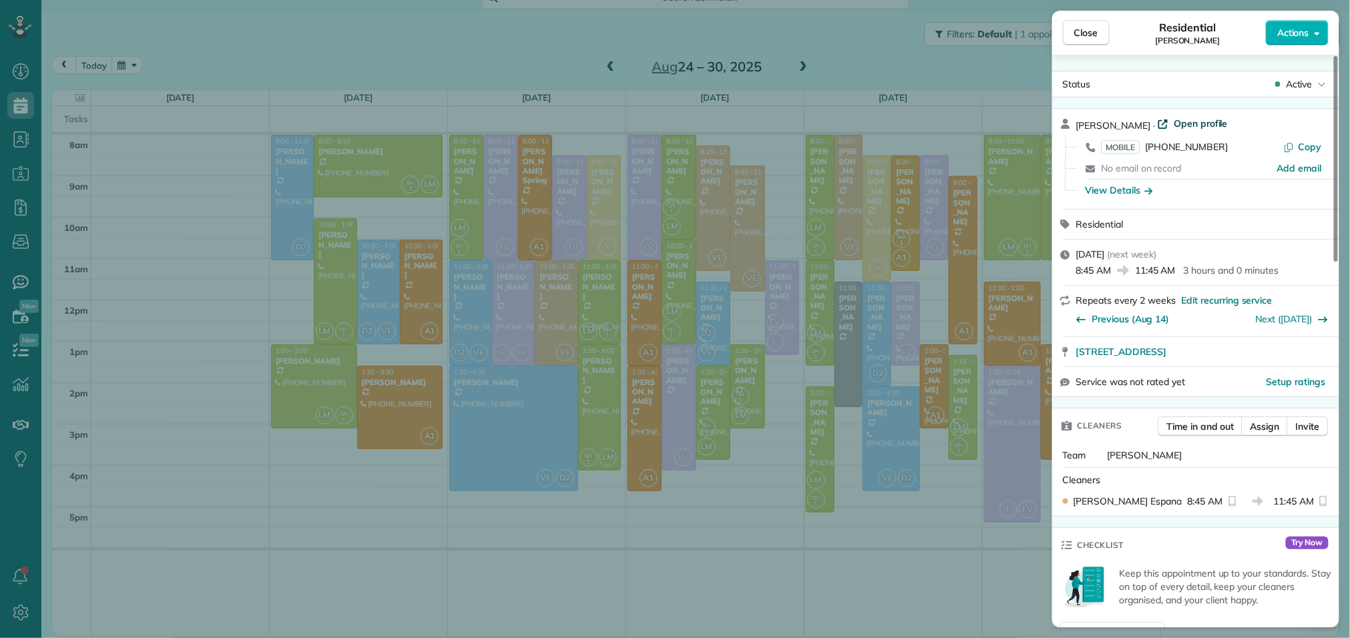
click at [1202, 124] on span "Open profile" at bounding box center [1201, 123] width 54 height 13
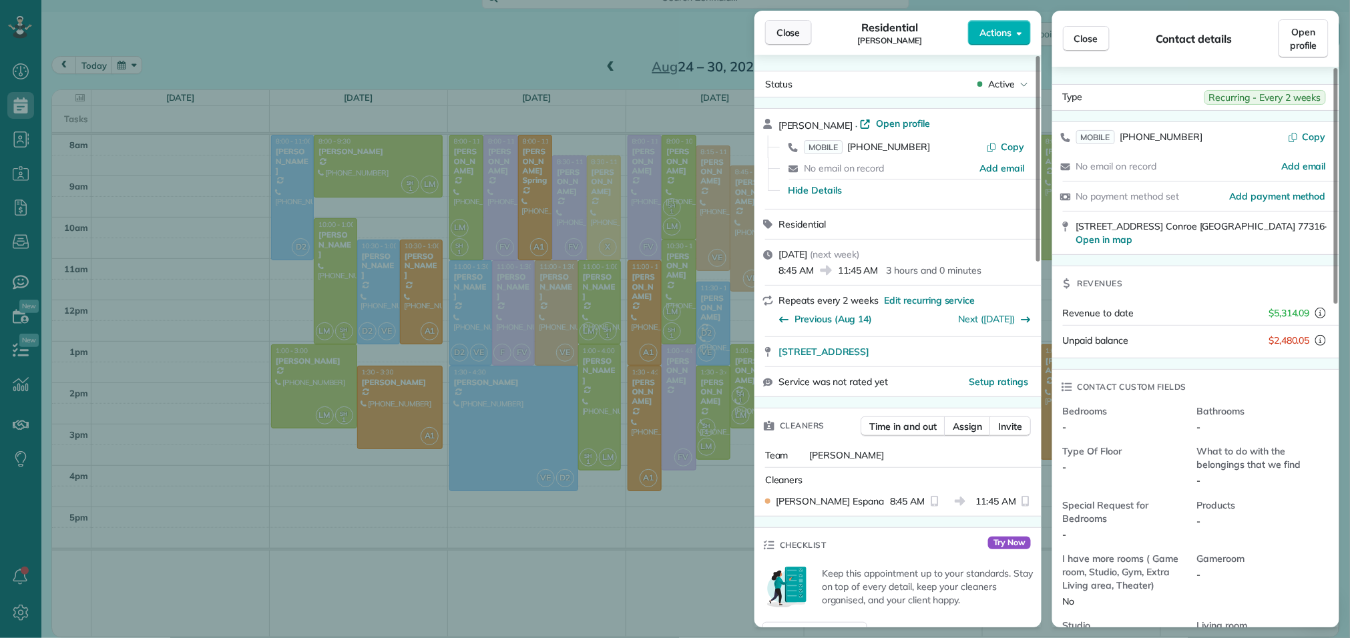
click at [765, 41] on button "Close" at bounding box center [788, 32] width 47 height 25
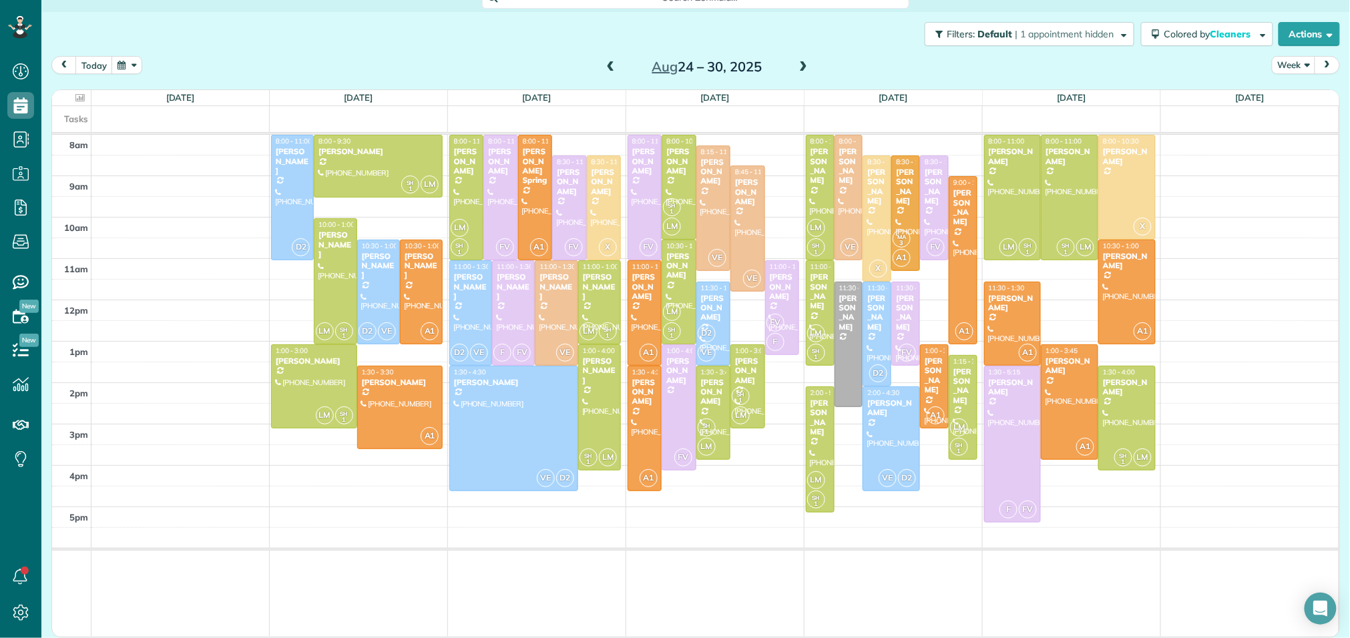
click at [611, 69] on span at bounding box center [611, 67] width 15 height 12
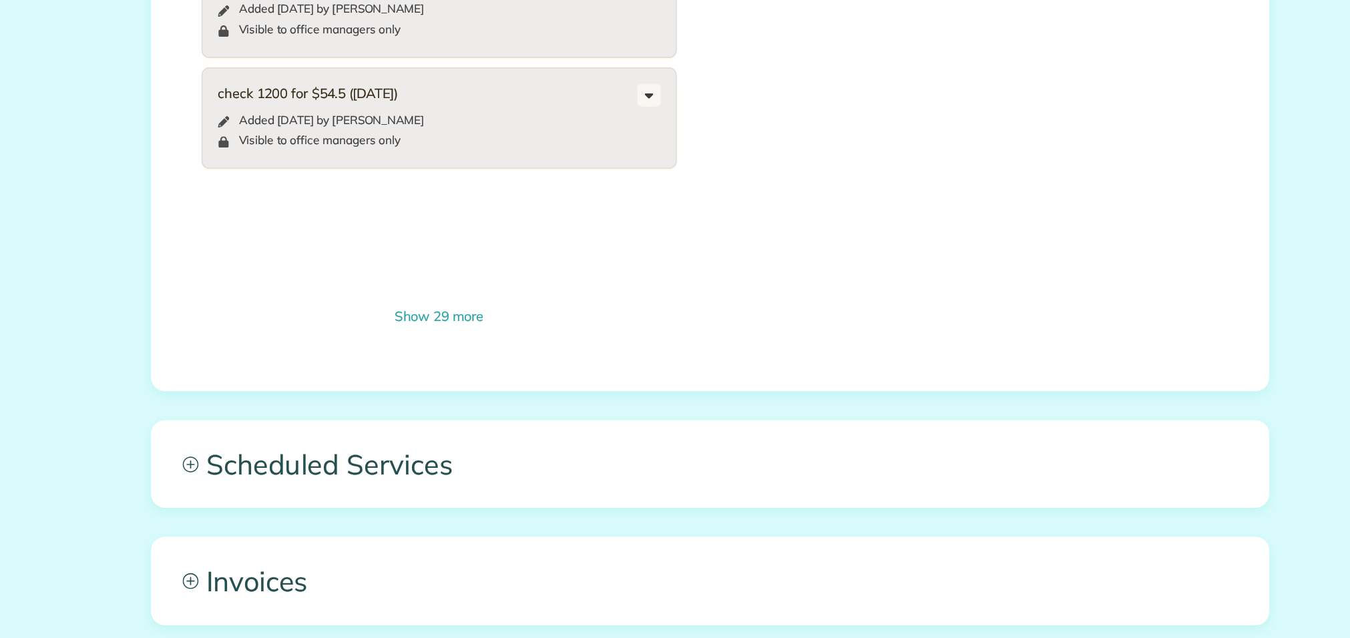
scroll to position [1117, 0]
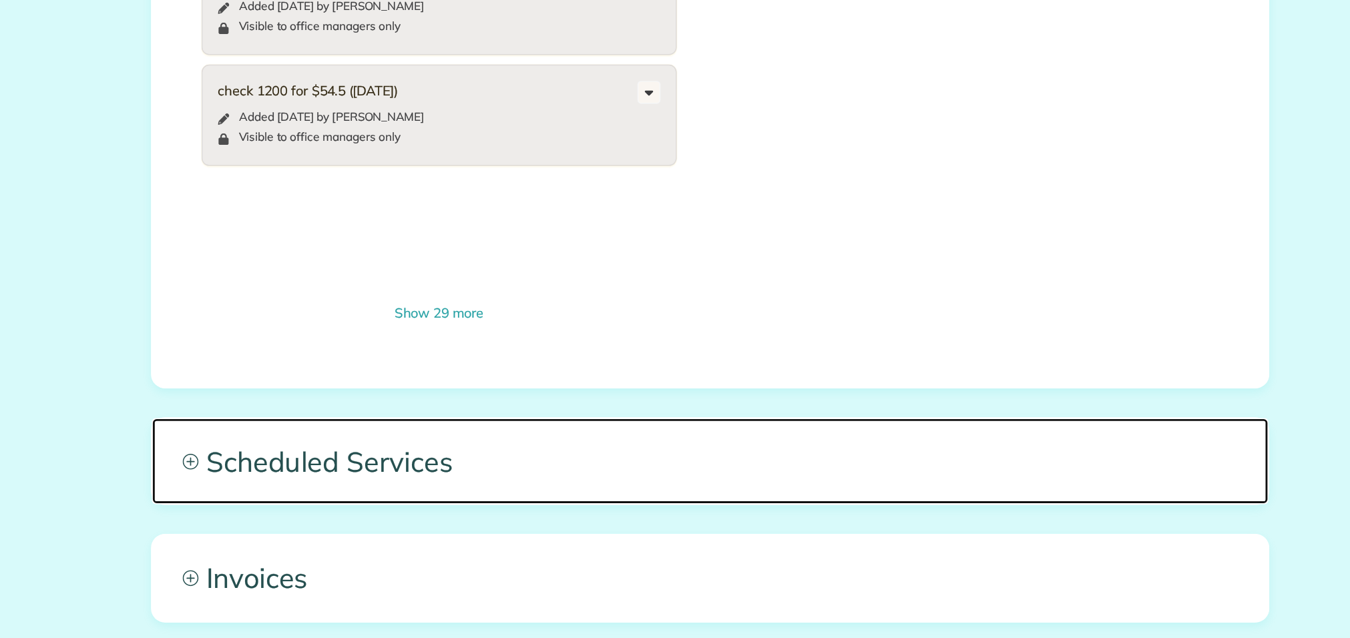
click at [635, 349] on span "Scheduled Services" at bounding box center [696, 379] width 780 height 60
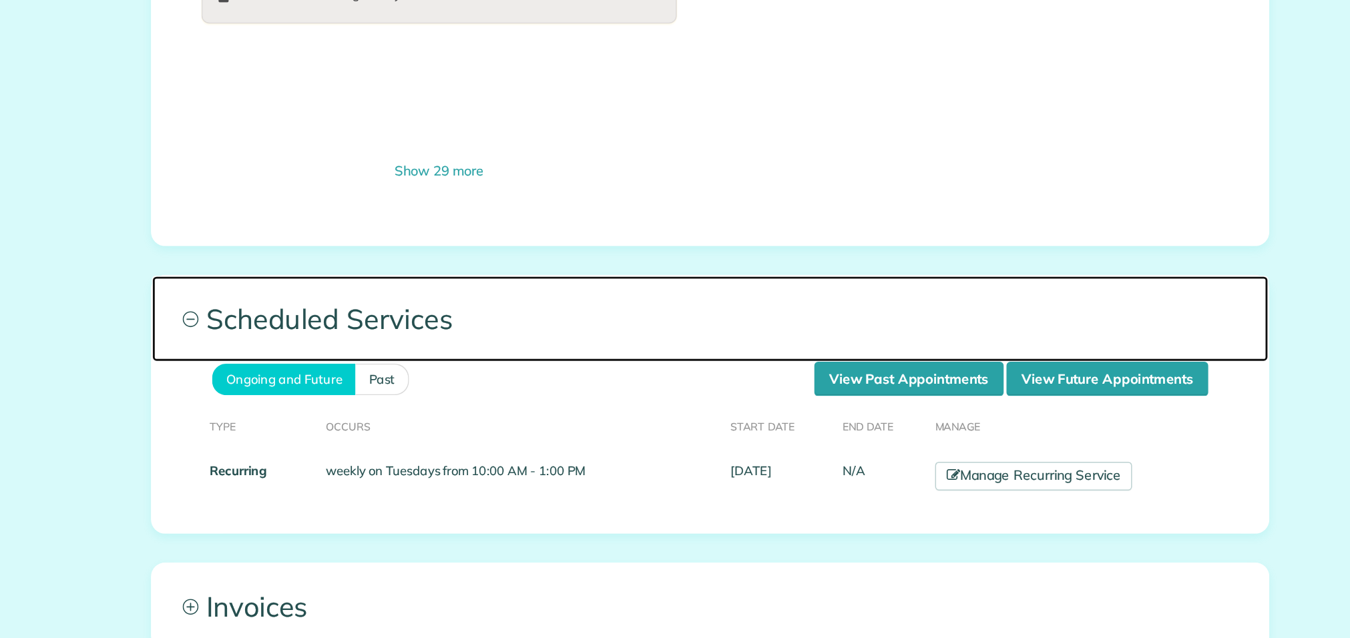
scroll to position [1220, 0]
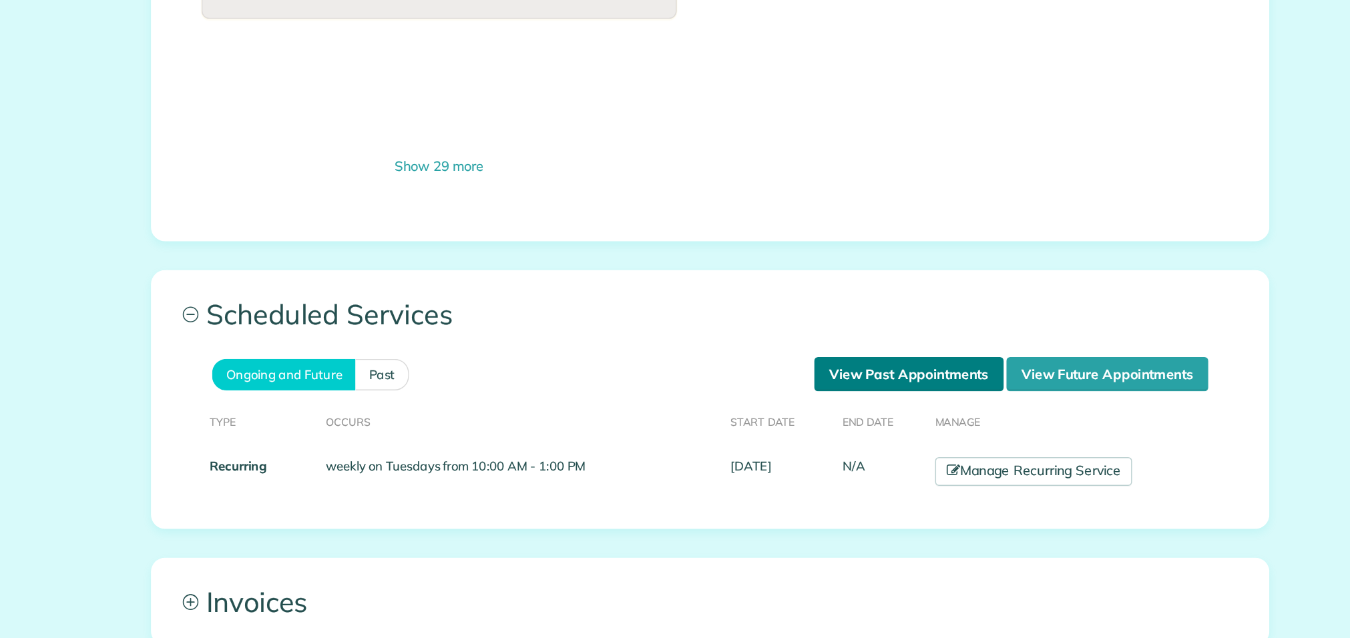
click at [838, 306] on link "View Past Appointments" at bounding box center [835, 318] width 132 height 24
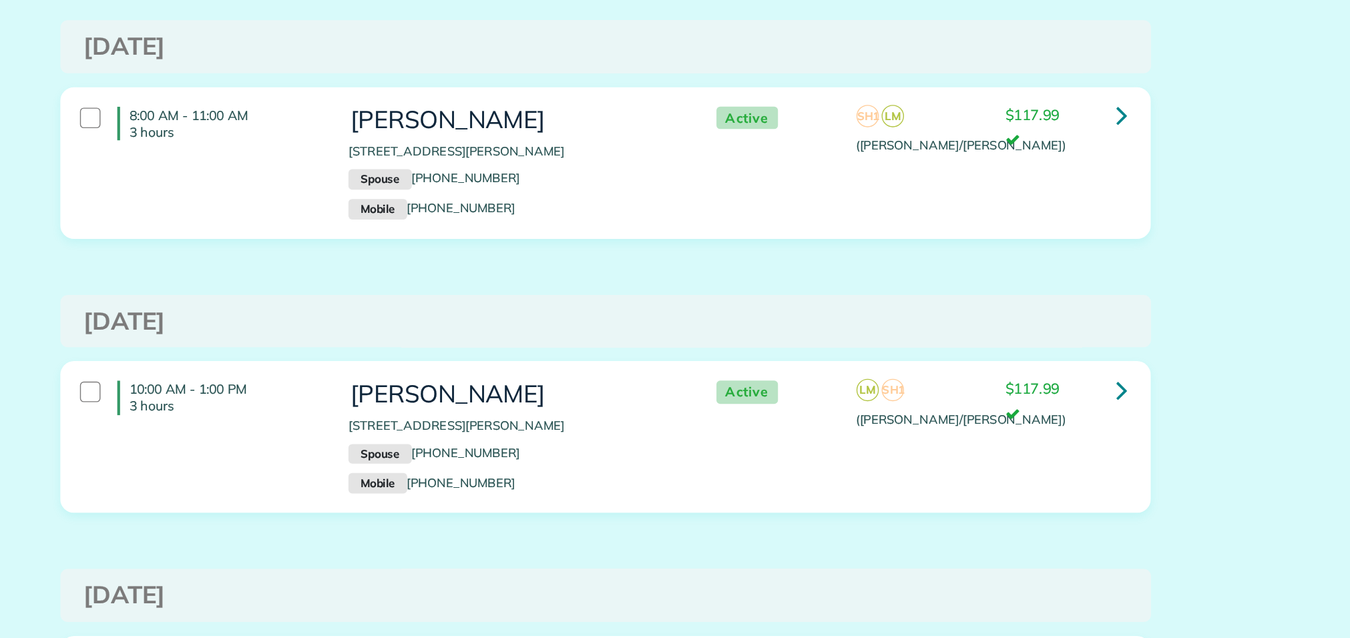
scroll to position [1021, 0]
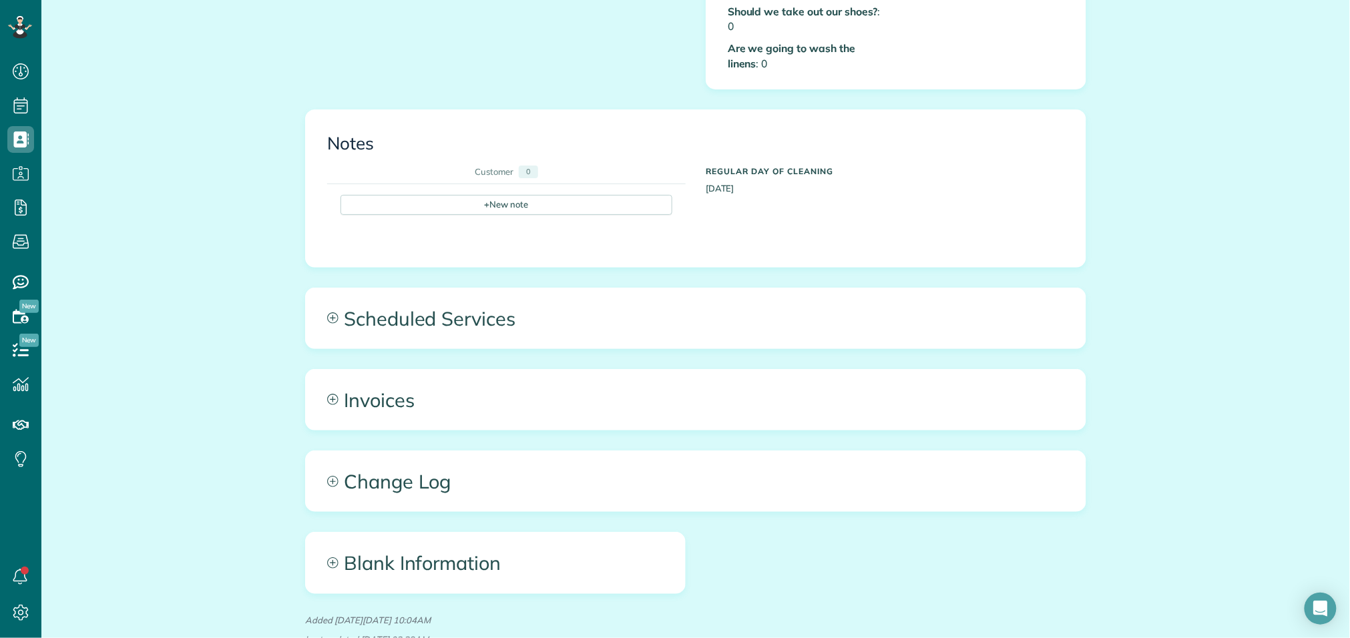
scroll to position [741, 0]
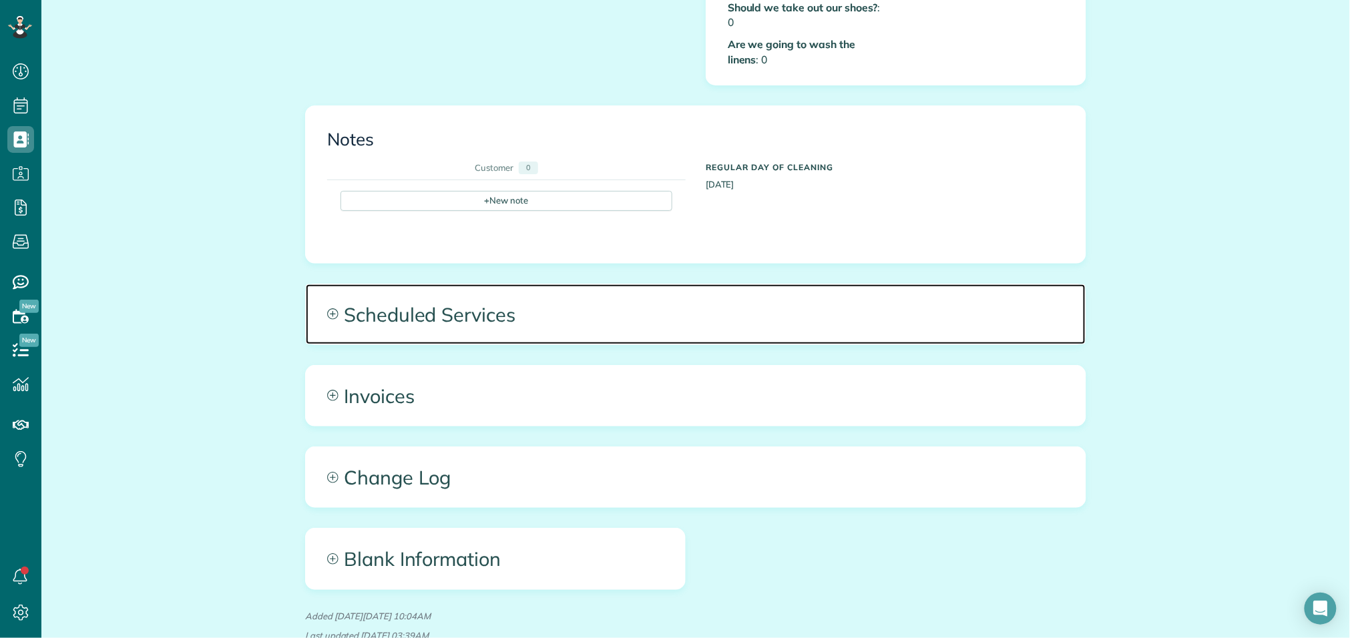
click at [507, 301] on span "Scheduled Services" at bounding box center [696, 314] width 780 height 60
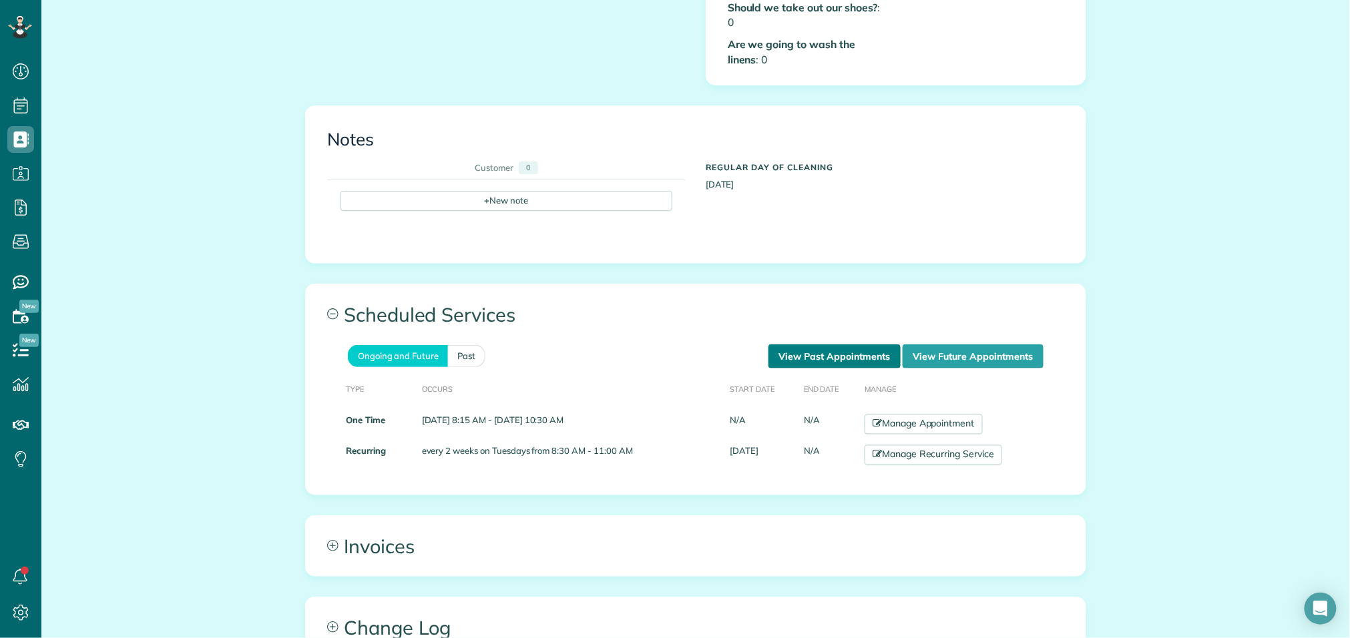
click at [832, 350] on link "View Past Appointments" at bounding box center [835, 357] width 132 height 24
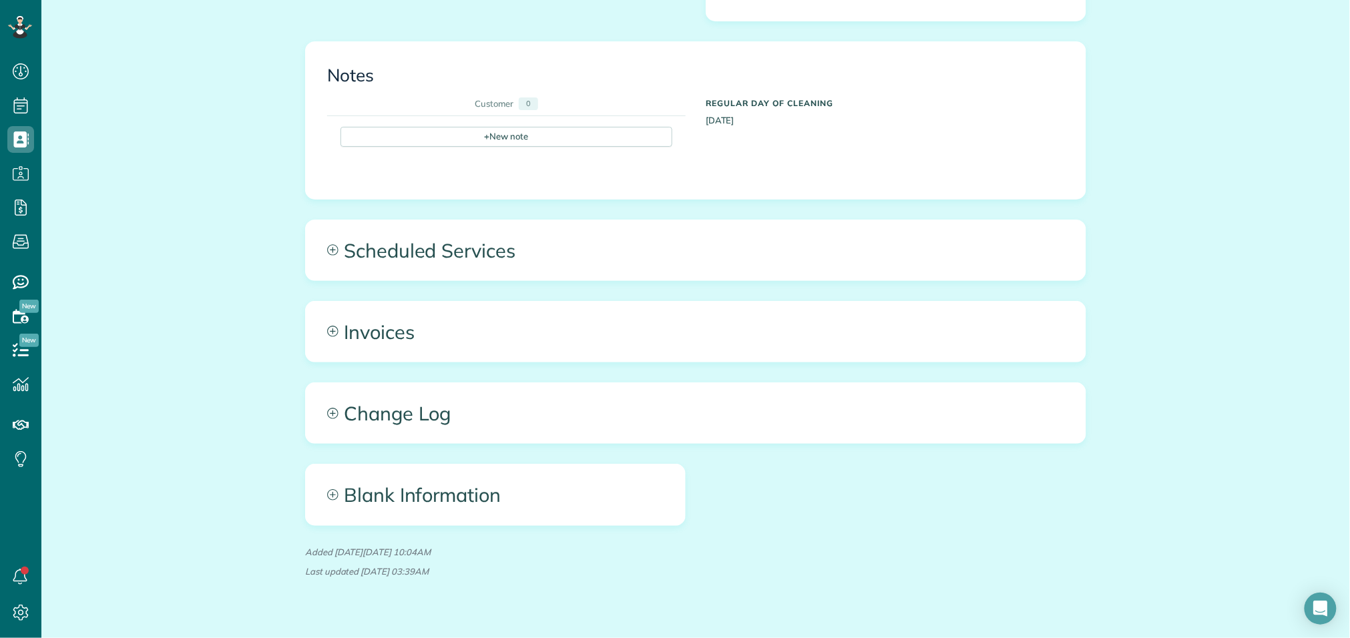
scroll to position [805, 0]
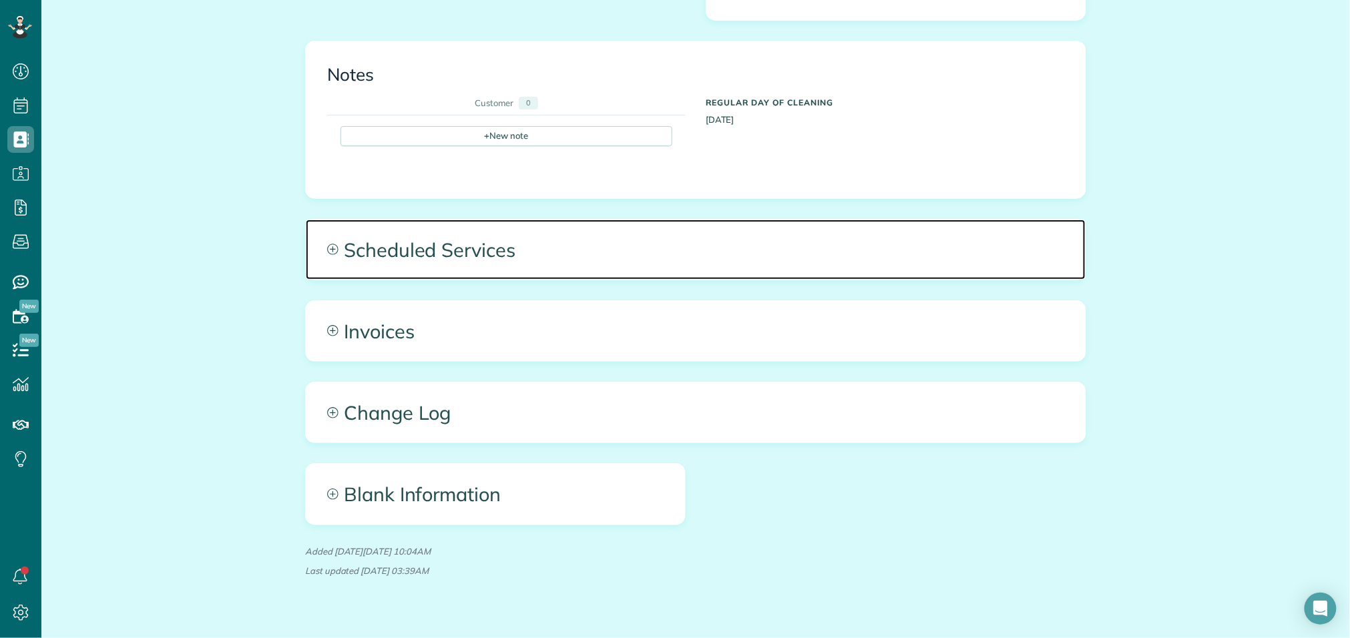
click at [599, 251] on span "Scheduled Services" at bounding box center [696, 250] width 780 height 60
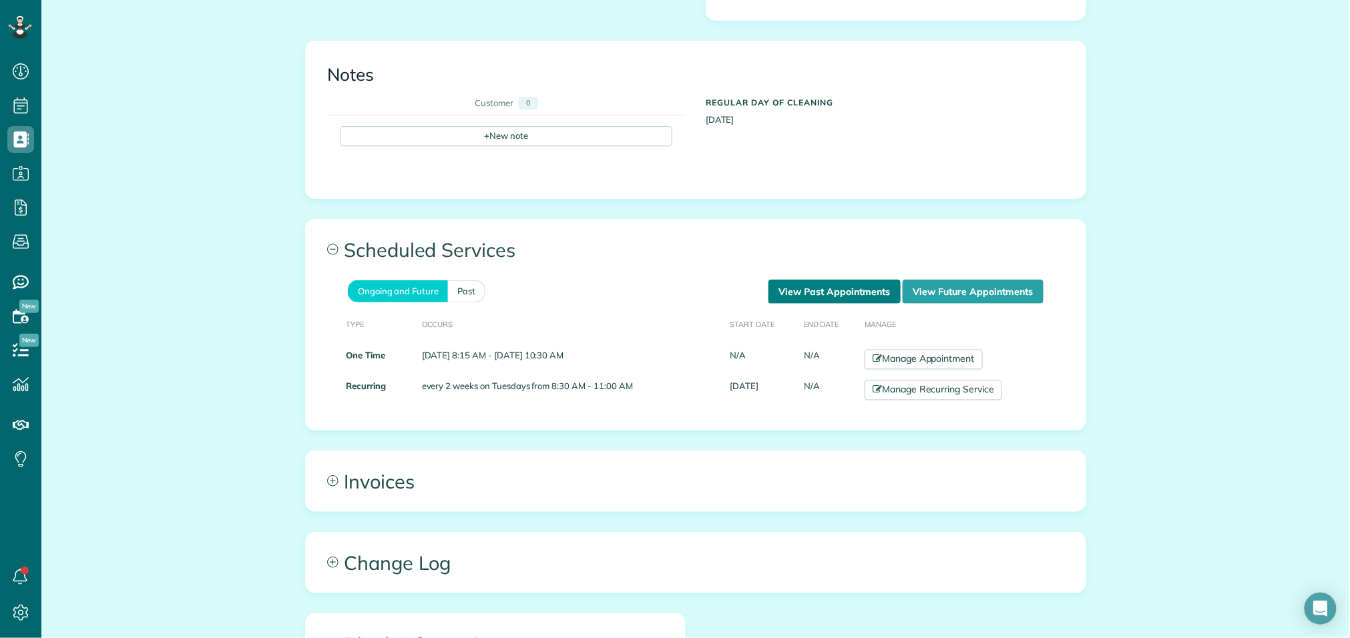
click at [789, 282] on link "View Past Appointments" at bounding box center [835, 292] width 132 height 24
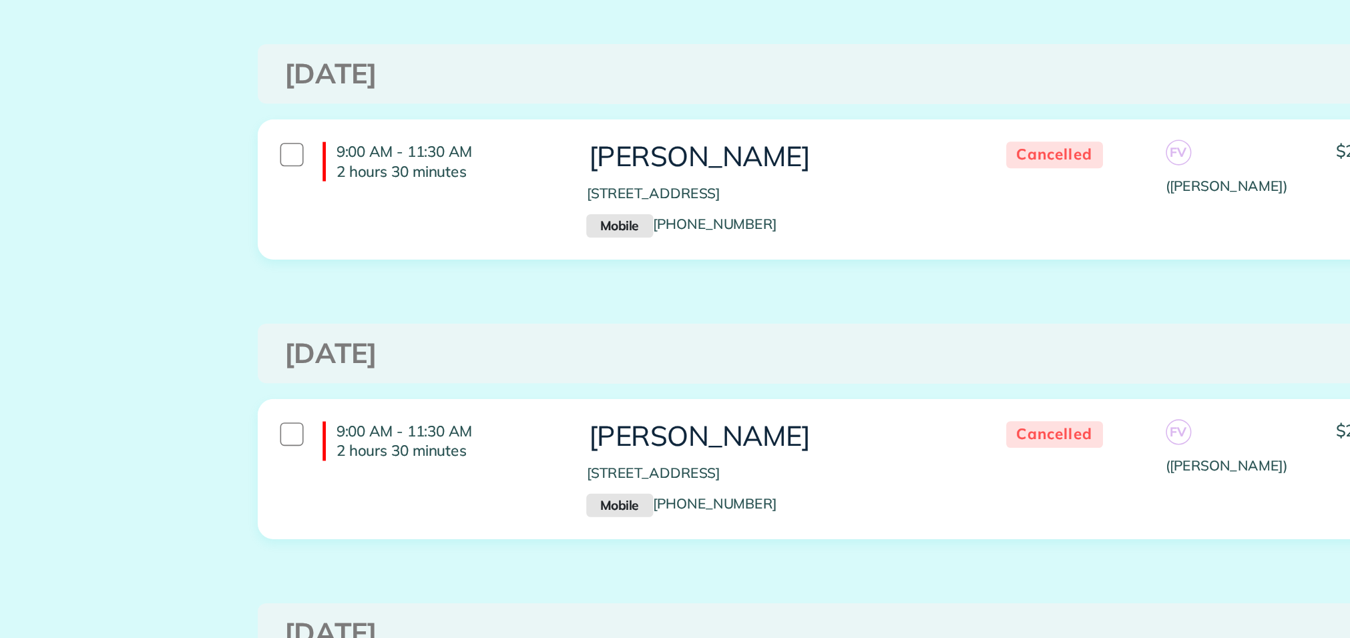
scroll to position [228, 0]
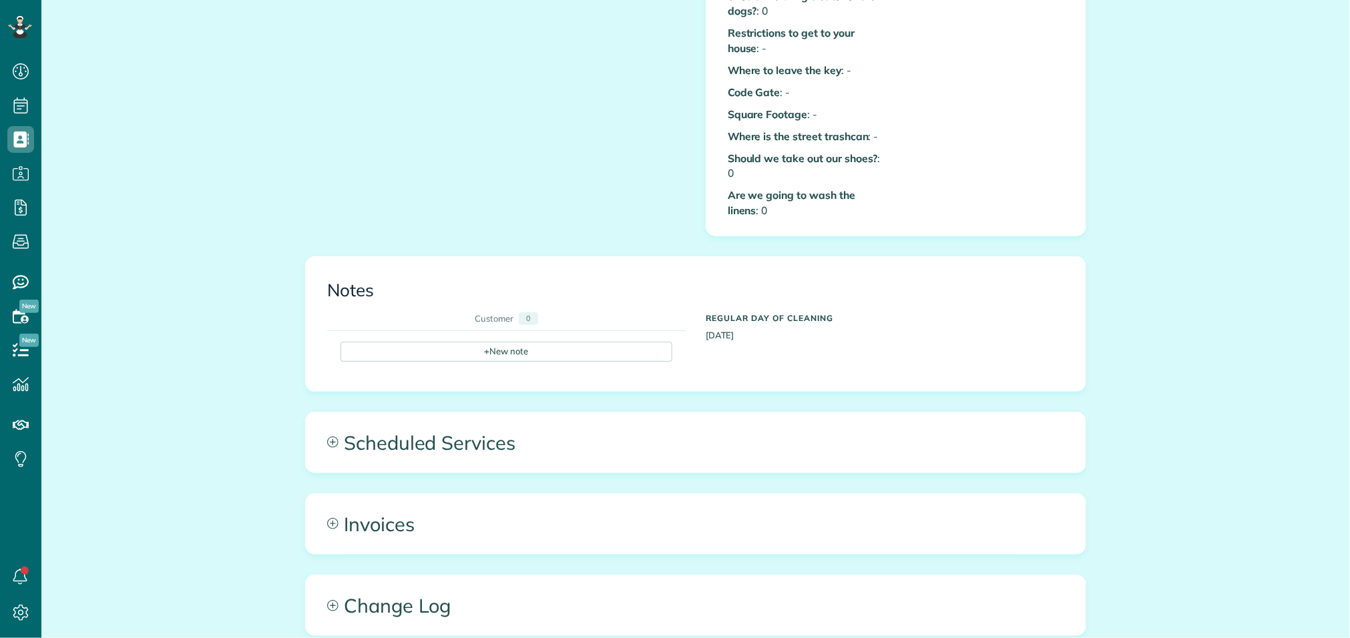
scroll to position [755, 0]
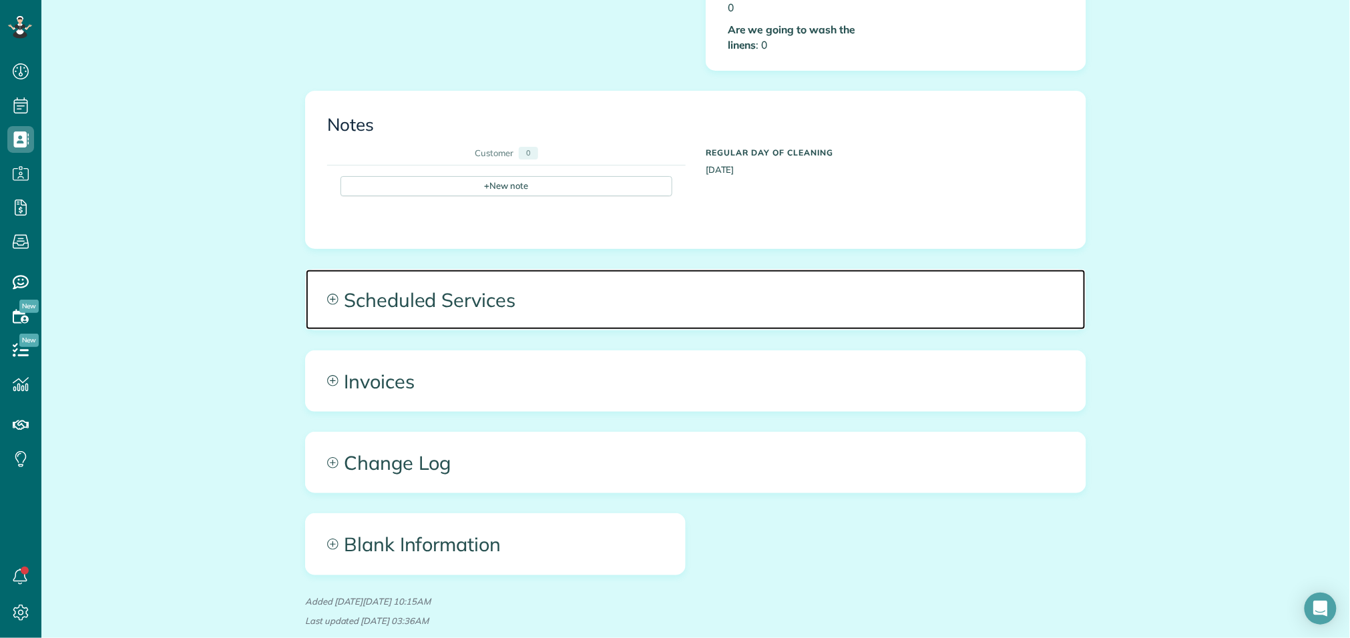
click at [646, 303] on span "Scheduled Services" at bounding box center [696, 300] width 780 height 60
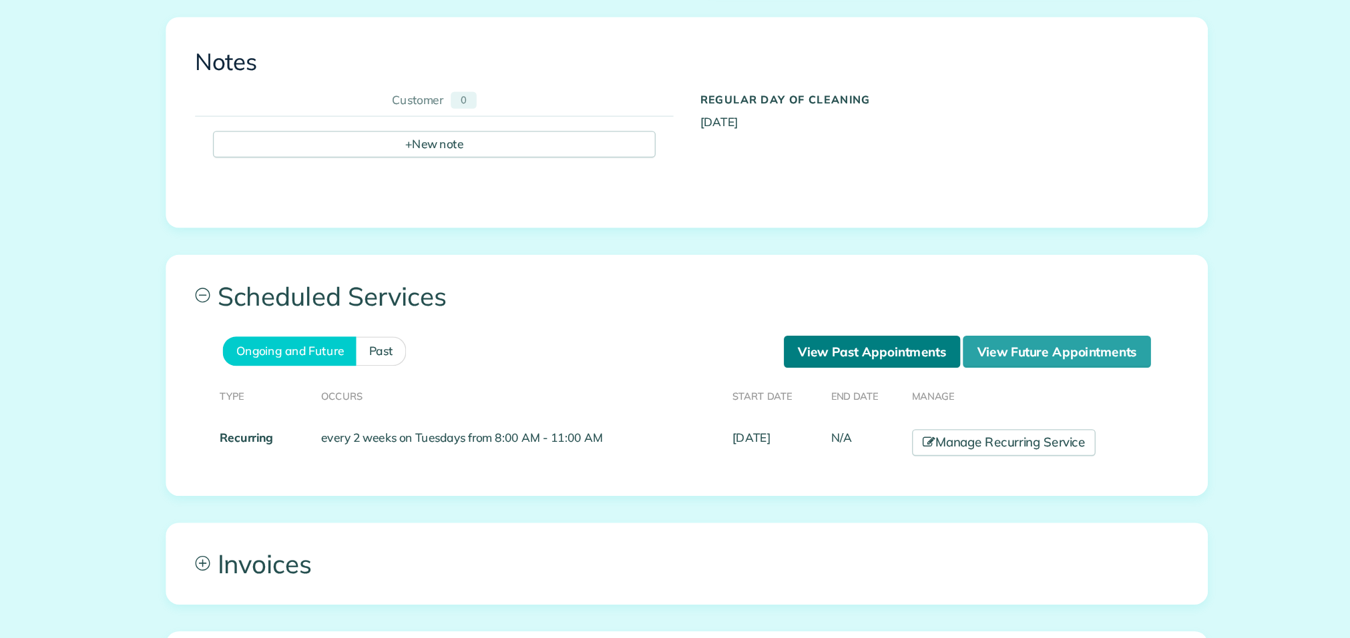
click at [834, 330] on link "View Past Appointments" at bounding box center [835, 342] width 132 height 24
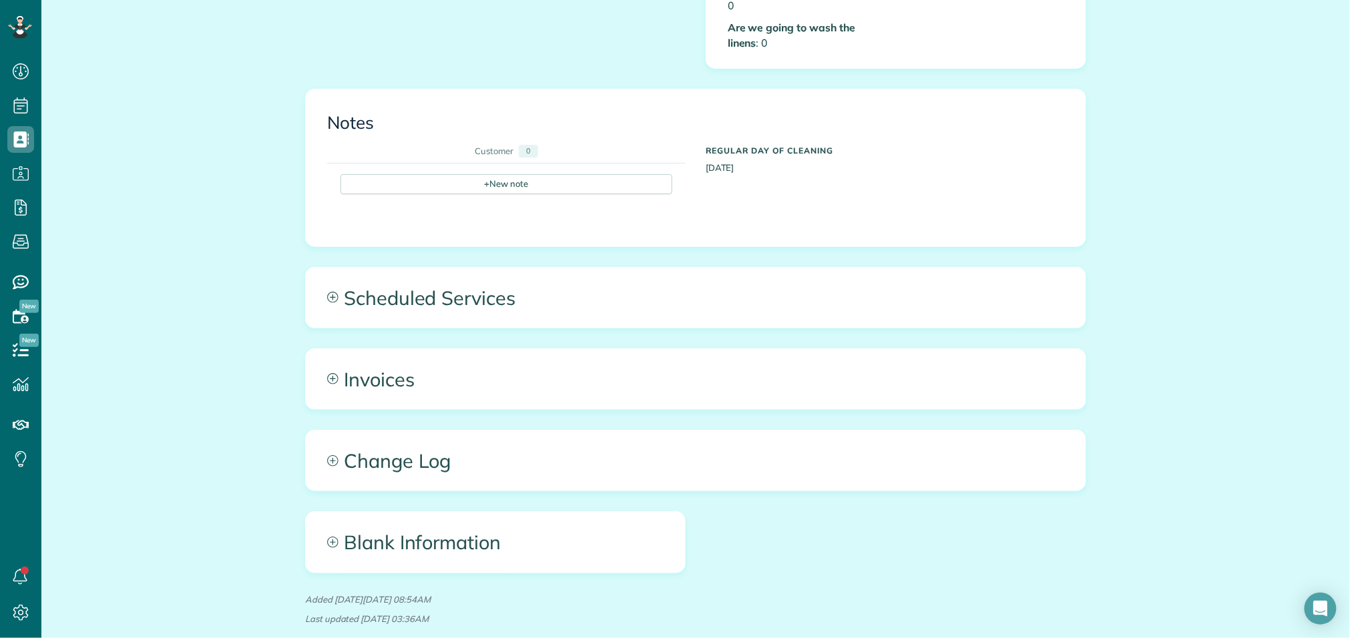
scroll to position [764, 0]
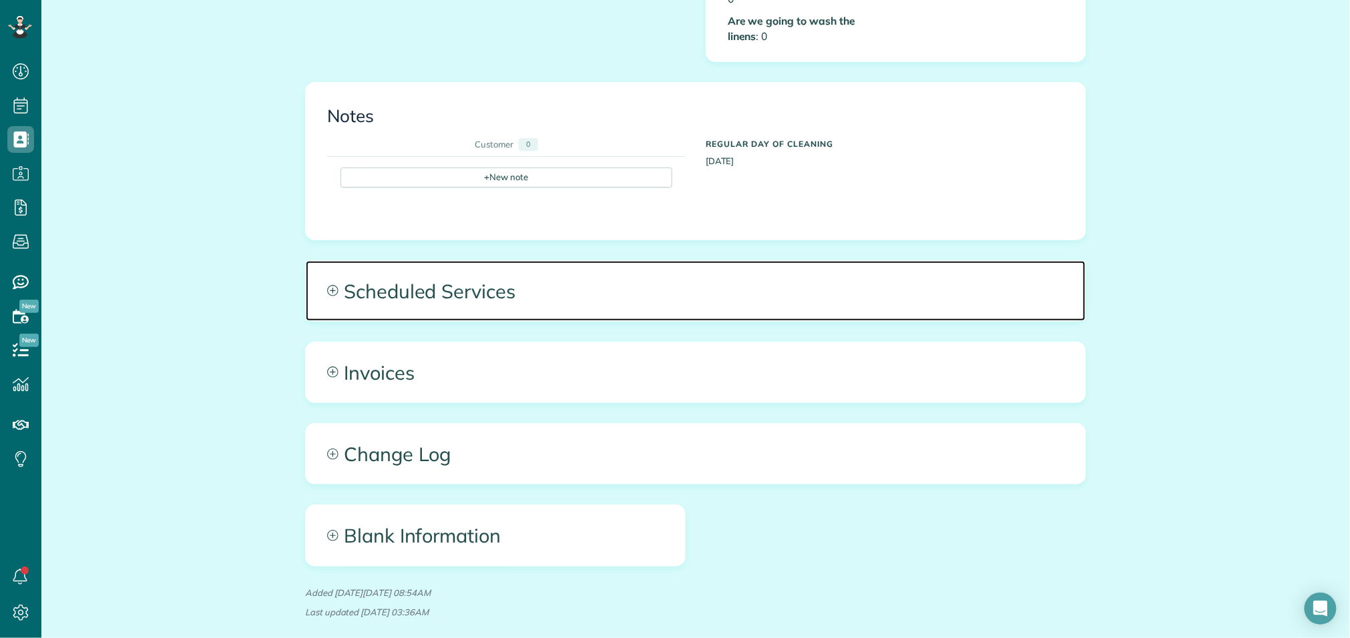
click at [722, 266] on span "Scheduled Services" at bounding box center [696, 291] width 780 height 60
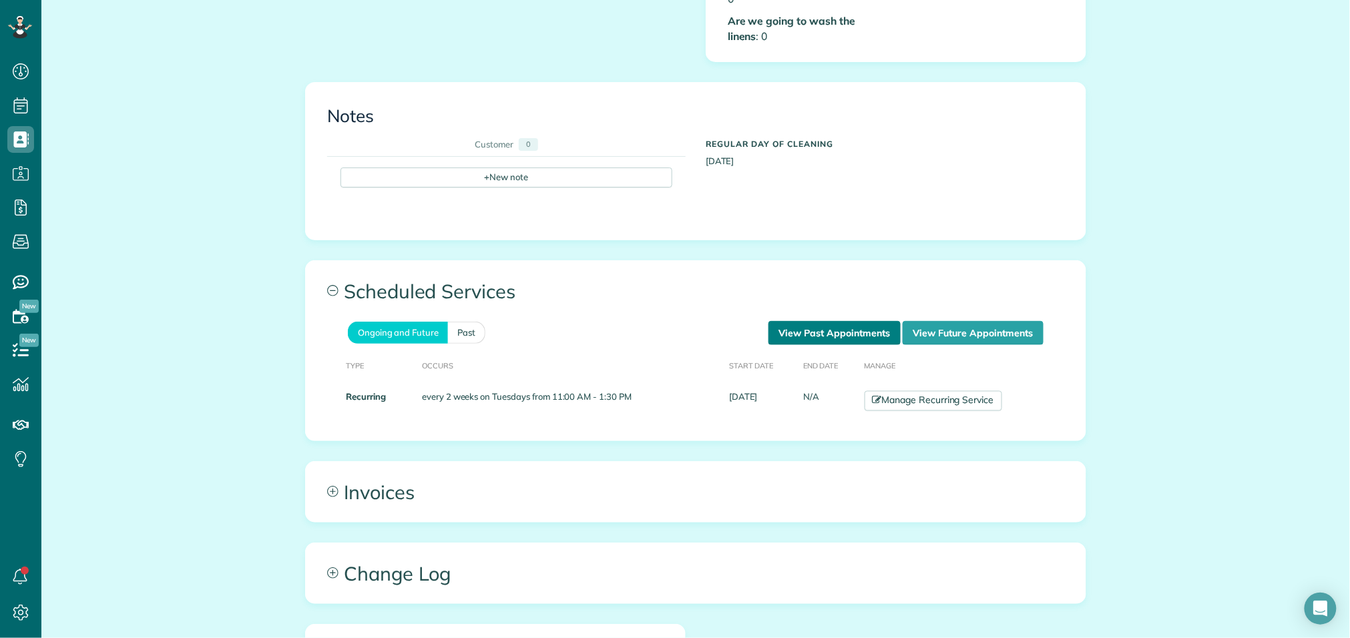
click at [799, 321] on link "View Past Appointments" at bounding box center [835, 333] width 132 height 24
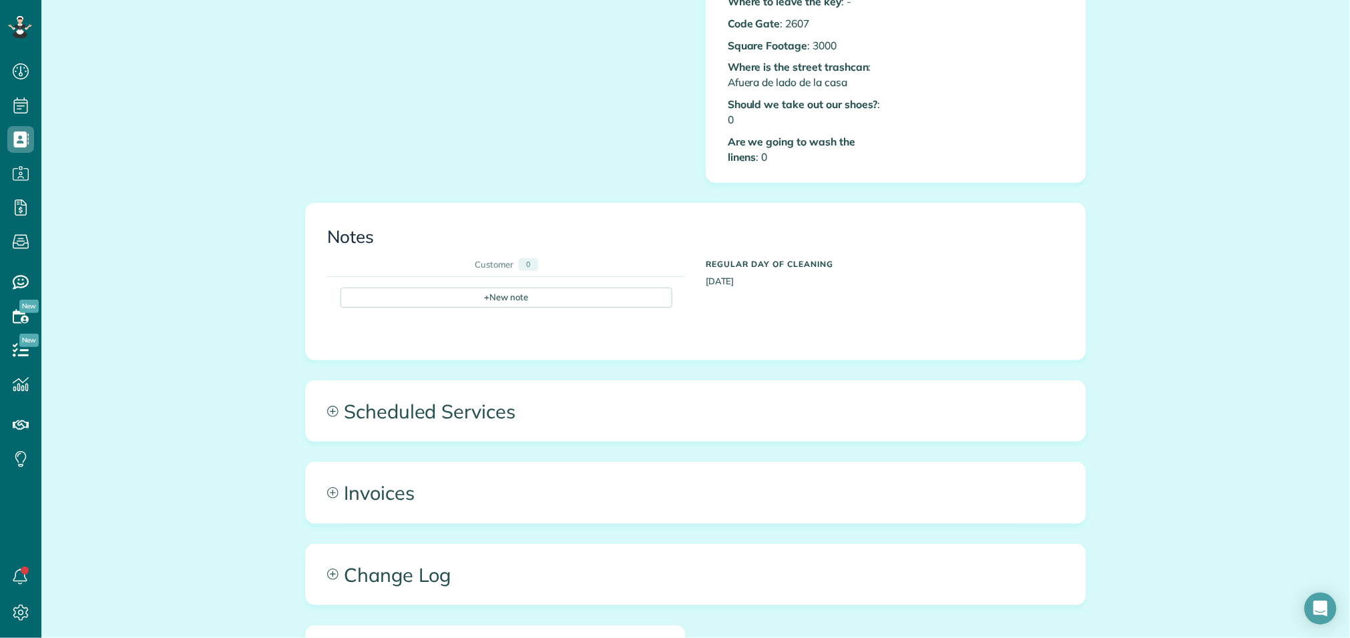
scroll to position [691, 0]
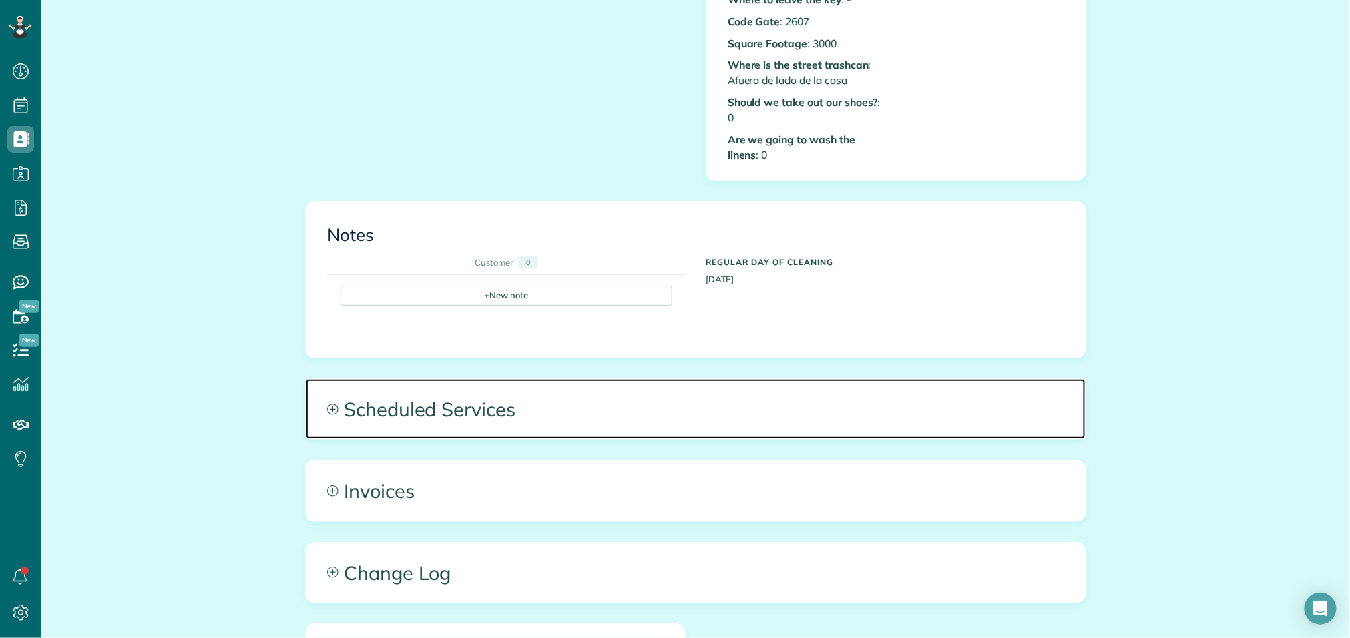
click at [665, 388] on span "Scheduled Services" at bounding box center [696, 409] width 780 height 60
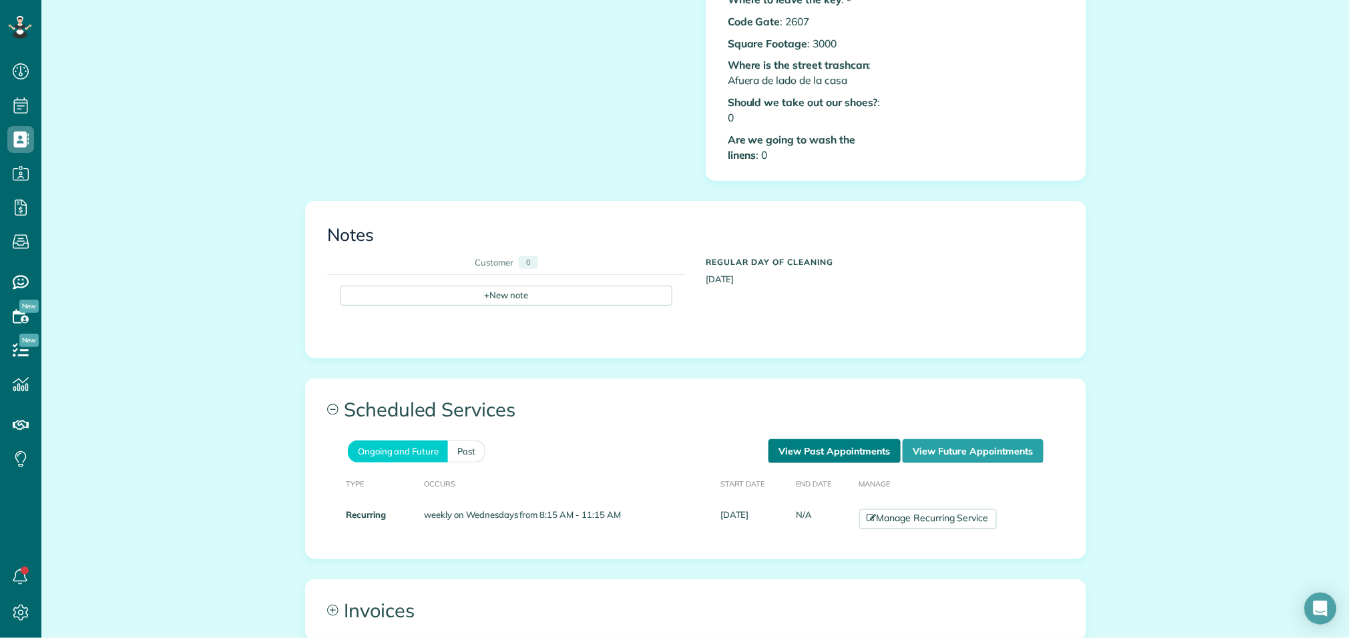
click at [785, 441] on link "View Past Appointments" at bounding box center [835, 451] width 132 height 24
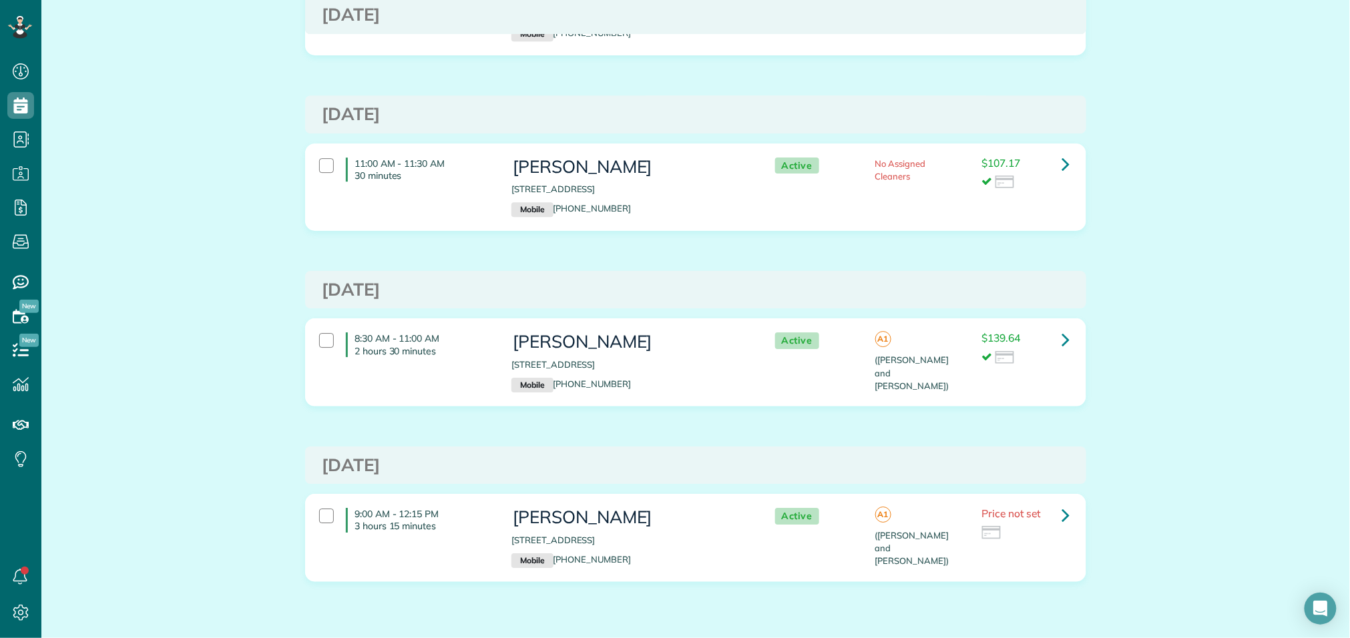
scroll to position [1521, 0]
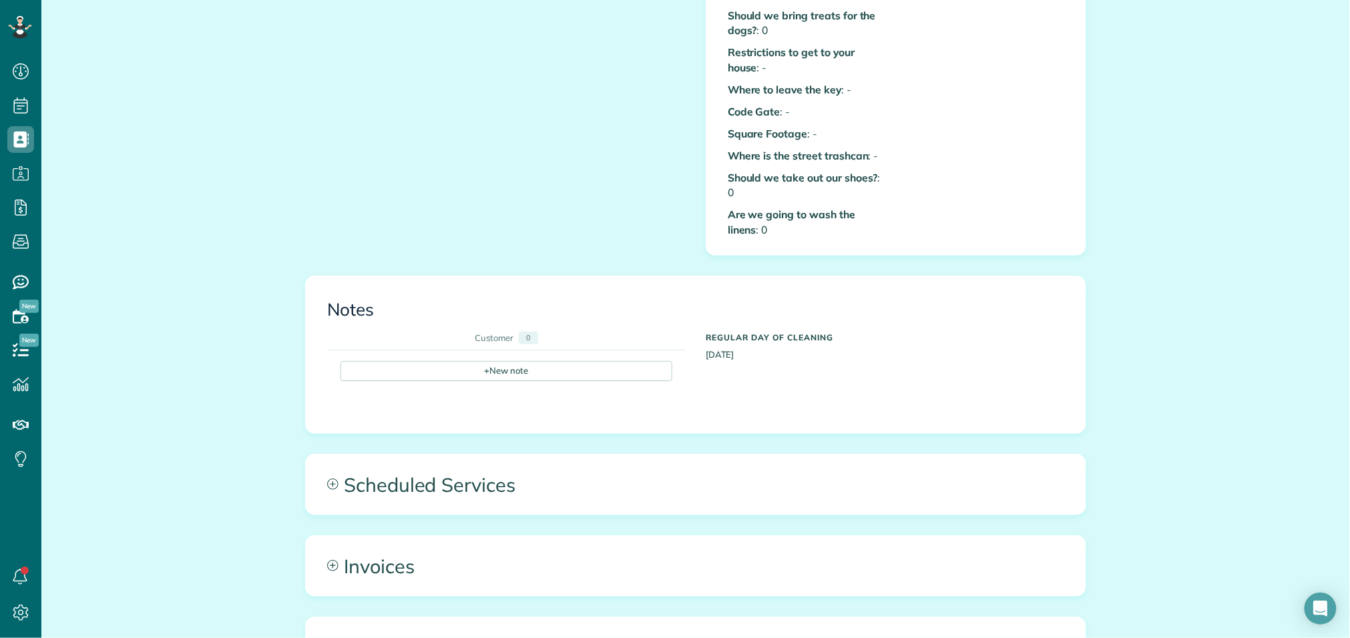
scroll to position [582, 0]
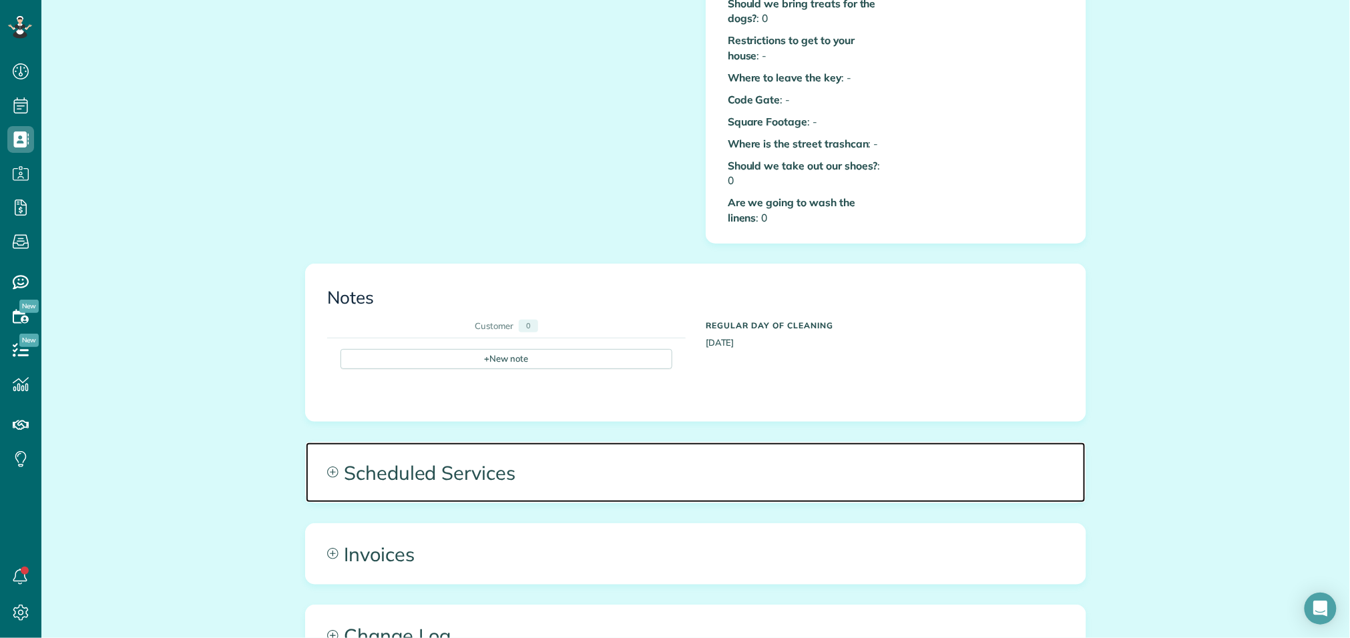
click at [477, 463] on span "Scheduled Services" at bounding box center [696, 473] width 780 height 60
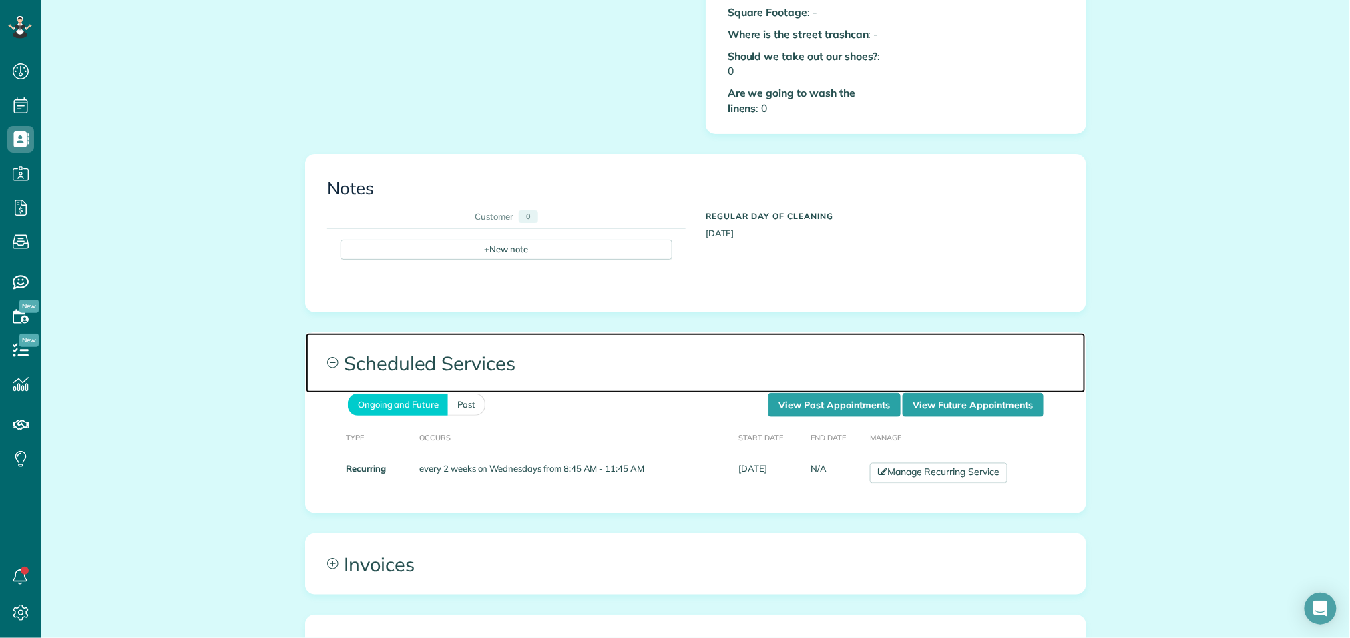
scroll to position [699, 0]
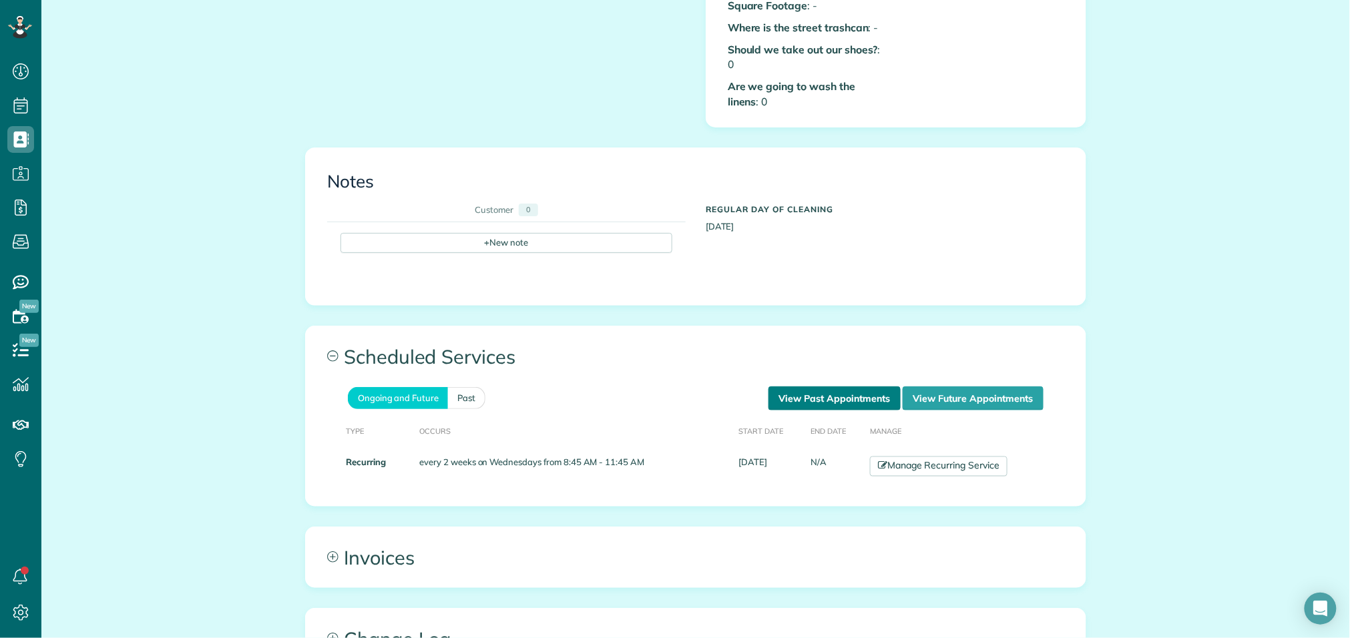
click at [793, 392] on link "View Past Appointments" at bounding box center [835, 399] width 132 height 24
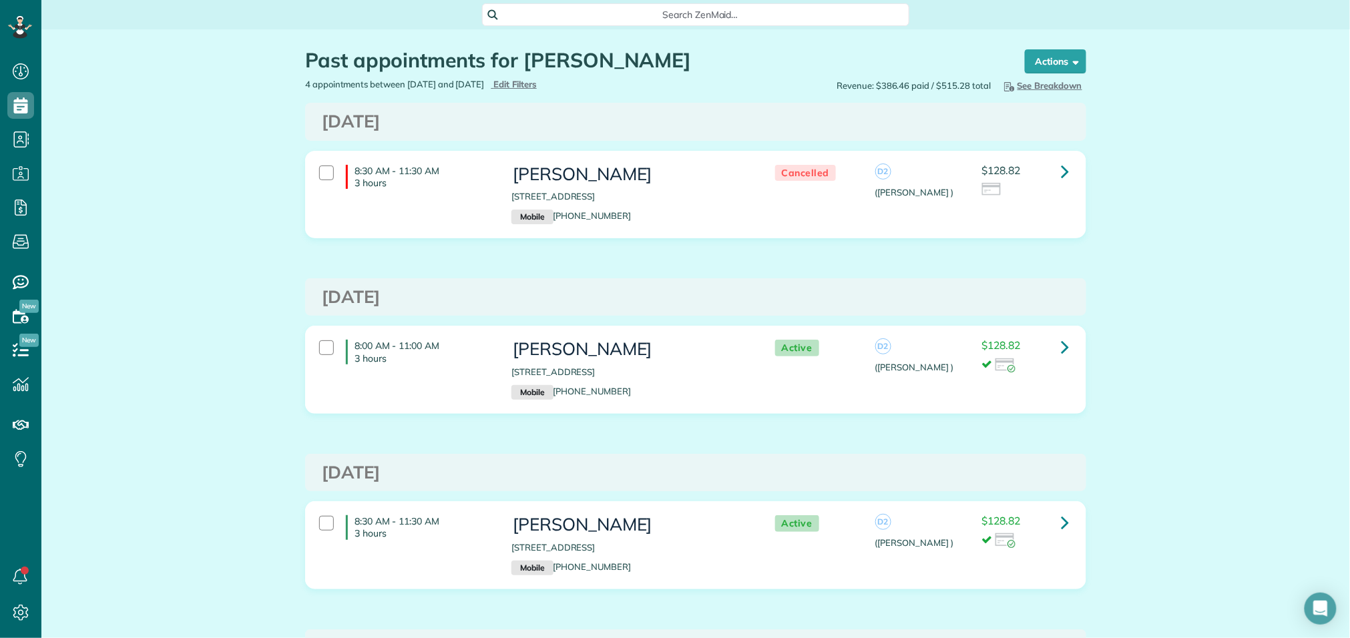
scroll to position [7, 0]
